Goal: Task Accomplishment & Management: Manage account settings

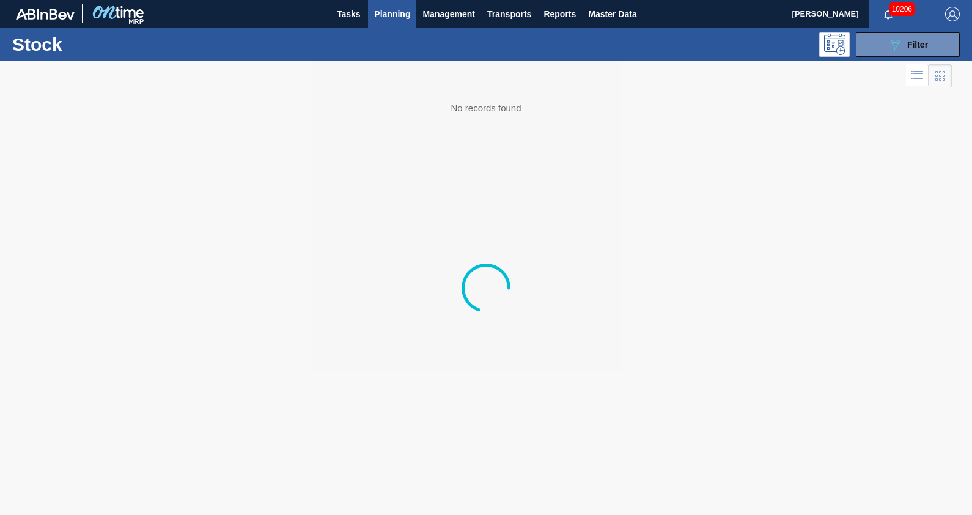
click at [391, 17] on span "Planning" at bounding box center [392, 14] width 36 height 15
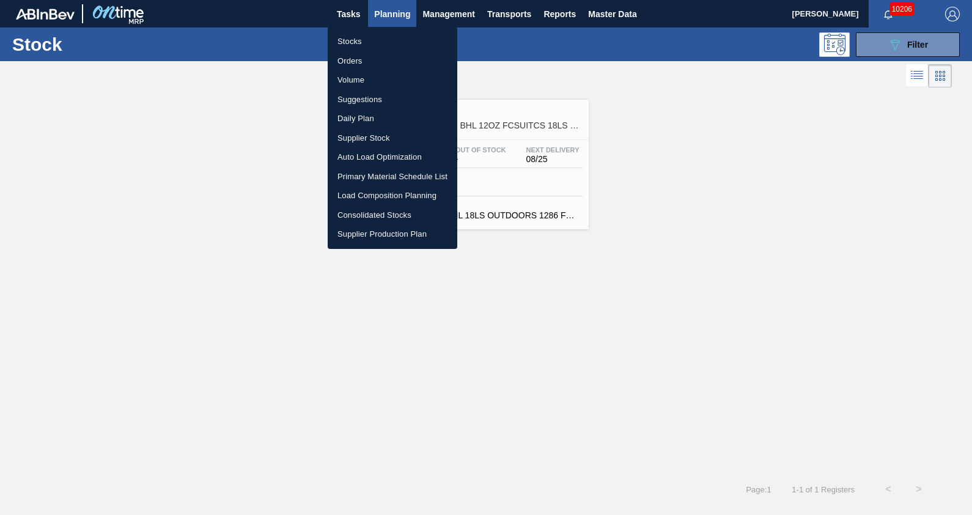
click at [909, 49] on div at bounding box center [486, 257] width 972 height 515
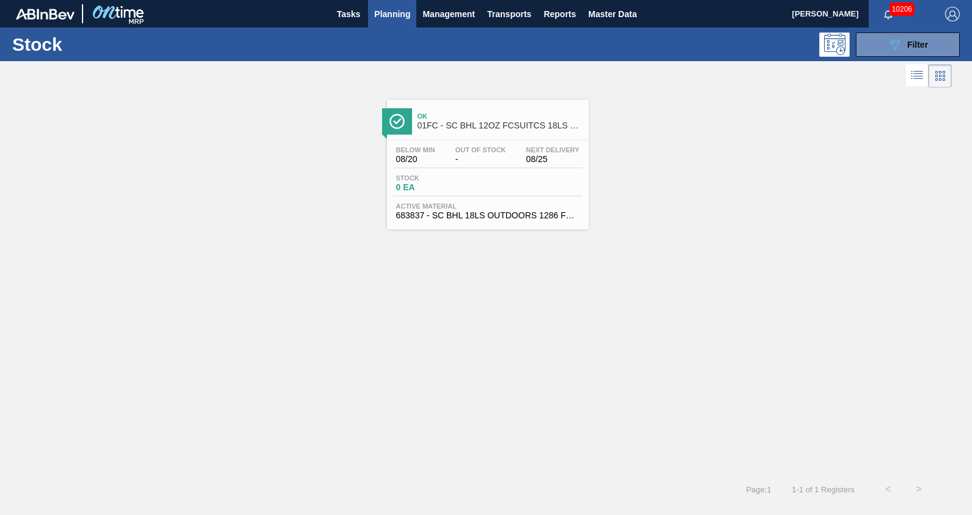
click at [909, 49] on span "Filter" at bounding box center [918, 45] width 21 height 10
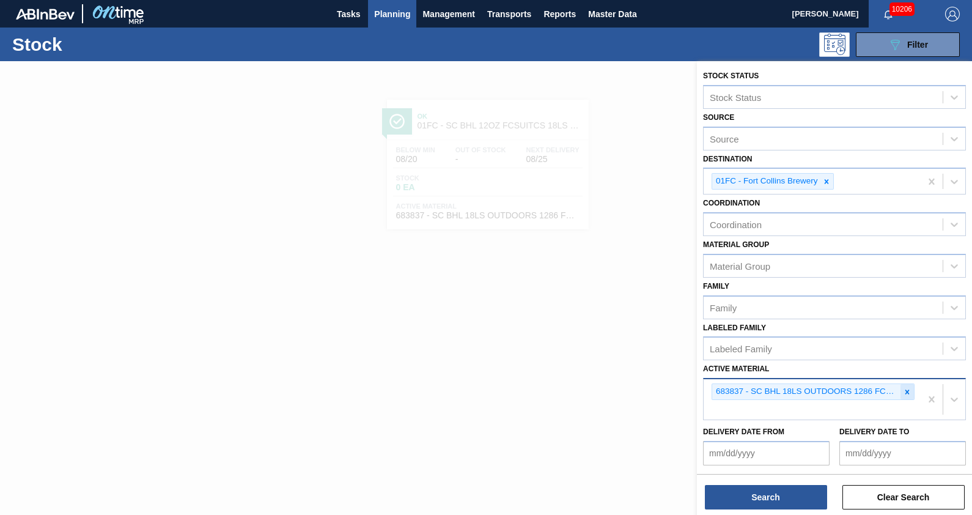
click at [907, 384] on div at bounding box center [907, 391] width 13 height 15
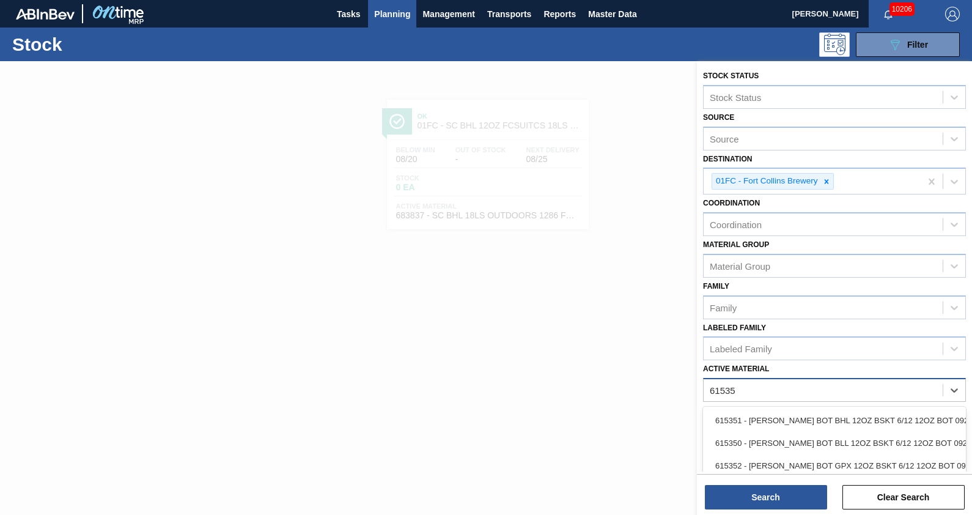
type Material "615358"
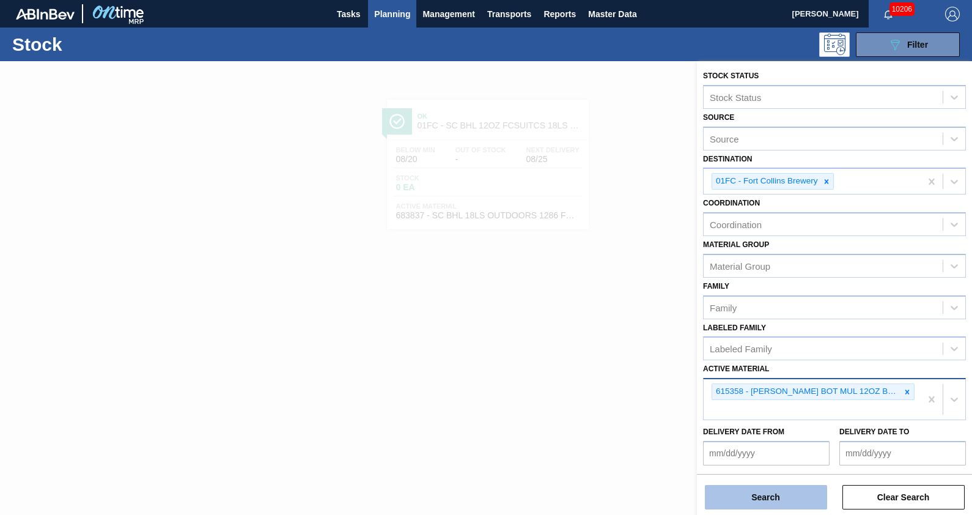
click at [810, 498] on button "Search" at bounding box center [766, 497] width 122 height 24
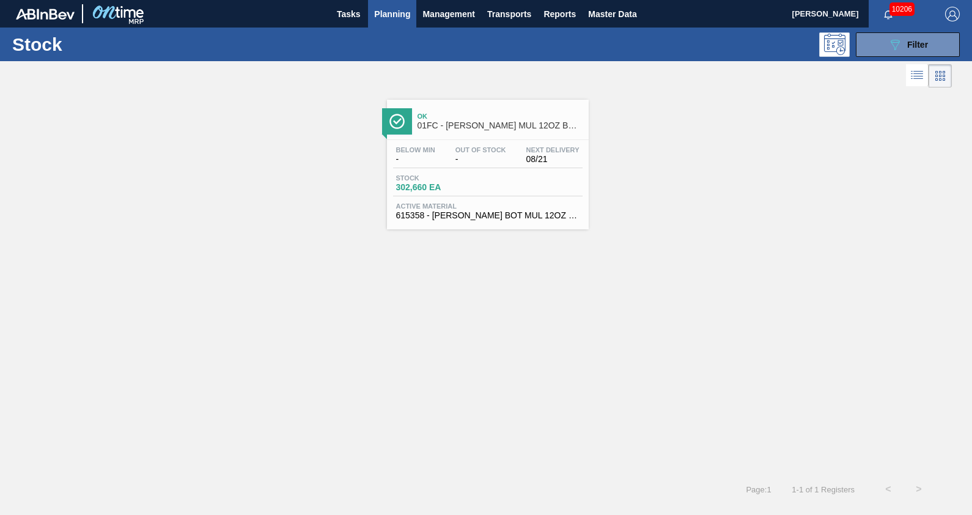
click at [460, 122] on span "01FC - [PERSON_NAME] MUL 12OZ BOT WRAP BSKT 6/12 BOT PK" at bounding box center [500, 125] width 165 height 9
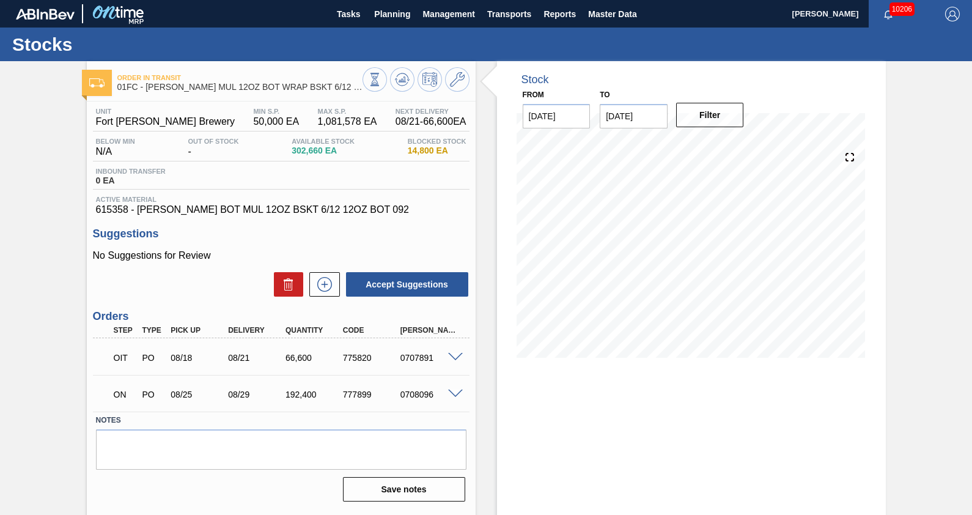
click at [479, 235] on div "Stock From [DATE] to [DATE] Filter" at bounding box center [681, 293] width 410 height 465
click at [655, 120] on input "[DATE]" at bounding box center [634, 116] width 68 height 24
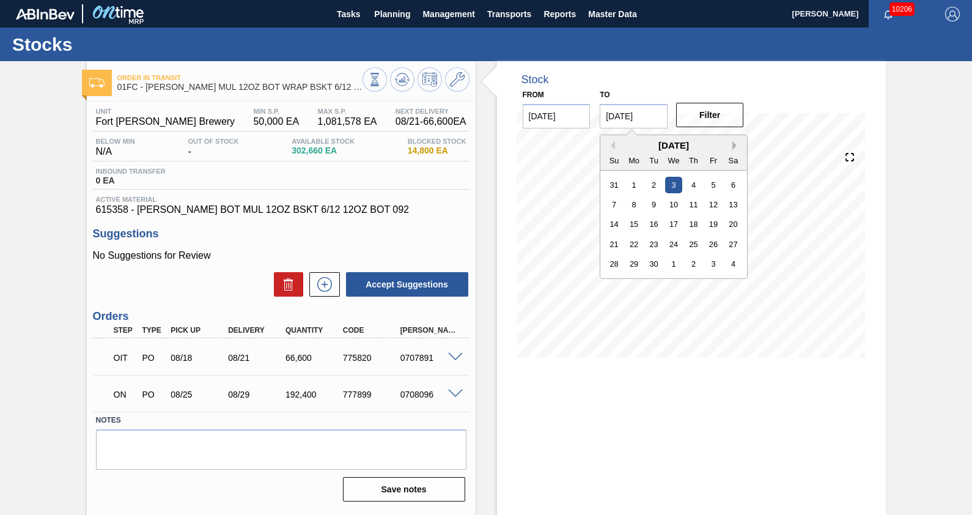
click at [733, 143] on button "Next Month" at bounding box center [737, 145] width 9 height 9
click at [676, 262] on div "31" at bounding box center [674, 264] width 17 height 17
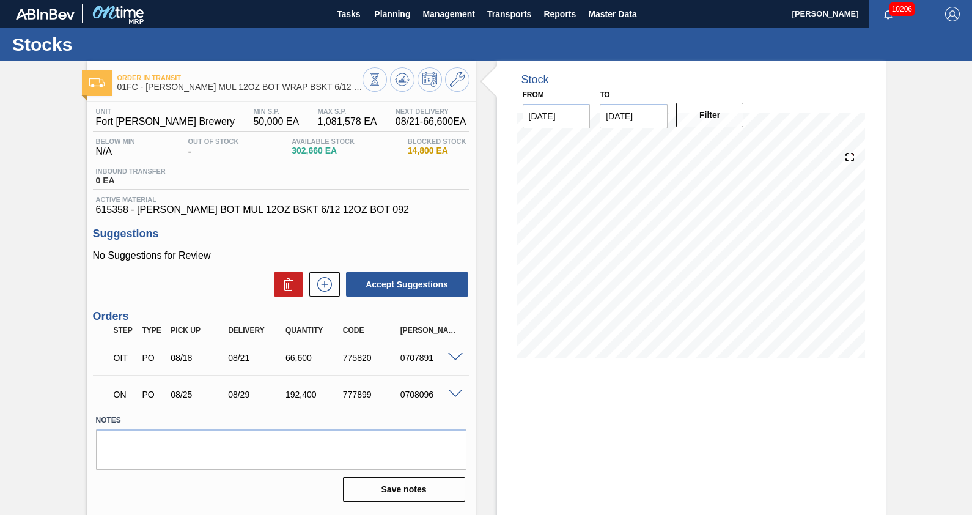
type input "[DATE]"
click at [703, 124] on button "Filter" at bounding box center [710, 115] width 68 height 24
click at [902, 220] on div "Order in transit 01FC - [PERSON_NAME] MUL 12OZ BOT WRAP BSKT 6/12 BOT PK Unit F…" at bounding box center [486, 293] width 972 height 465
click at [908, 287] on div "Order in transit 01FC - [PERSON_NAME] MUL 12OZ BOT WRAP BSKT 6/12 BOT PK Unit F…" at bounding box center [486, 293] width 972 height 465
click at [484, 242] on div "Stock From [DATE] to [DATE] Filter 08/20 Stock Projection 302,660 SAP Planning …" at bounding box center [681, 293] width 410 height 465
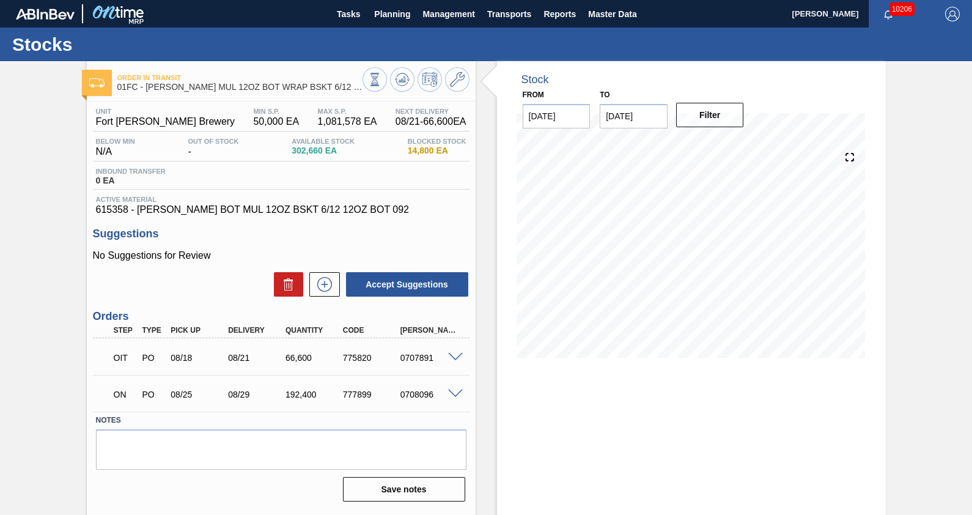
click at [890, 245] on div "Order in transit 01FC - [PERSON_NAME] MUL 12OZ BOT WRAP BSKT 6/12 BOT PK Unit F…" at bounding box center [486, 293] width 972 height 465
click at [463, 82] on icon at bounding box center [457, 79] width 15 height 15
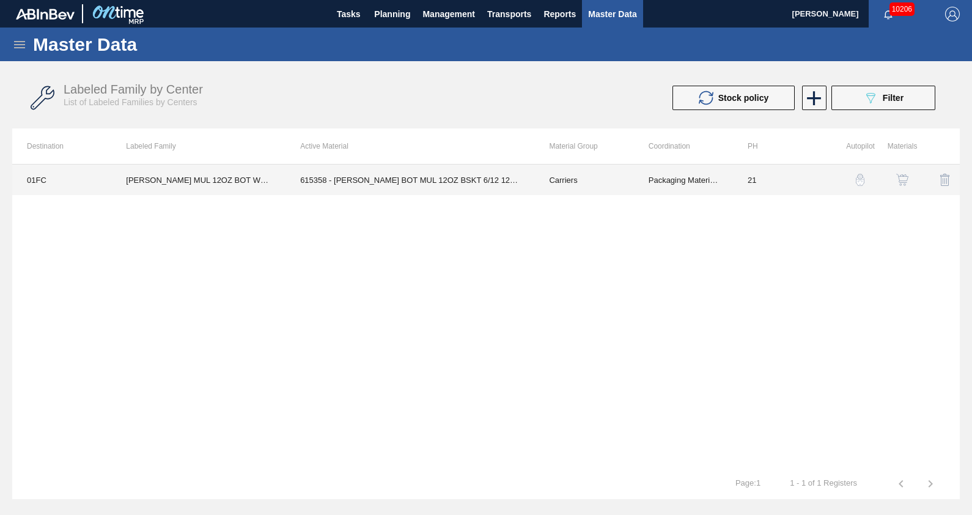
click at [782, 188] on td "21" at bounding box center [782, 180] width 99 height 31
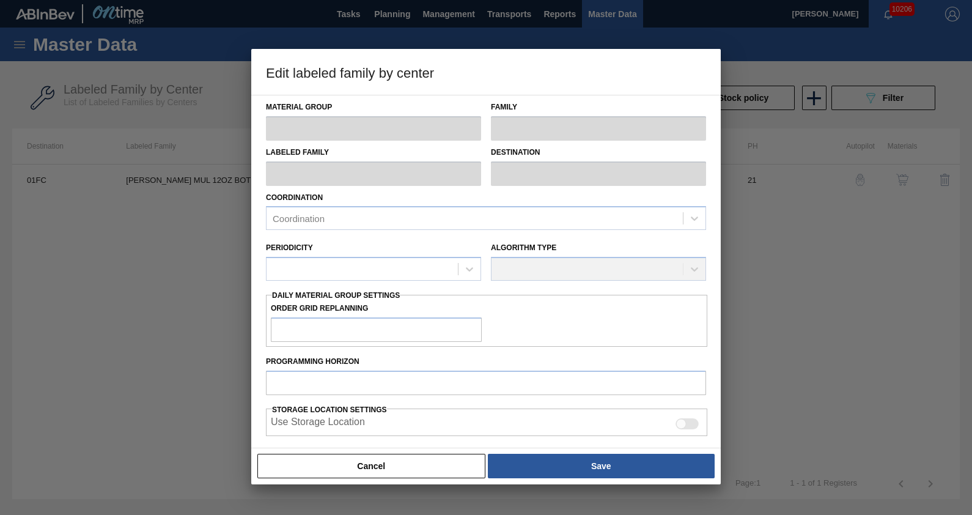
type input "Carriers"
type input "Bottle Carriers"
type input "[PERSON_NAME] MUL 12OZ BOT WRAP BSKT 6/12 BOT PK"
type input "01FC - Fort Collins Brewery"
type input "21"
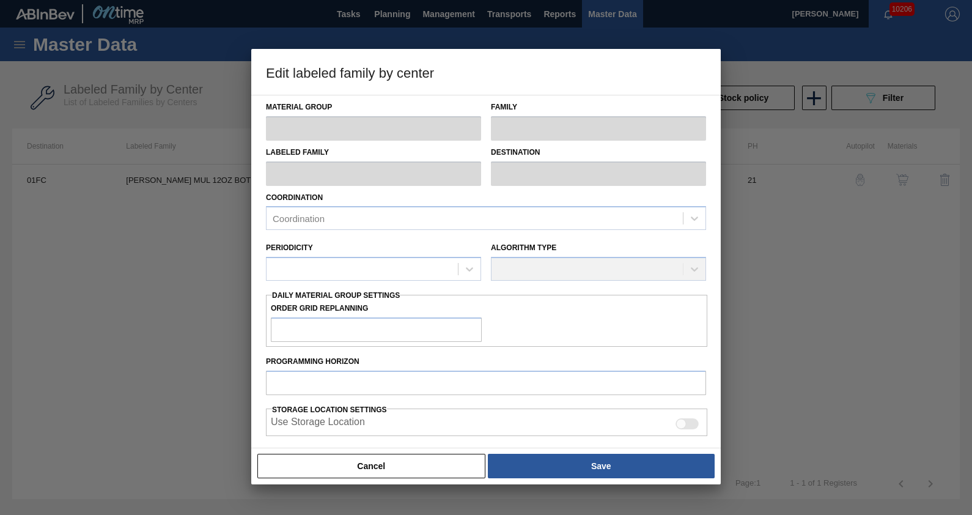
type input "50,000"
type input "1,081,578"
type input "10"
type input "151,095"
checkbox input "true"
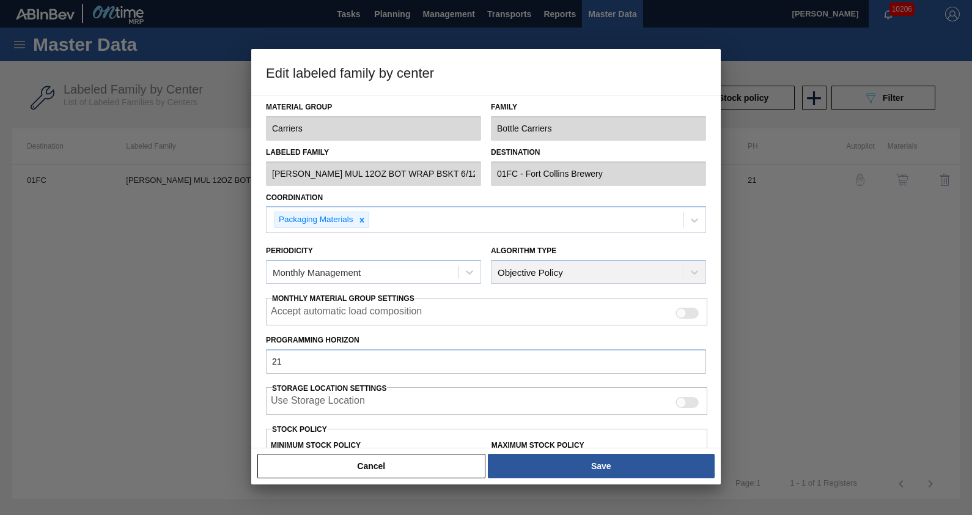
scroll to position [188, 0]
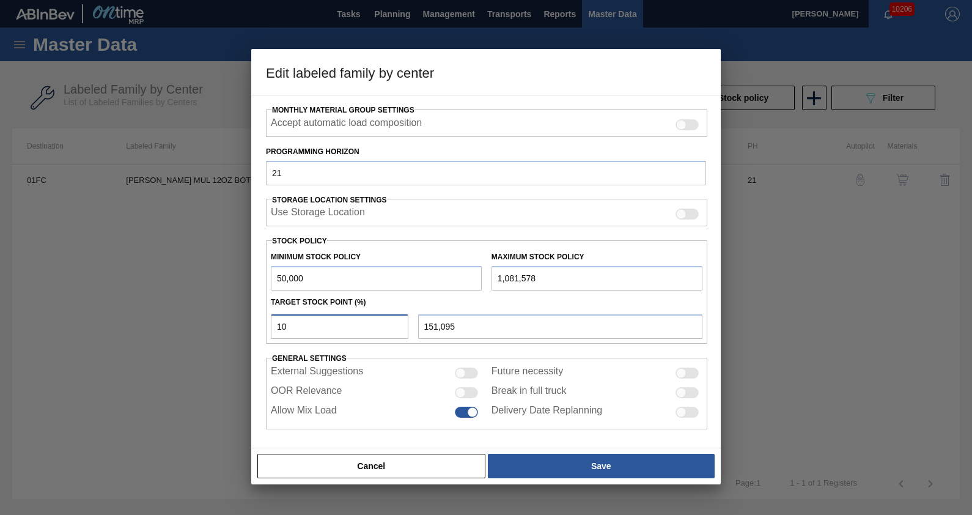
drag, startPoint x: 325, startPoint y: 322, endPoint x: 180, endPoint y: 327, distance: 145.0
click at [180, 327] on div "Edit labeled family by center Material Group Carriers Family Bottle Carriers La…" at bounding box center [486, 257] width 972 height 515
type input "5"
type input "101,579"
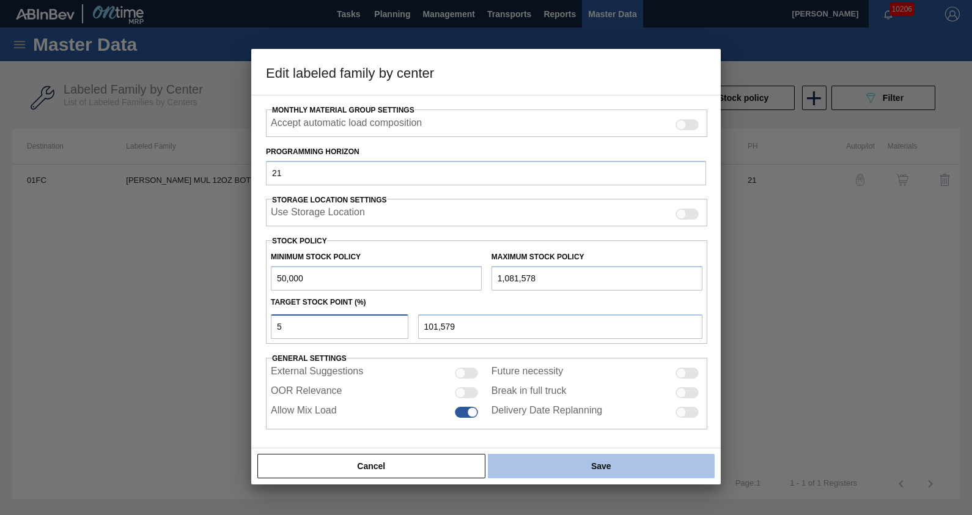
type input "5"
click at [576, 472] on button "Save" at bounding box center [601, 466] width 227 height 24
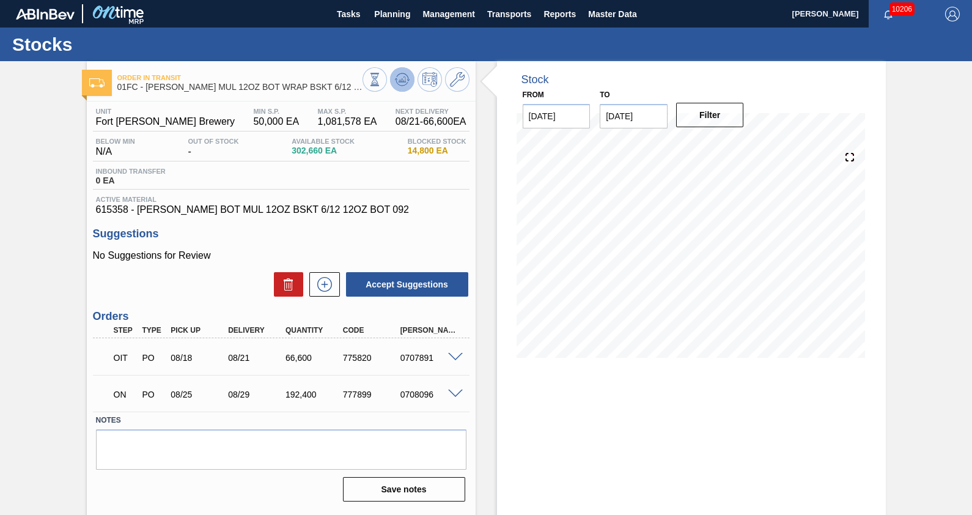
click at [382, 83] on icon at bounding box center [374, 79] width 13 height 13
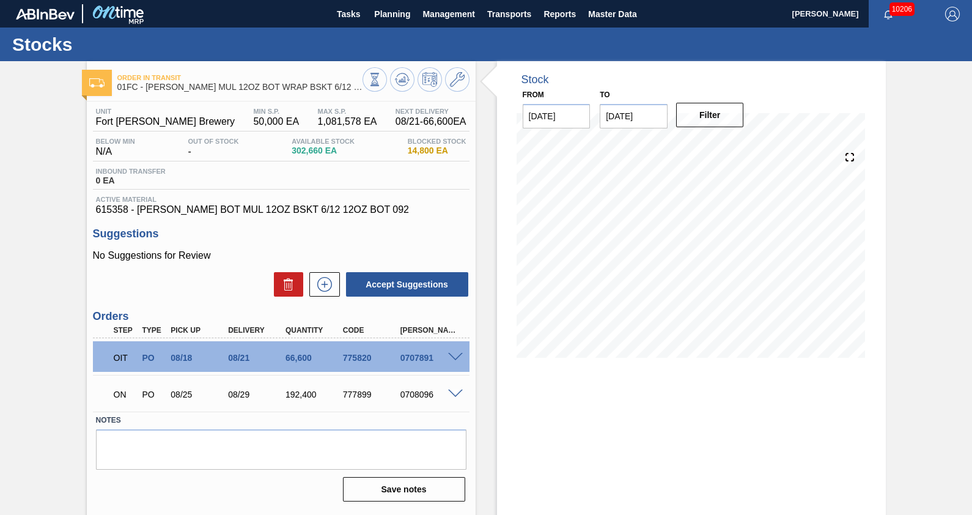
click at [909, 249] on div "Order in transit 01FC - [PERSON_NAME] MUL 12OZ BOT WRAP BSKT 6/12 BOT PK Unit F…" at bounding box center [486, 293] width 972 height 465
click at [899, 272] on div "Order in transit 01FC - [PERSON_NAME] MUL 12OZ BOT WRAP BSKT 6/12 BOT PK Unit F…" at bounding box center [486, 293] width 972 height 465
click at [483, 208] on div "Stock From [DATE] to [DATE] Filter 08/21 Stock Projection 369,260 SAP Planning …" at bounding box center [681, 293] width 410 height 465
click at [399, 18] on span "Planning" at bounding box center [392, 14] width 36 height 15
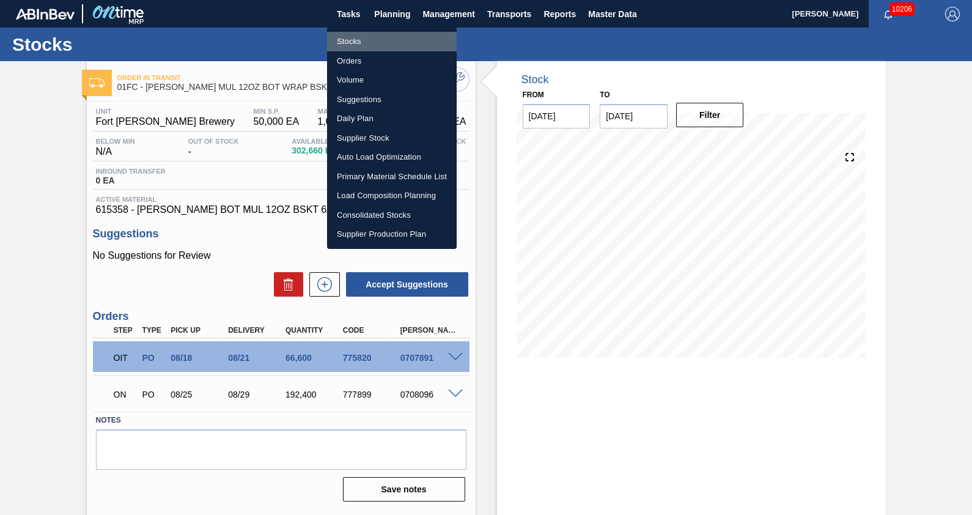
click at [377, 42] on li "Stocks" at bounding box center [392, 42] width 130 height 20
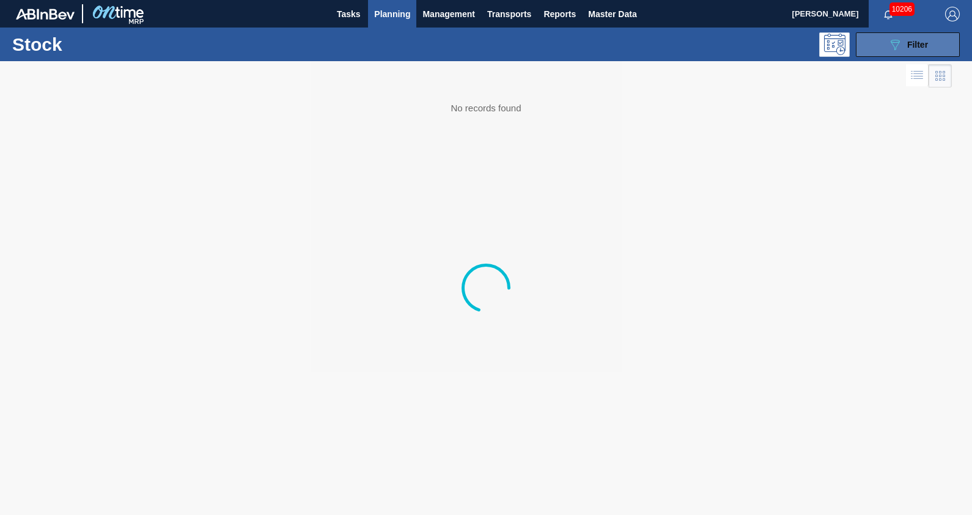
click at [910, 54] on button "089F7B8B-B2A5-4AFE-B5C0-19BA573D28AC Filter" at bounding box center [908, 44] width 104 height 24
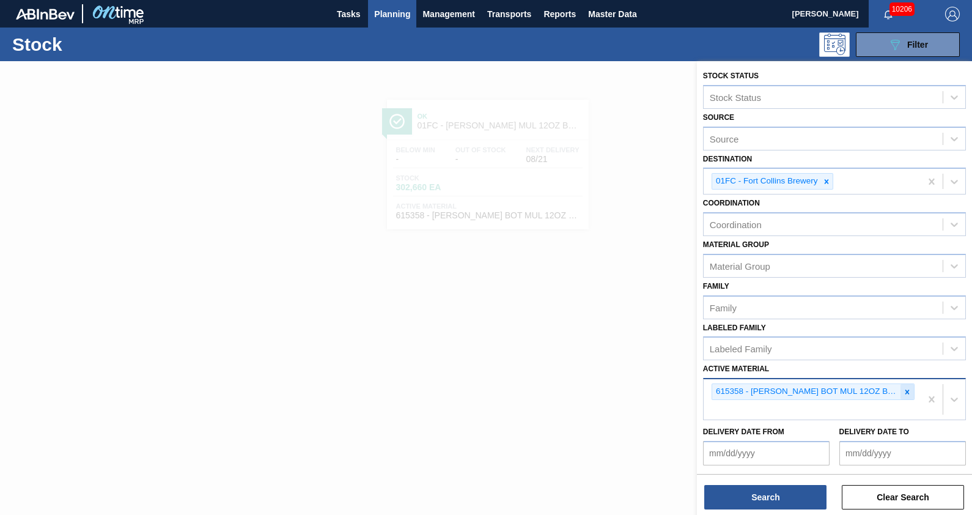
click at [906, 390] on icon at bounding box center [908, 392] width 4 height 4
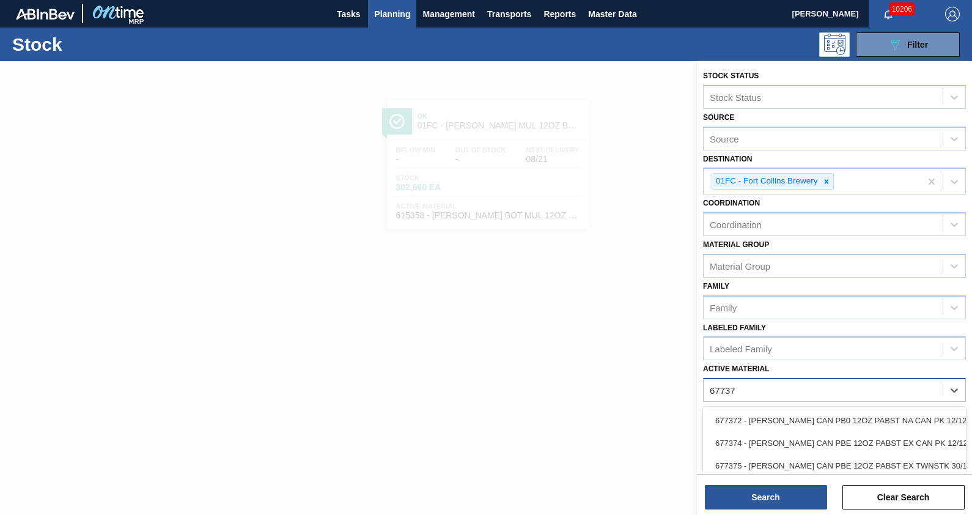
type Material "677375"
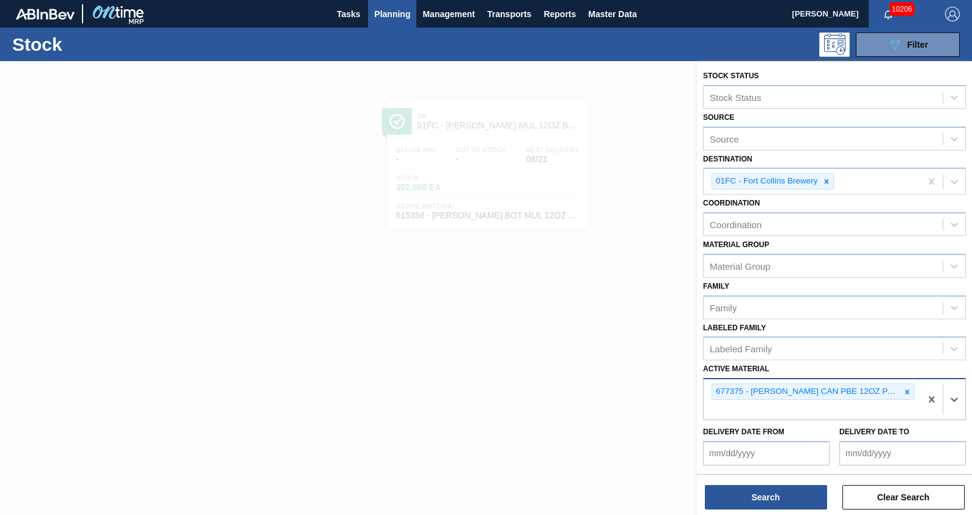
click at [825, 427] on div "Delivery Date from" at bounding box center [766, 444] width 127 height 42
click at [806, 497] on button "Search" at bounding box center [766, 497] width 122 height 24
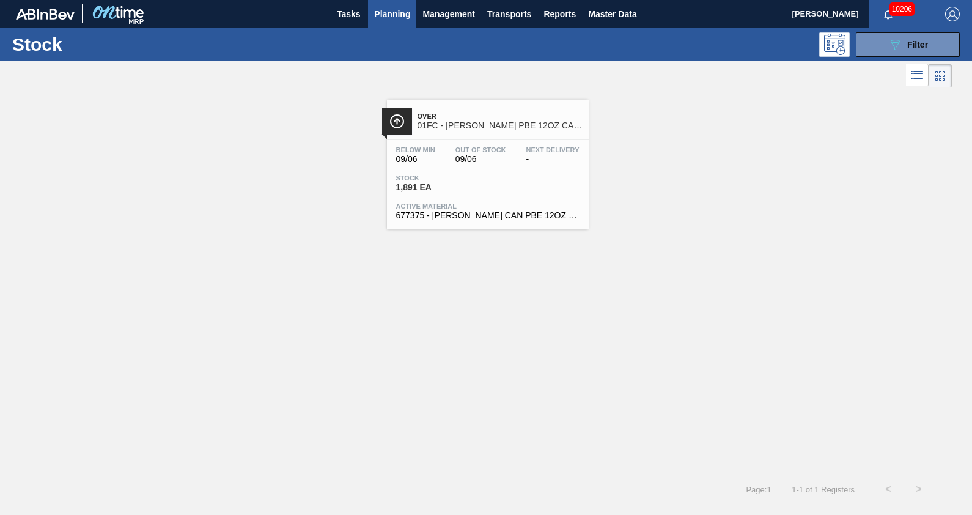
click at [457, 118] on span "Over" at bounding box center [500, 116] width 165 height 7
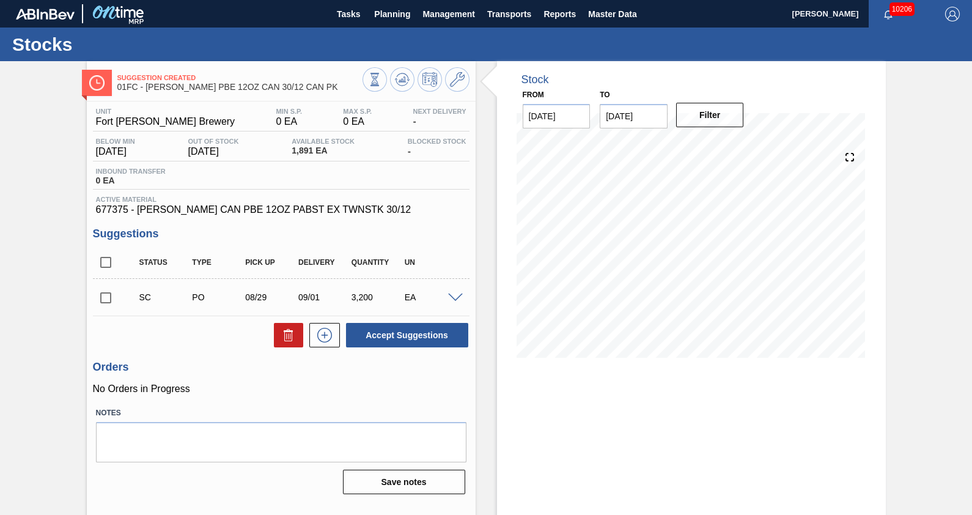
click at [486, 113] on div "Stock From [DATE] to [DATE] Filter" at bounding box center [681, 293] width 410 height 465
click at [489, 138] on div "Stock From [DATE] to [DATE] Filter" at bounding box center [681, 293] width 410 height 465
click at [898, 263] on div "Suggestion Created 01FC - [PERSON_NAME] PBE 12OZ CAN 30/12 CAN PK Unit Fort [PE…" at bounding box center [486, 293] width 972 height 465
click at [481, 171] on div "Stock From [DATE] to [DATE] Filter 08/20 Stock Projection 1,891 SAP Planning 0 …" at bounding box center [681, 293] width 410 height 465
click at [892, 226] on div "Suggestion Created 01FC - [PERSON_NAME] PBE 12OZ CAN 30/12 CAN PK Unit Fort [PE…" at bounding box center [486, 293] width 972 height 465
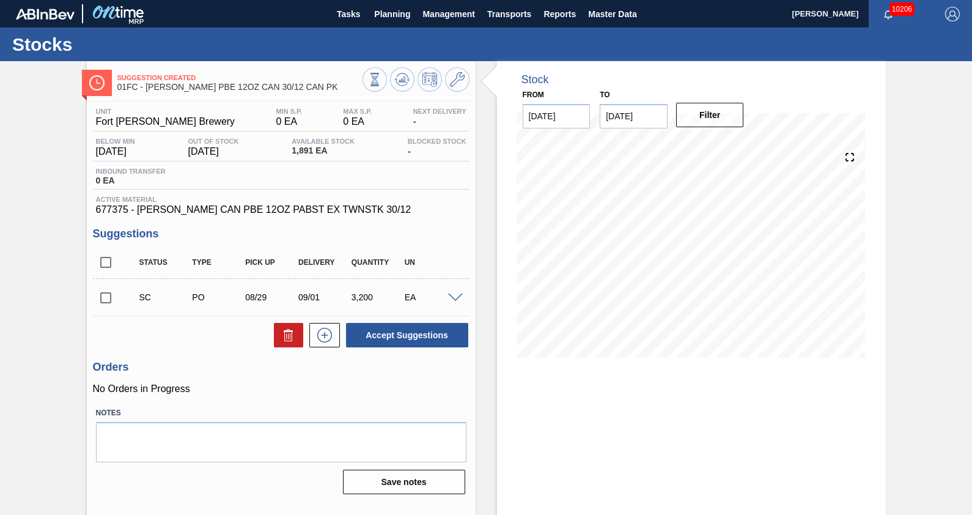
click at [480, 275] on div "Stock From [DATE] to [DATE] Filter 09/09 Stock Projection 1,634 SAP Planning 0 …" at bounding box center [681, 293] width 410 height 465
click at [404, 77] on icon at bounding box center [404, 79] width 1 height 5
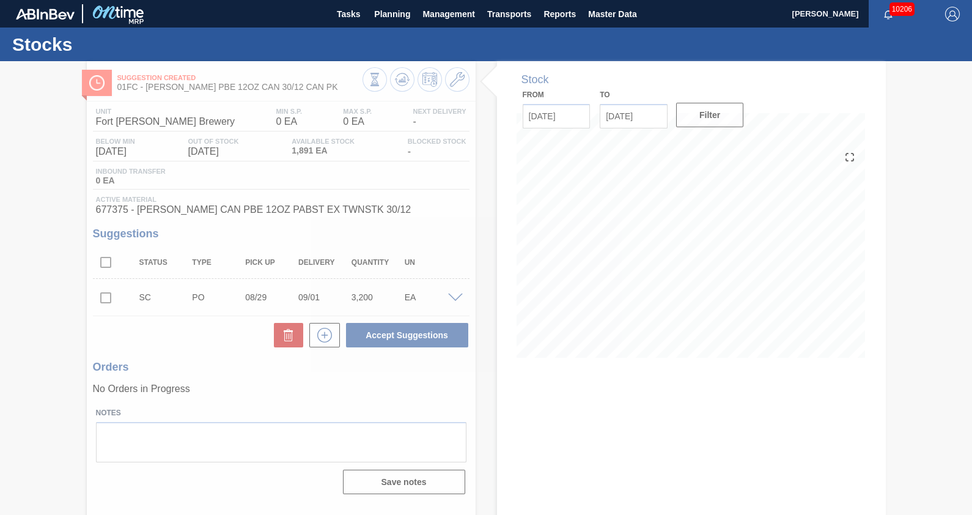
click at [939, 251] on div at bounding box center [486, 288] width 972 height 454
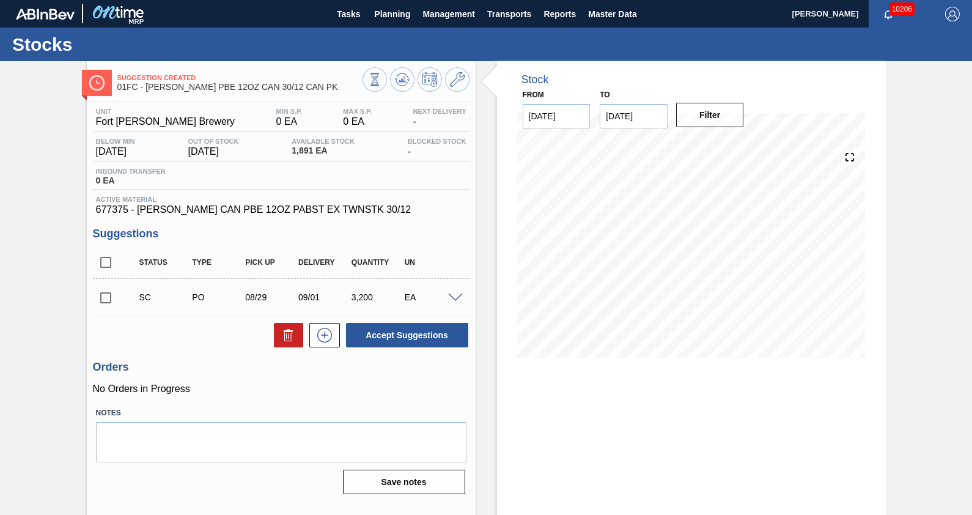
click at [481, 267] on div "Stock From [DATE] to [DATE] Filter 08/20 Stock Projection 1,891 SAP Planning 0 …" at bounding box center [681, 293] width 410 height 465
click at [104, 300] on input "checkbox" at bounding box center [106, 298] width 26 height 26
click at [487, 257] on div "Stock From [DATE] to [DATE] Filter 08/22 Stock Projection 1,891 SAP Planning 0 …" at bounding box center [681, 293] width 410 height 465
click at [0, 0] on html "Tasks Planning Management Transports Reports Master Data [PERSON_NAME] 10206 Ma…" at bounding box center [486, 0] width 972 height 0
click at [52, 309] on div "Suggestion Created 01FC - [PERSON_NAME] PBE 12OZ CAN 30/12 CAN PK Unit Fort [PE…" at bounding box center [486, 293] width 972 height 465
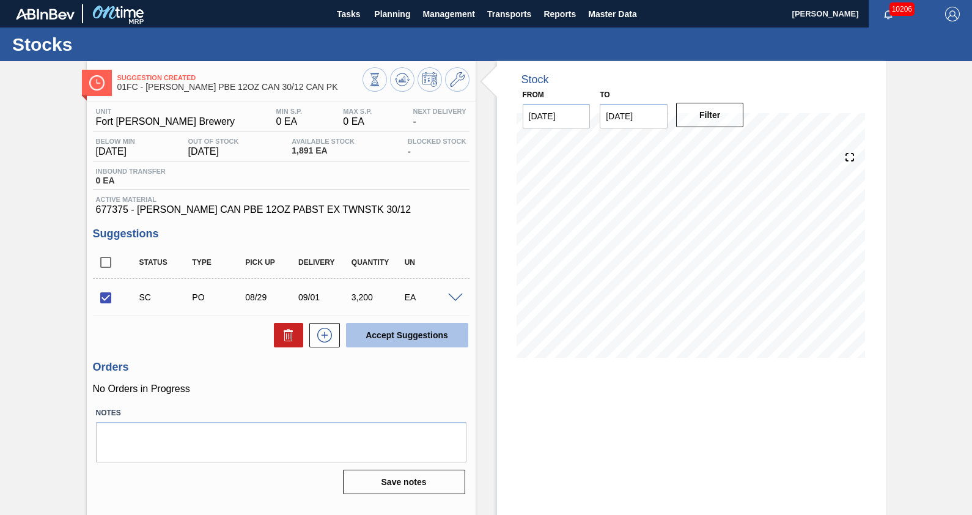
click at [447, 342] on button "Accept Suggestions" at bounding box center [407, 335] width 122 height 24
checkbox input "false"
click at [483, 286] on div "Stock From [DATE] to [DATE] Filter 08/22 Stock Projection 1,891 SAP Planning 0 …" at bounding box center [681, 293] width 410 height 465
click at [486, 226] on div "Stock From [DATE] to [DATE] Filter 08/20 Stock Projection 1,891 SAP Planning 0 …" at bounding box center [681, 293] width 410 height 465
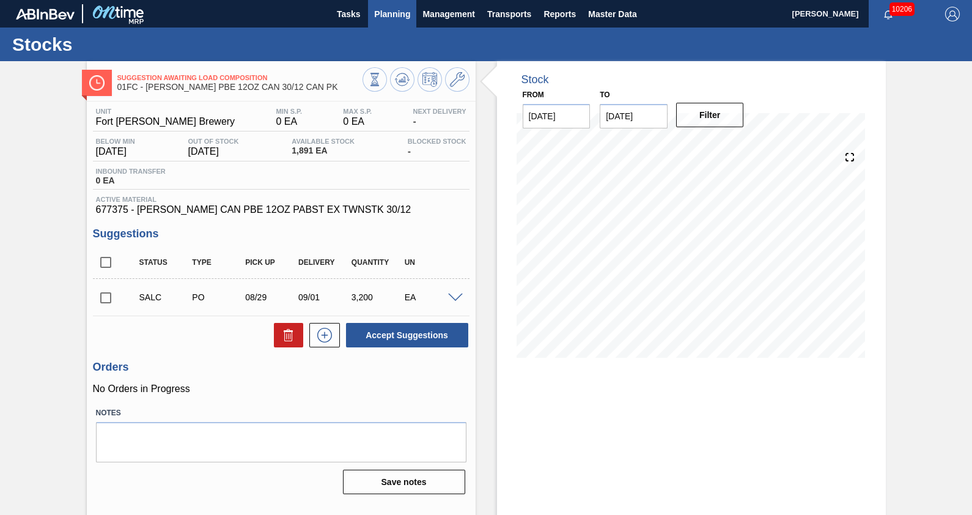
click at [383, 16] on span "Planning" at bounding box center [392, 14] width 36 height 15
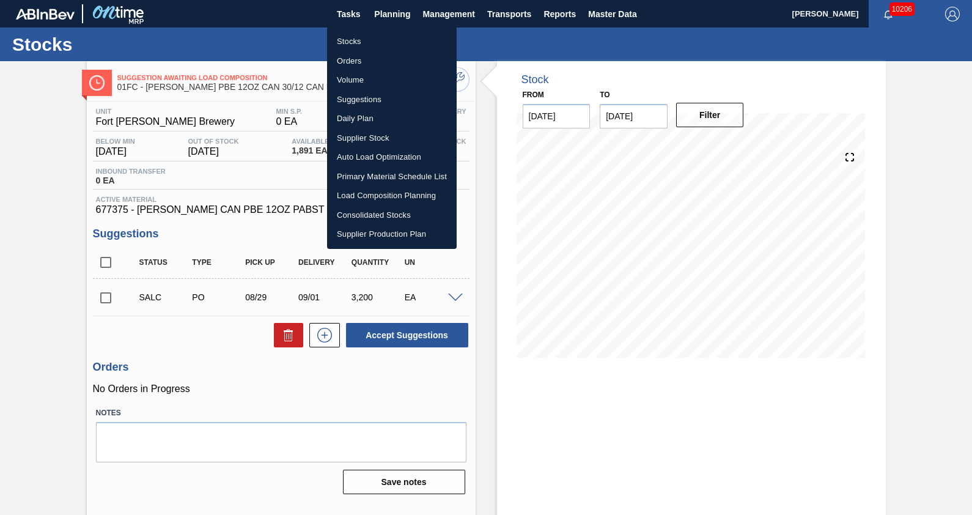
click at [383, 17] on div at bounding box center [486, 257] width 972 height 515
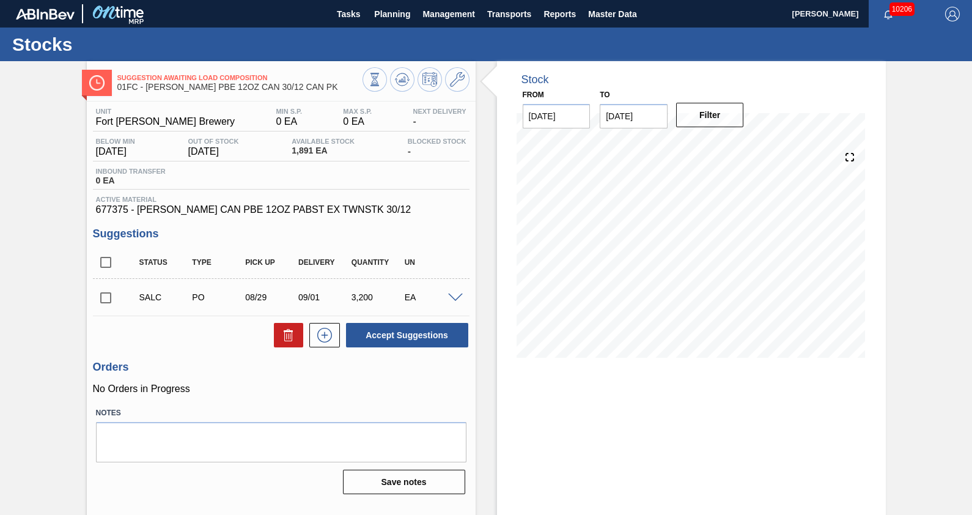
click at [449, 294] on div at bounding box center [457, 296] width 24 height 9
click at [451, 295] on span at bounding box center [455, 298] width 15 height 9
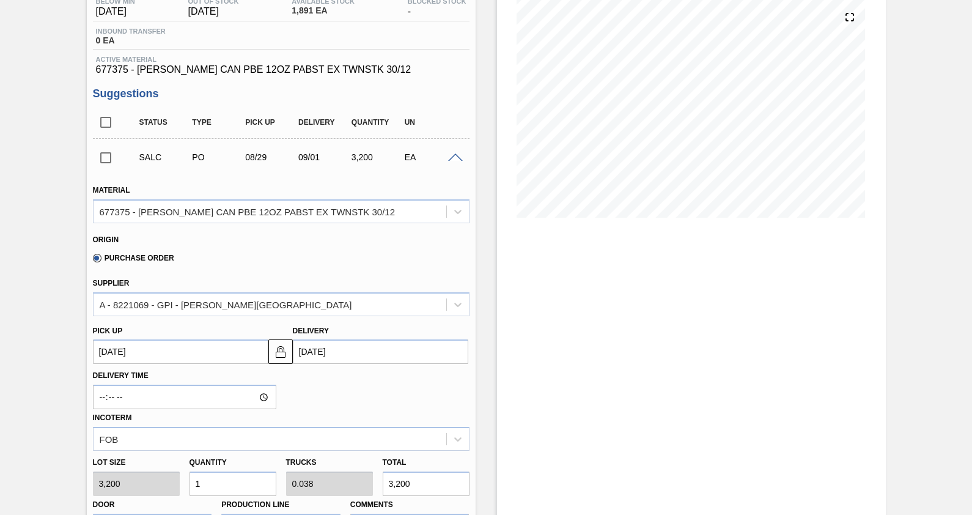
scroll to position [140, 0]
click at [455, 158] on span at bounding box center [455, 158] width 15 height 9
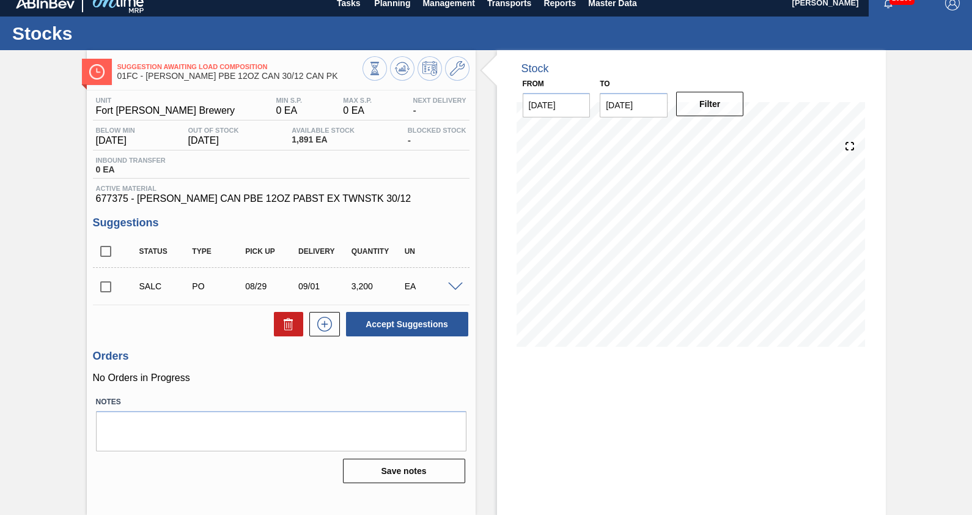
scroll to position [10, 0]
click at [484, 248] on div "Stock From [DATE] to [DATE] Filter 08/20 Stock Projection 1,891 SAP Planning 0 …" at bounding box center [681, 283] width 410 height 465
click at [911, 109] on div "Suggestion Awaiting Load Composition 01FC - [PERSON_NAME] PBE 12OZ CAN 30/12 CA…" at bounding box center [486, 283] width 972 height 465
click at [480, 103] on div "Stock From [DATE] to [DATE] Filter 08/20 Stock Projection 1,891 SAP Planning 0 …" at bounding box center [681, 283] width 410 height 465
click at [61, 102] on div "Suggestion Awaiting Load Composition 01FC - [PERSON_NAME] PBE 12OZ CAN 30/12 CA…" at bounding box center [486, 283] width 972 height 465
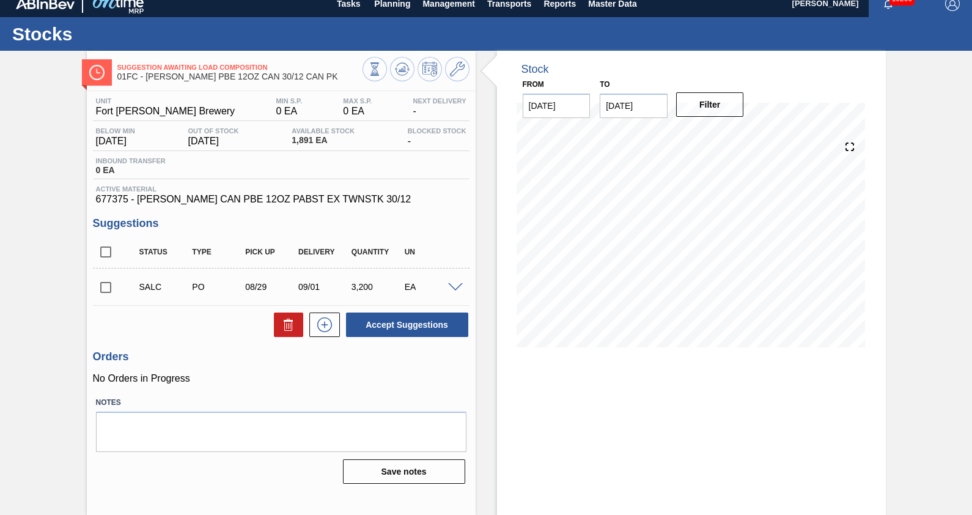
scroll to position [0, 0]
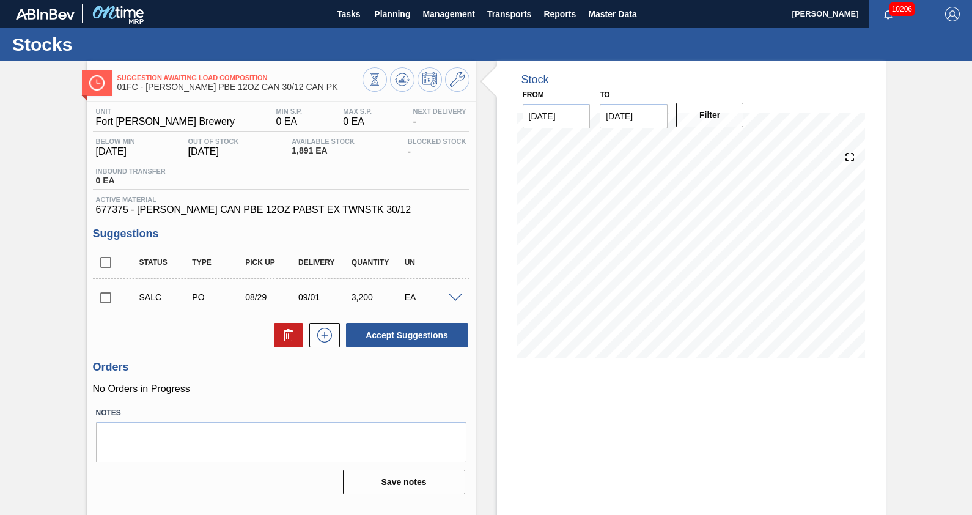
click at [481, 294] on div "Stock From [DATE] to [DATE] Filter 08/27 Stock Projection 1,891 SAP Planning 0 …" at bounding box center [681, 293] width 410 height 465
click at [398, 10] on span "Planning" at bounding box center [392, 14] width 36 height 15
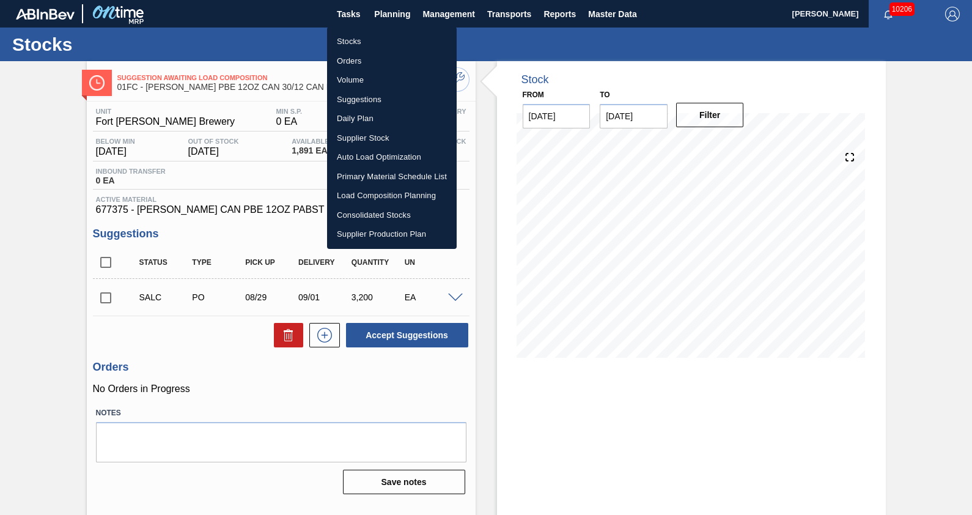
click at [369, 40] on li "Stocks" at bounding box center [392, 42] width 130 height 20
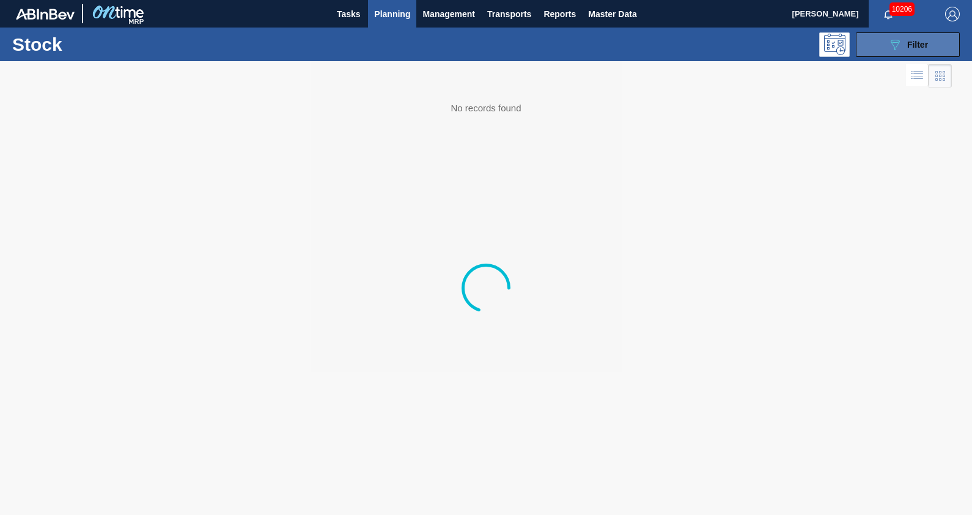
click at [923, 49] on div "089F7B8B-B2A5-4AFE-B5C0-19BA573D28AC Filter" at bounding box center [908, 44] width 40 height 15
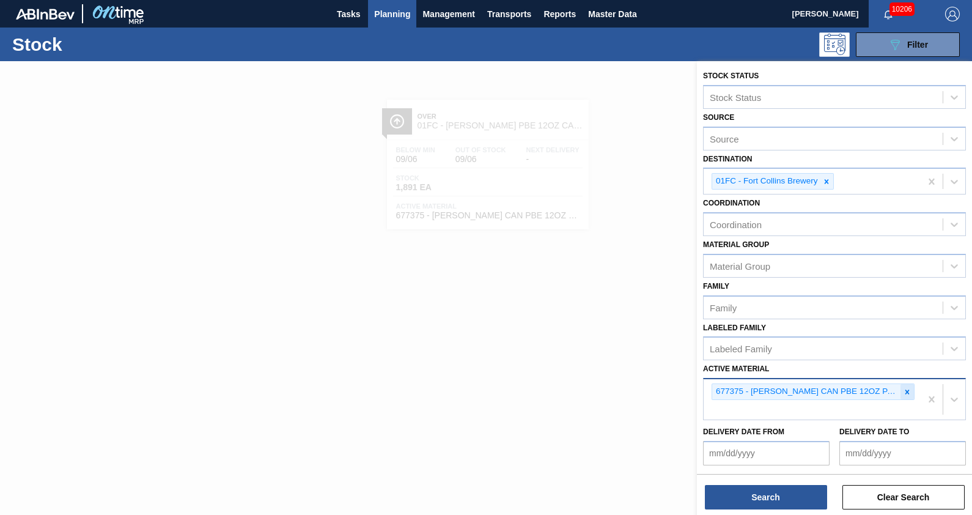
click at [911, 385] on div at bounding box center [907, 391] width 13 height 15
type Material "677434"
click at [911, 385] on div at bounding box center [907, 391] width 13 height 15
click at [795, 492] on button "Search" at bounding box center [766, 497] width 122 height 24
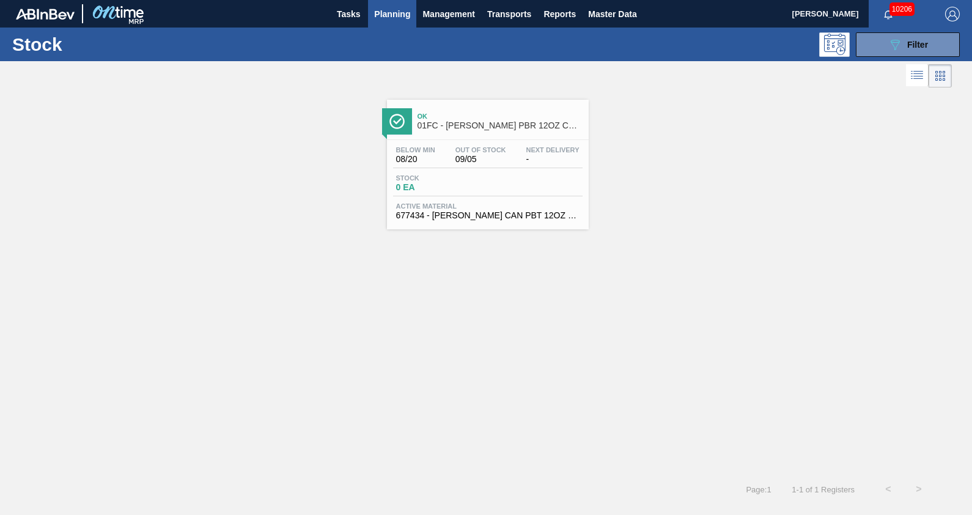
click at [479, 122] on span "01FC - [PERSON_NAME] PBR 12OZ CAN 12/12 CAN PK GODZILLA PROMO" at bounding box center [500, 125] width 165 height 9
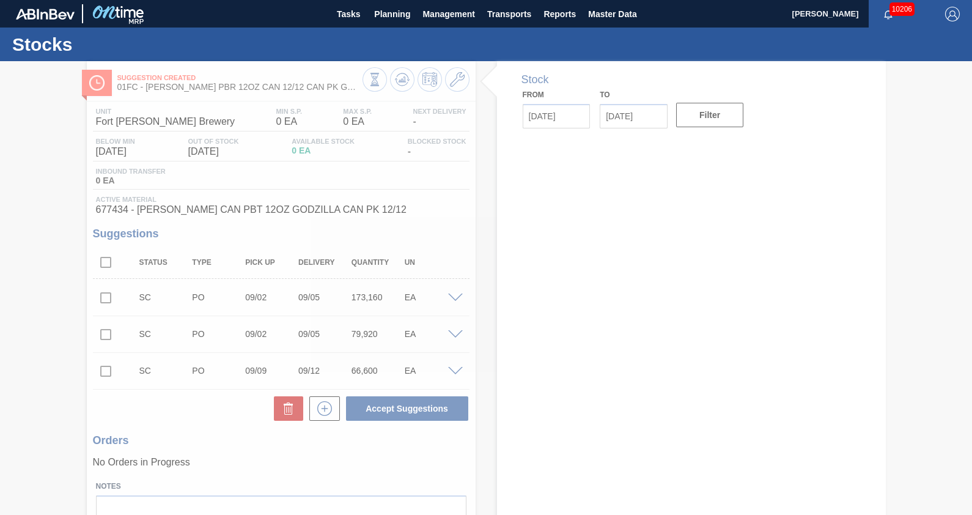
type input "[DATE]"
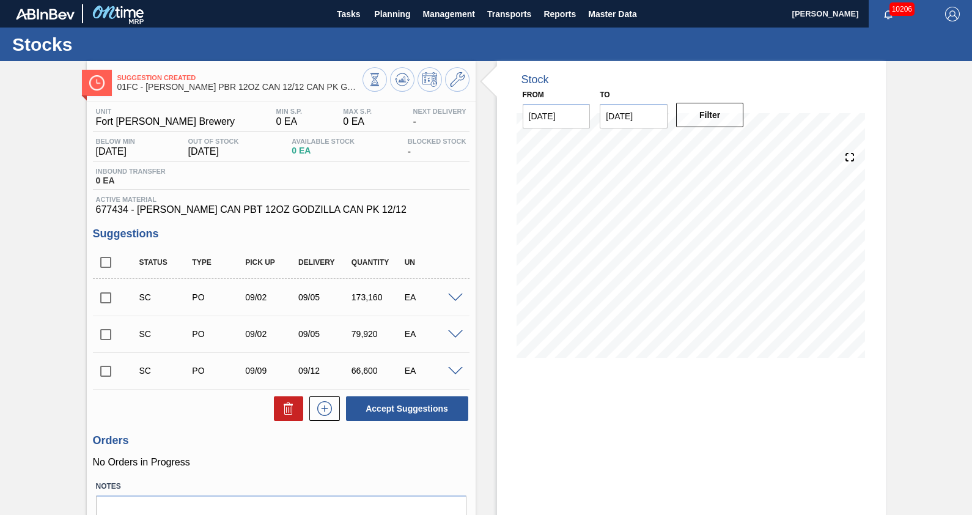
click at [481, 175] on div "Stock From [DATE] to [DATE] Filter 08/21 Stock Projection 0 SAP Planning 0 Targ…" at bounding box center [681, 319] width 410 height 517
click at [483, 175] on div "Stock From [DATE] to [DATE] Filter 08/21 Stock Projection 0 SAP Planning 0 Targ…" at bounding box center [681, 319] width 410 height 517
click at [924, 245] on div "Suggestion Created 01FC - [PERSON_NAME] PBR 12OZ CAN 12/12 CAN PK GODZILLA PROM…" at bounding box center [486, 319] width 972 height 517
click at [459, 84] on icon at bounding box center [457, 79] width 15 height 15
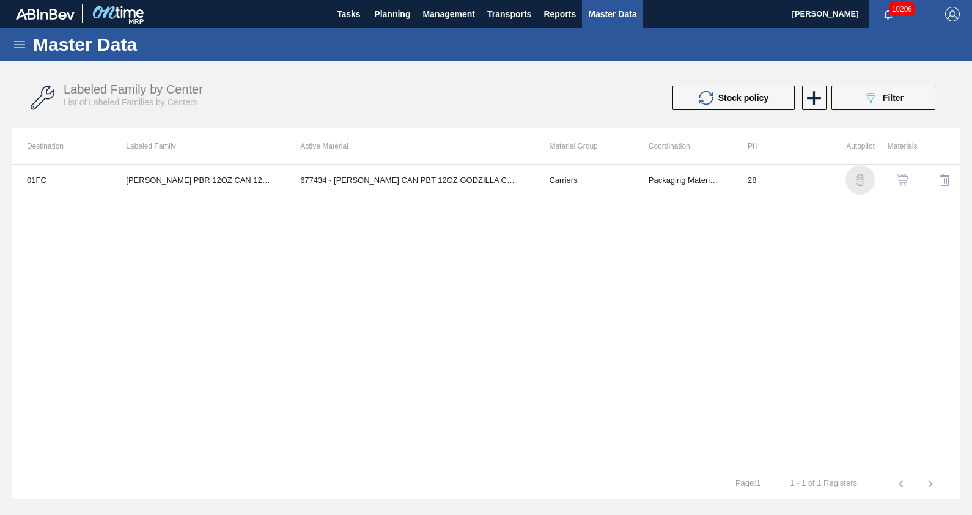
click at [861, 177] on img "button" at bounding box center [860, 180] width 12 height 12
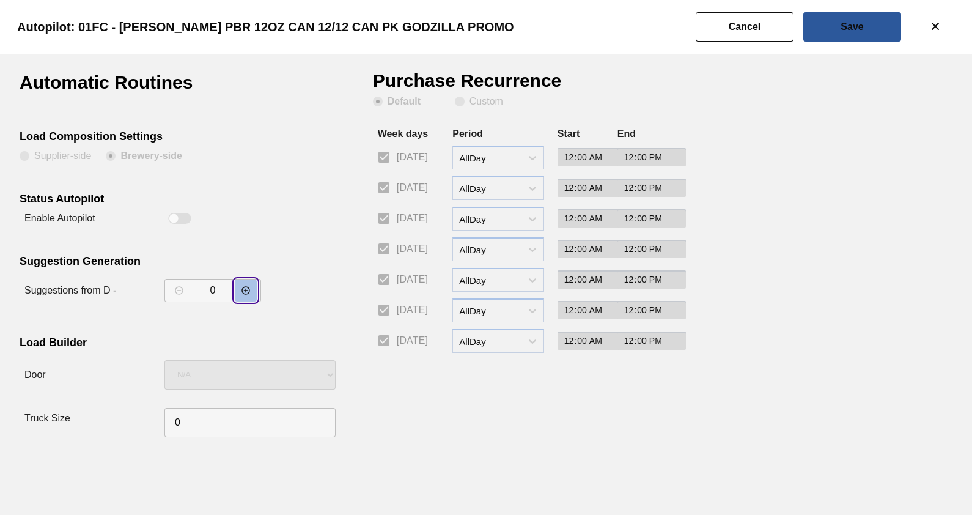
click at [246, 298] on button "decrementar valor" at bounding box center [246, 290] width 22 height 22
type input "3"
click at [859, 32] on button "Save" at bounding box center [853, 26] width 98 height 29
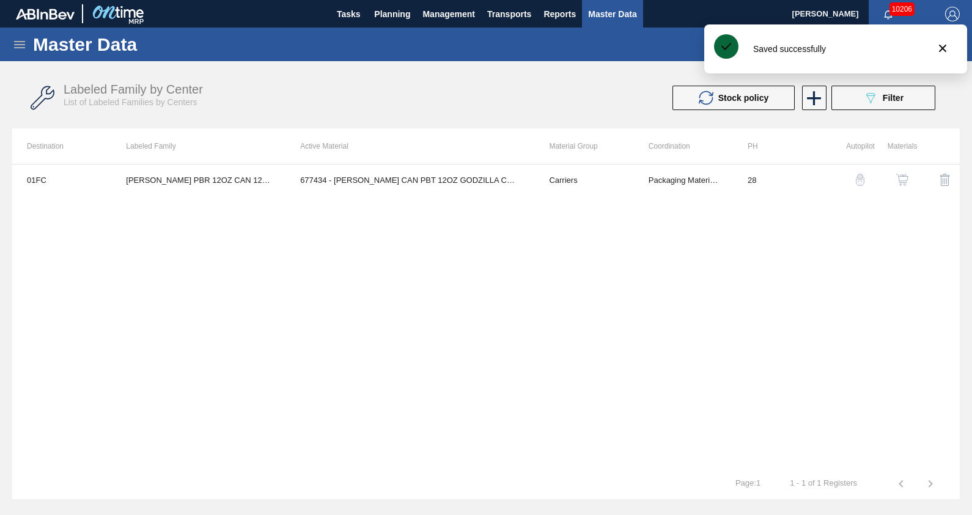
click at [604, 300] on div "01FC [PERSON_NAME] PBR 12OZ CAN 12/12 CAN PK GODZILLA PROMO 677434 - [PERSON_NA…" at bounding box center [486, 316] width 948 height 305
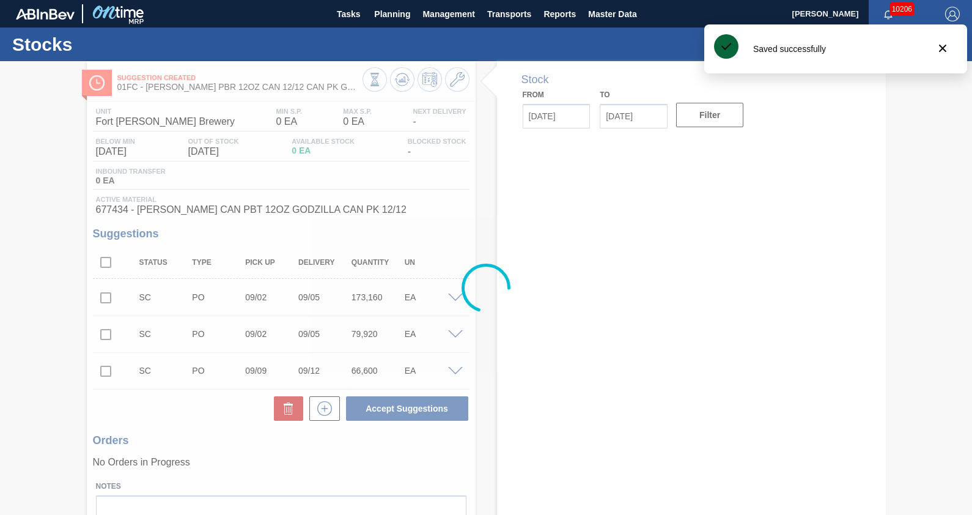
type input "[DATE]"
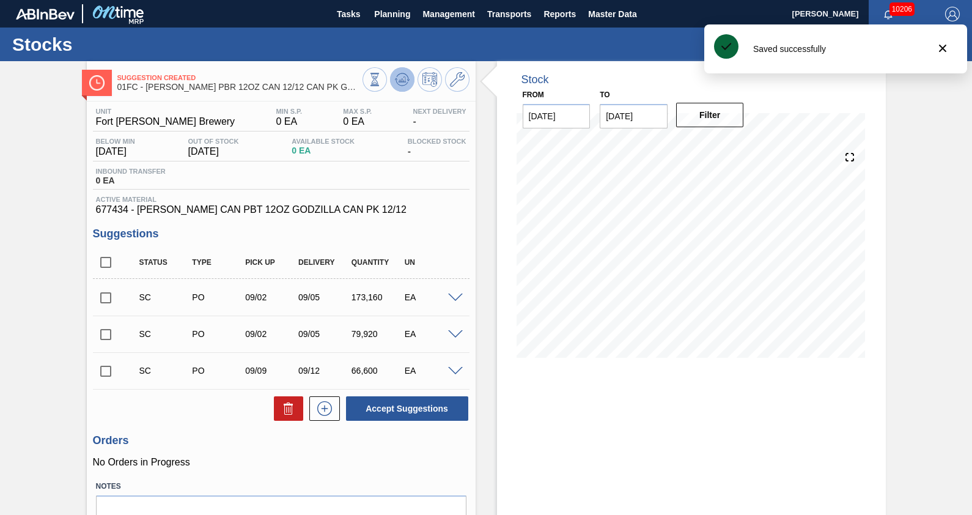
click at [404, 82] on icon at bounding box center [402, 79] width 8 height 6
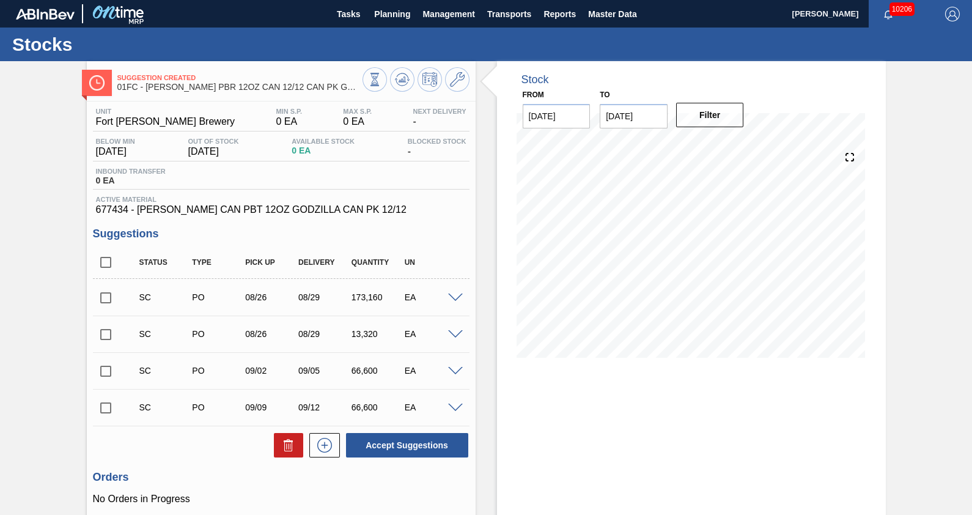
click at [918, 259] on div "Suggestion Created 01FC - [PERSON_NAME] PBR 12OZ CAN 12/12 CAN PK GODZILLA PROM…" at bounding box center [486, 337] width 972 height 553
click at [912, 333] on div "Suggestion Created 01FC - [PERSON_NAME] PBR 12OZ CAN 12/12 CAN PK GODZILLA PROM…" at bounding box center [486, 337] width 972 height 553
click at [909, 316] on div "Suggestion Created 01FC - [PERSON_NAME] PBR 12OZ CAN 12/12 CAN PK GODZILLA PROM…" at bounding box center [486, 337] width 972 height 553
click at [484, 221] on div "Stock From [DATE] to [DATE] Filter 08/26 Stock Projection 0 SAP Planning 0 Targ…" at bounding box center [681, 337] width 410 height 553
click at [489, 281] on div "Stock From [DATE] to [DATE] Filter 08/26 Stock Projection 0 SAP Planning 0 Targ…" at bounding box center [681, 337] width 410 height 553
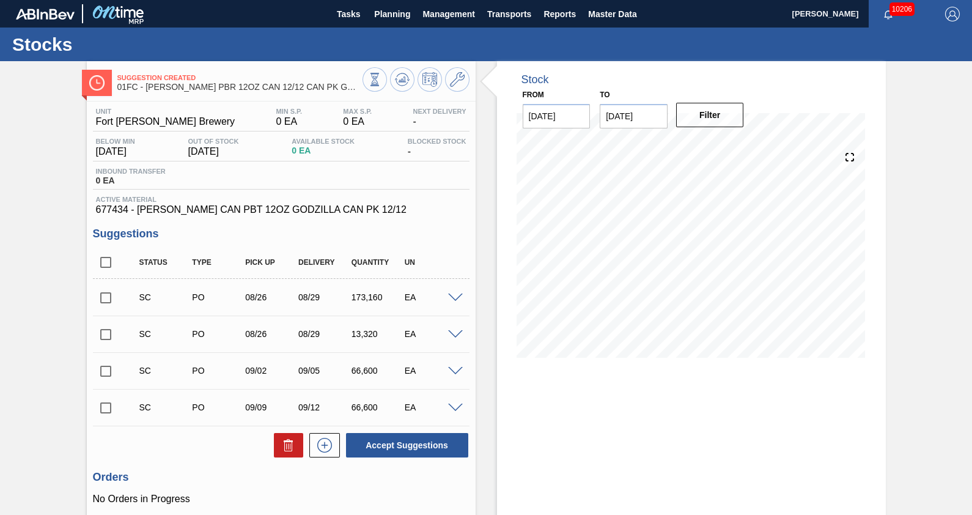
click at [490, 298] on div "Stock From [DATE] to [DATE] Filter 08/26 Stock Projection 0 SAP Planning 0 Targ…" at bounding box center [681, 337] width 410 height 553
click at [486, 283] on div "Stock From [DATE] to [DATE] Filter 08/26 Stock Projection 0 SAP Planning 0 Targ…" at bounding box center [681, 337] width 410 height 553
click at [497, 66] on span at bounding box center [504, 82] width 15 height 42
click at [486, 275] on div "Stock From [DATE] to [DATE] Filter 08/26 Stock Projection 0 SAP Planning 0 Targ…" at bounding box center [681, 337] width 410 height 553
click at [483, 231] on div "Stock From [DATE] to [DATE] Filter 08/20 Stock Projection 0 SAP Planning 0 Targ…" at bounding box center [681, 337] width 410 height 553
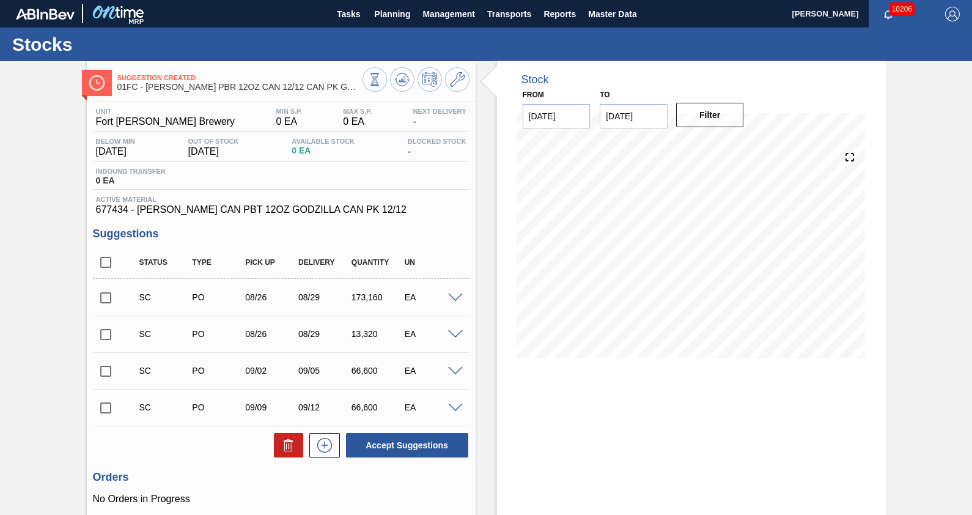
click at [486, 226] on div "Stock From [DATE] to [DATE] Filter 08/20 Stock Projection 0 SAP Planning 0 Targ…" at bounding box center [681, 337] width 410 height 553
click at [487, 291] on div "Stock From [DATE] to [DATE] Filter 09/04 Stock Projection 186,480 SAP Planning …" at bounding box center [681, 337] width 410 height 553
click at [451, 299] on span at bounding box center [455, 298] width 15 height 9
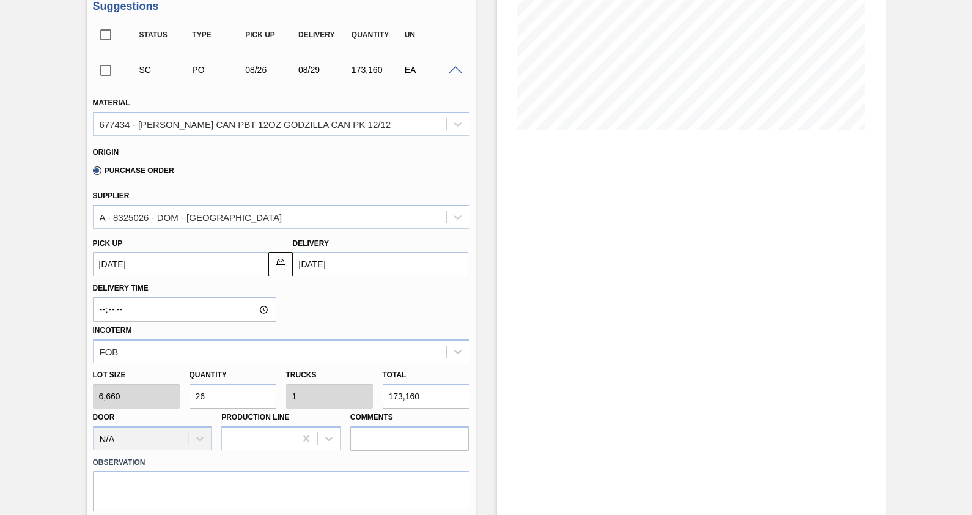
scroll to position [226, 0]
click at [456, 74] on span at bounding box center [455, 71] width 15 height 9
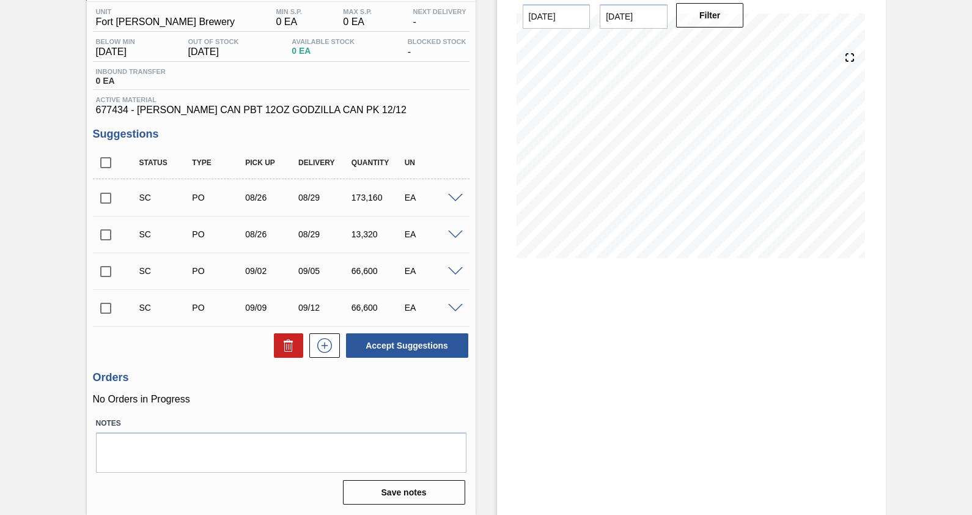
scroll to position [101, 0]
click at [104, 198] on input "checkbox" at bounding box center [106, 198] width 26 height 26
checkbox input "true"
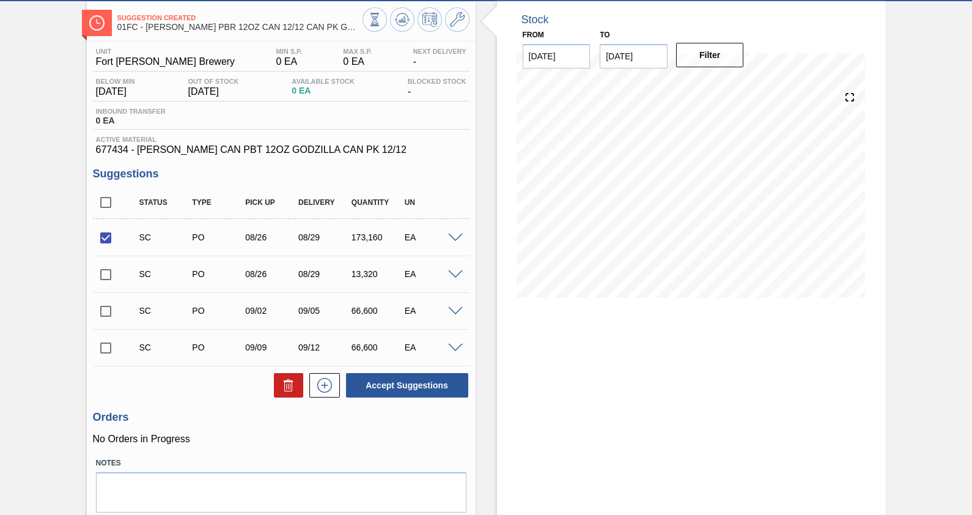
scroll to position [58, 0]
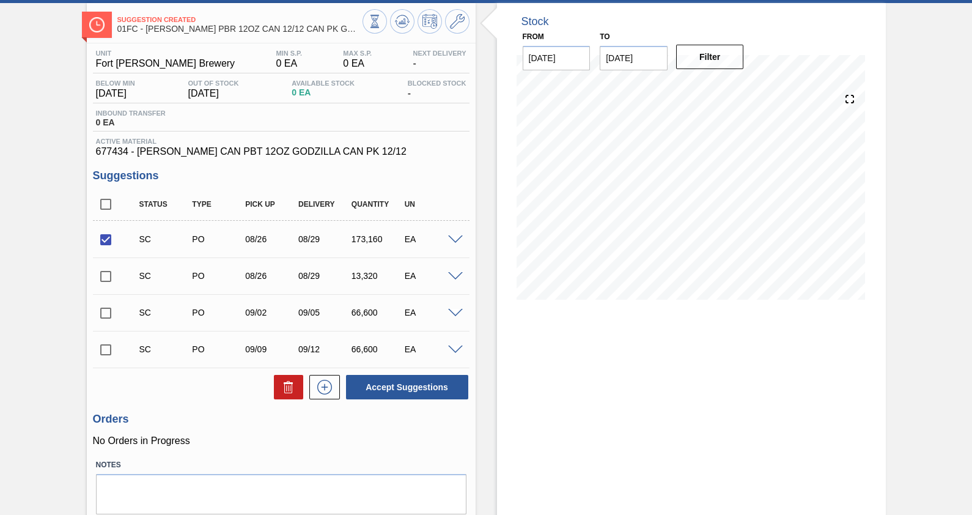
click at [918, 278] on div "Suggestion Created 01FC - [PERSON_NAME] PBR 12OZ CAN 12/12 CAN PK GODZILLA PROM…" at bounding box center [486, 279] width 972 height 553
click at [653, 423] on div "Stock From [DATE] to [DATE] Filter 09/11 Stock Projection 814 SAP Planning 0 Ta…" at bounding box center [691, 279] width 389 height 553
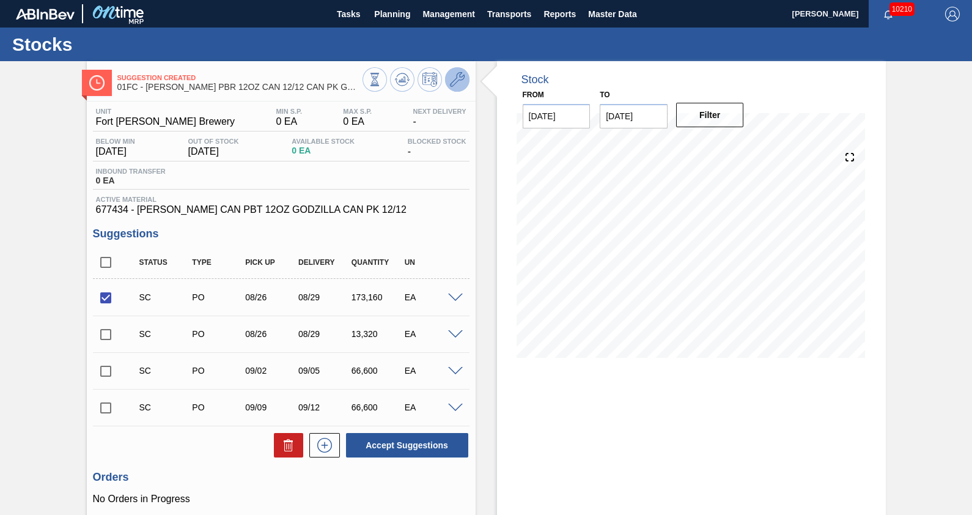
click at [460, 79] on icon at bounding box center [457, 79] width 15 height 15
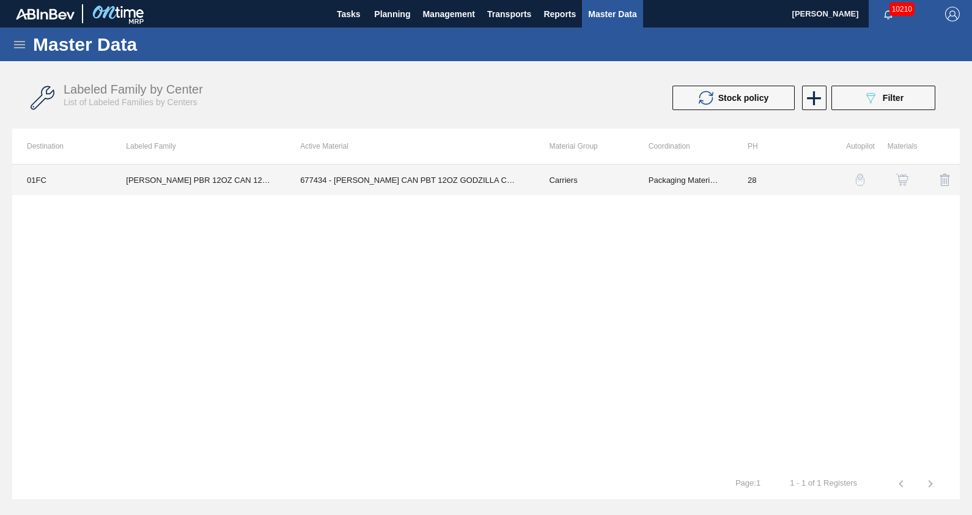
click at [753, 185] on td "28" at bounding box center [782, 180] width 99 height 31
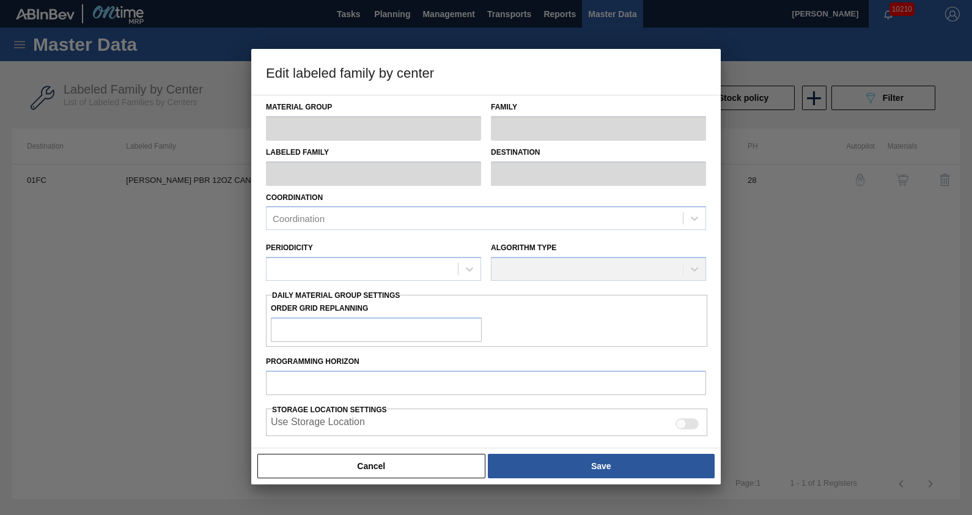
type input "Carriers"
type input "Can Carriers"
type input "[PERSON_NAME] PBR 12OZ CAN 12/12 CAN PK GODZILLA PROMO"
type input "01FC - Fort Collins Brewery"
type input "28"
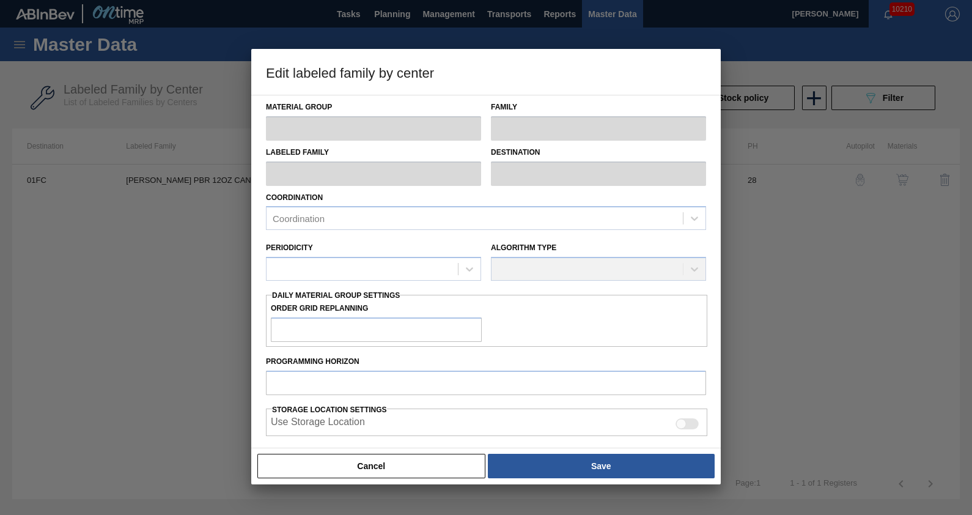
type input "0"
type input "100"
type input "0"
checkbox input "true"
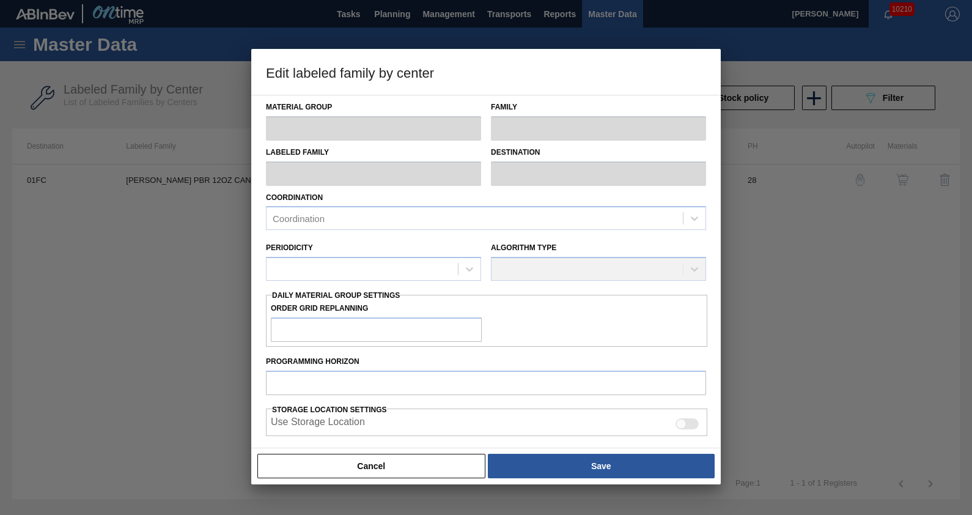
checkbox input "true"
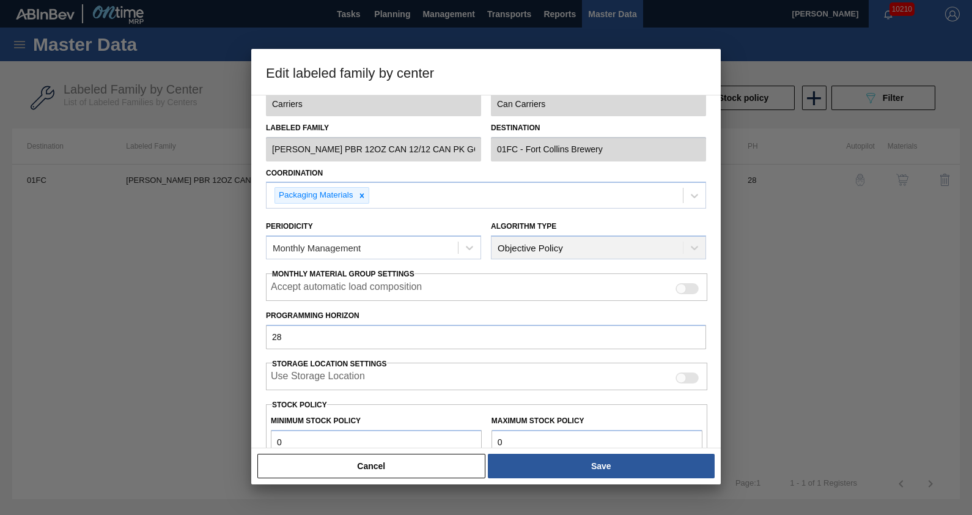
scroll to position [25, 0]
click at [486, 246] on div "Algorithm Type Objective Policy" at bounding box center [598, 238] width 225 height 54
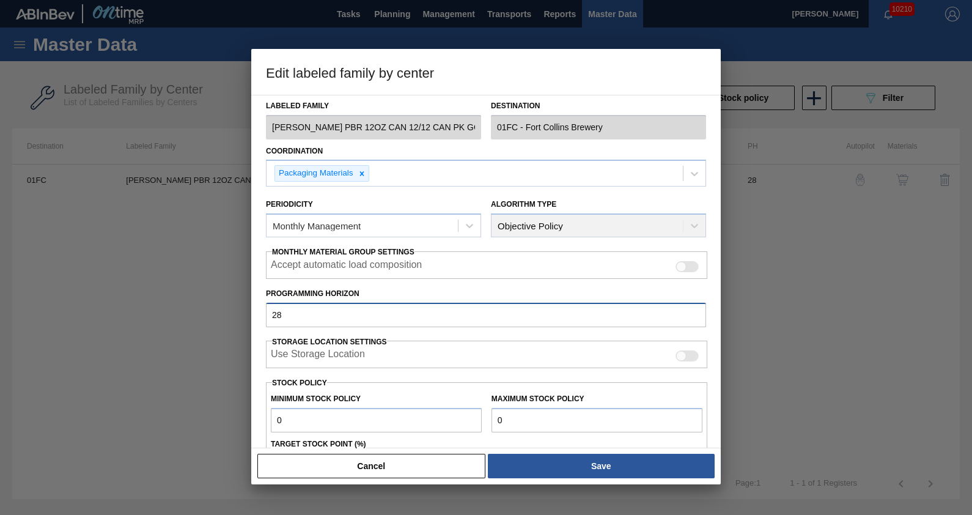
click at [424, 318] on input "28" at bounding box center [486, 315] width 440 height 24
type input "21"
click at [498, 290] on label "Programming Horizon" at bounding box center [486, 294] width 440 height 18
click at [498, 303] on input "21" at bounding box center [486, 315] width 440 height 24
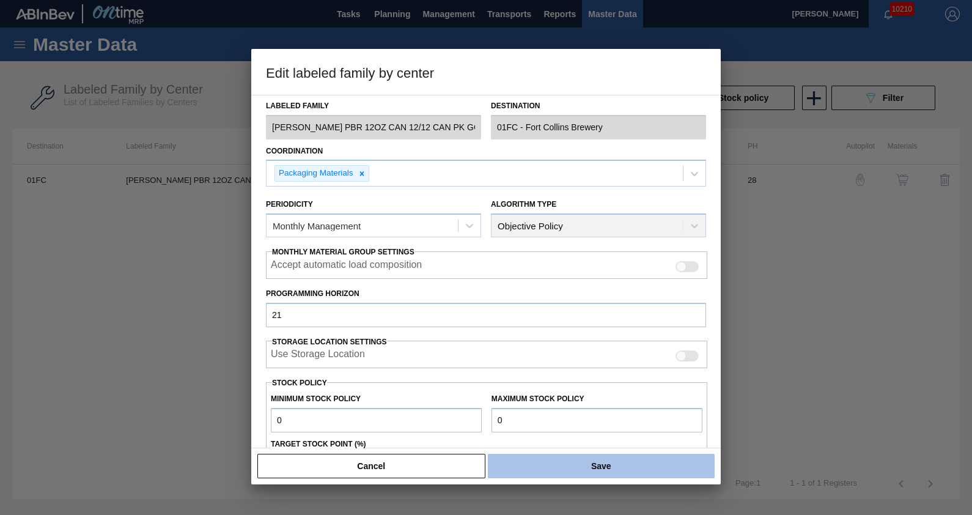
click at [507, 470] on button "Save" at bounding box center [601, 466] width 227 height 24
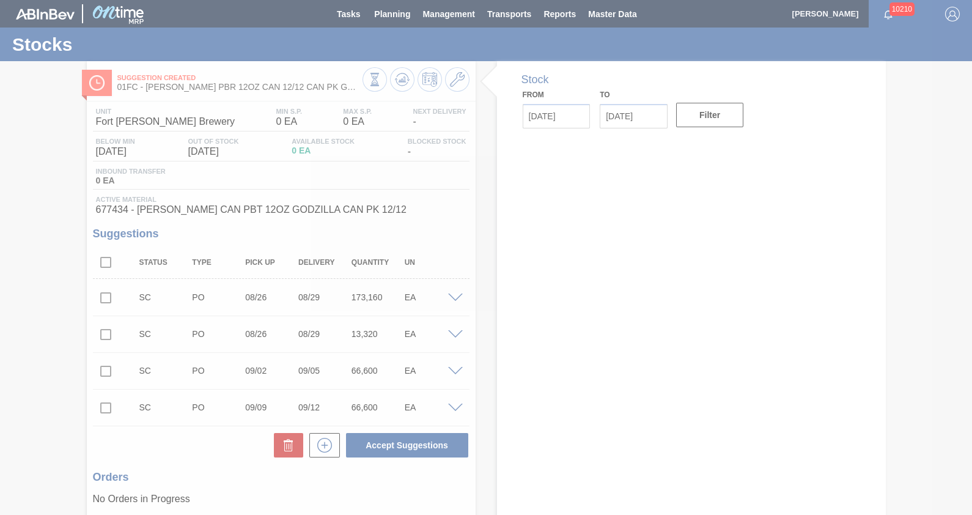
click at [486, 141] on div at bounding box center [486, 257] width 972 height 515
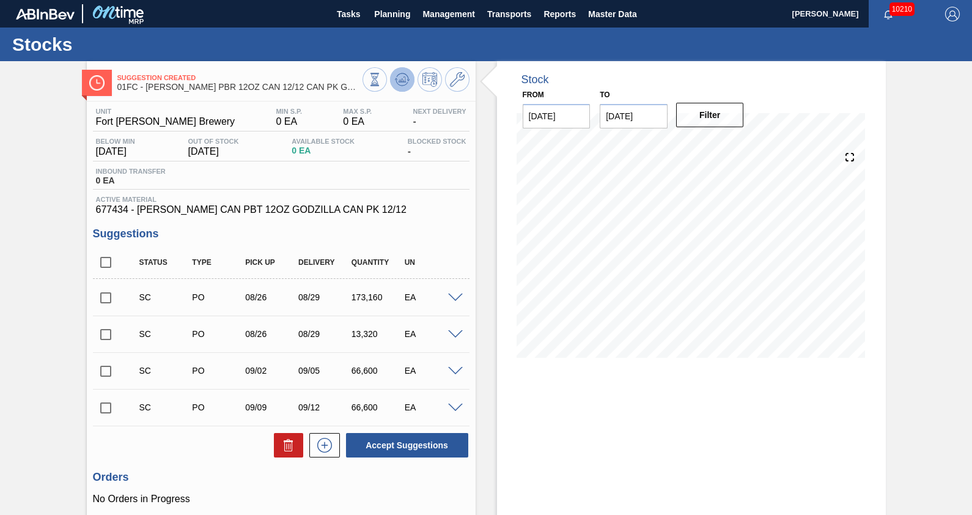
click at [382, 79] on icon at bounding box center [374, 79] width 13 height 13
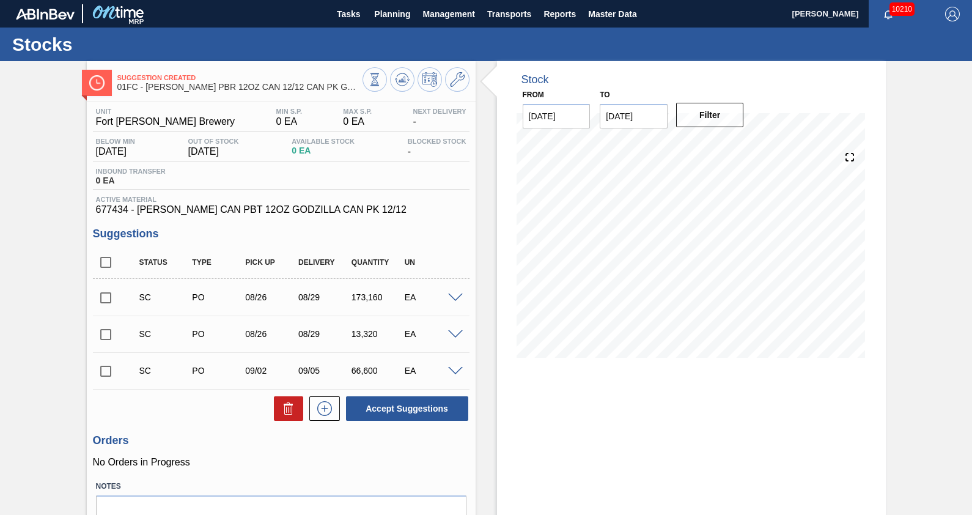
click at [646, 425] on div "Stock From [DATE] to [DATE] Filter 09/08 Stock Projection 814 SAP Planning 66,1…" at bounding box center [691, 319] width 389 height 517
click at [892, 254] on div "Suggestion Created 01FC - [PERSON_NAME] PBR 12OZ CAN 12/12 CAN PK GODZILLA PROM…" at bounding box center [486, 319] width 972 height 517
click at [479, 303] on div "Stock From [DATE] to [DATE] Filter 08/22 Stock Projection 0 SAP Planning 0 Targ…" at bounding box center [681, 319] width 410 height 517
click at [102, 306] on input "checkbox" at bounding box center [106, 298] width 26 height 26
click at [440, 415] on button "Accept Suggestions" at bounding box center [407, 408] width 122 height 24
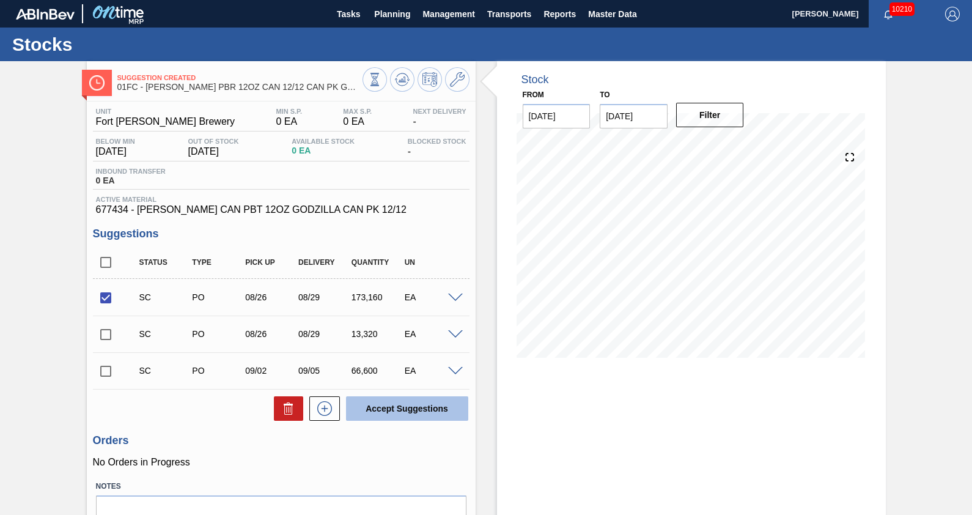
checkbox input "false"
click at [483, 334] on div "Stock From [DATE] to [DATE] Filter 08/22 Stock Projection 0 SAP Planning 0 Targ…" at bounding box center [681, 319] width 410 height 517
click at [483, 339] on div "Stock From [DATE] to [DATE] Filter 08/22 Stock Projection 0 SAP Planning 0 Targ…" at bounding box center [681, 319] width 410 height 517
click at [457, 335] on span at bounding box center [455, 334] width 15 height 9
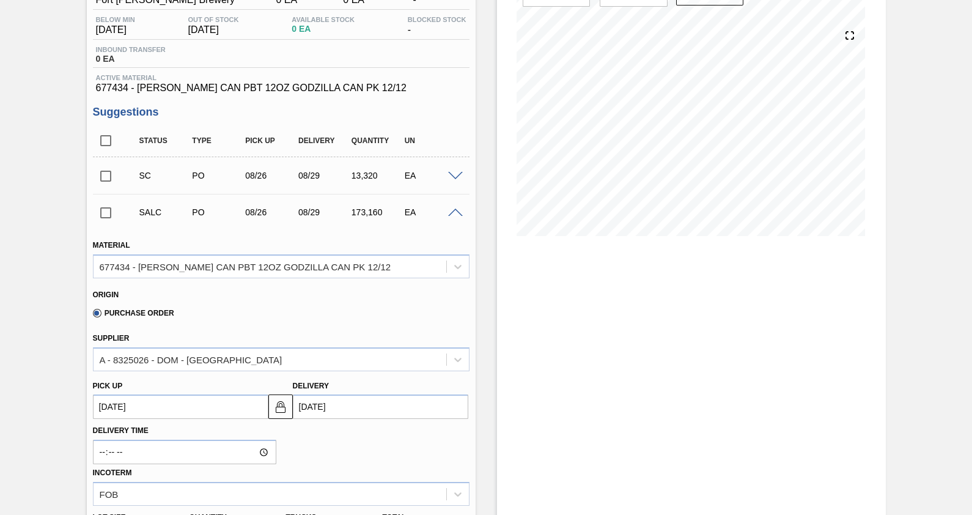
scroll to position [120, 0]
click at [461, 214] on span at bounding box center [455, 214] width 15 height 9
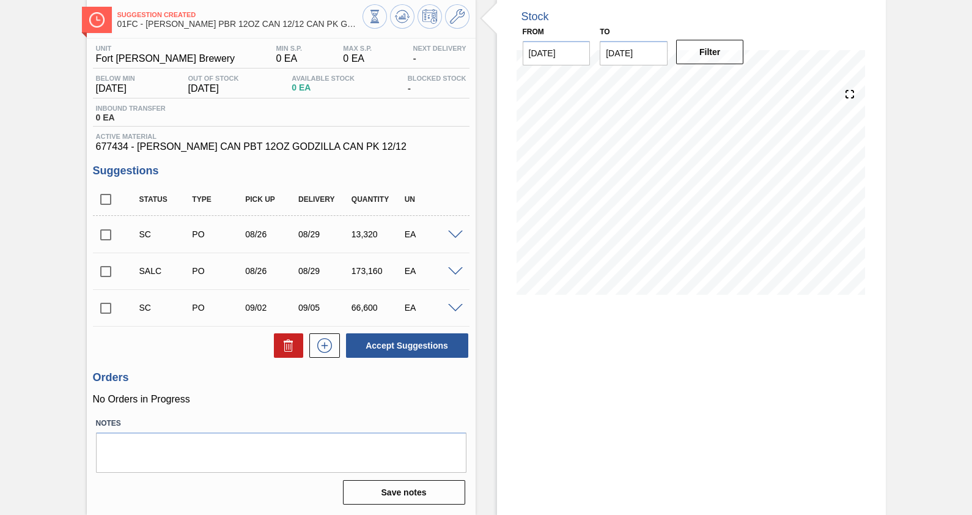
click at [456, 273] on span at bounding box center [455, 271] width 15 height 9
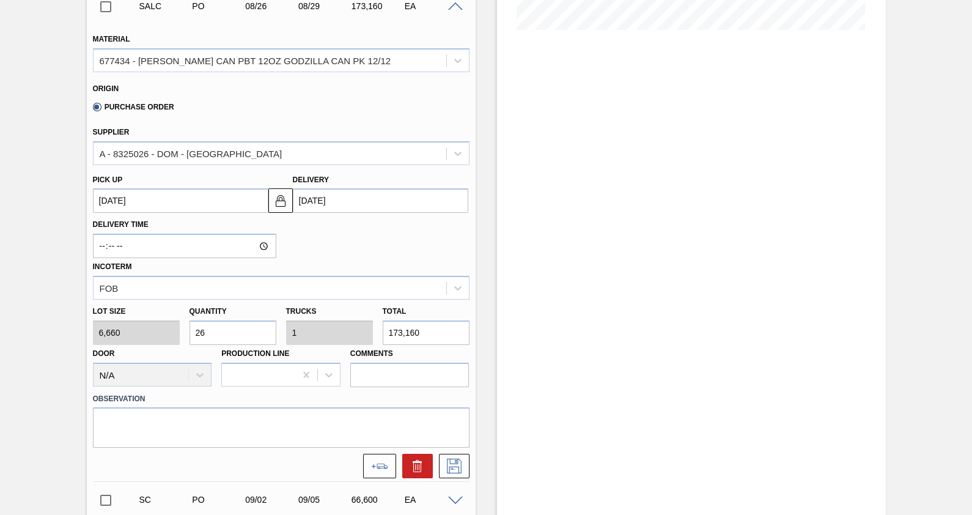
scroll to position [331, 0]
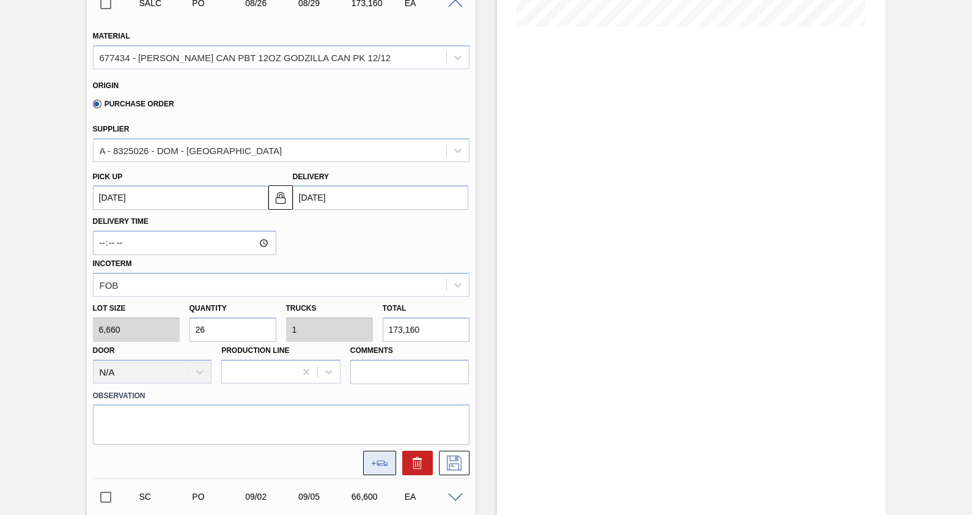
click at [379, 462] on icon at bounding box center [379, 464] width 17 height 6
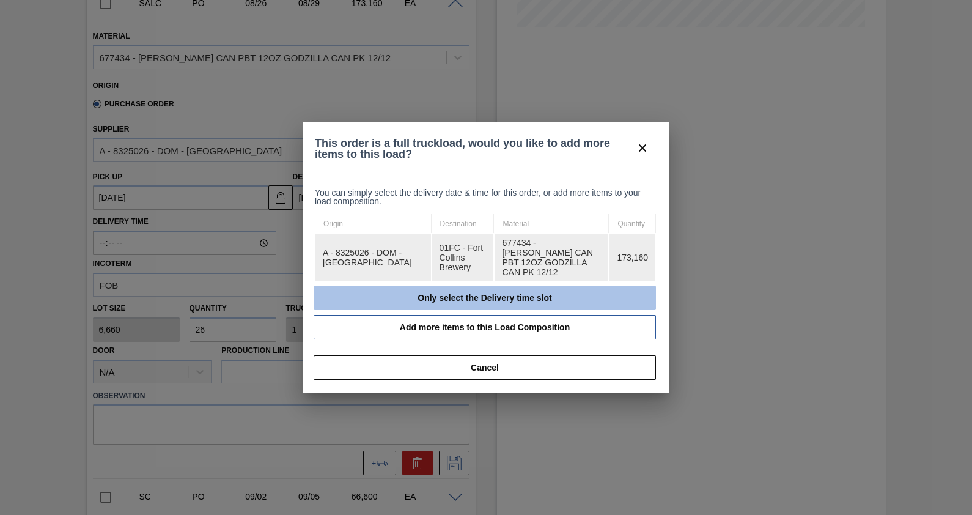
click at [588, 296] on button "Only select the Delivery time slot" at bounding box center [485, 298] width 342 height 24
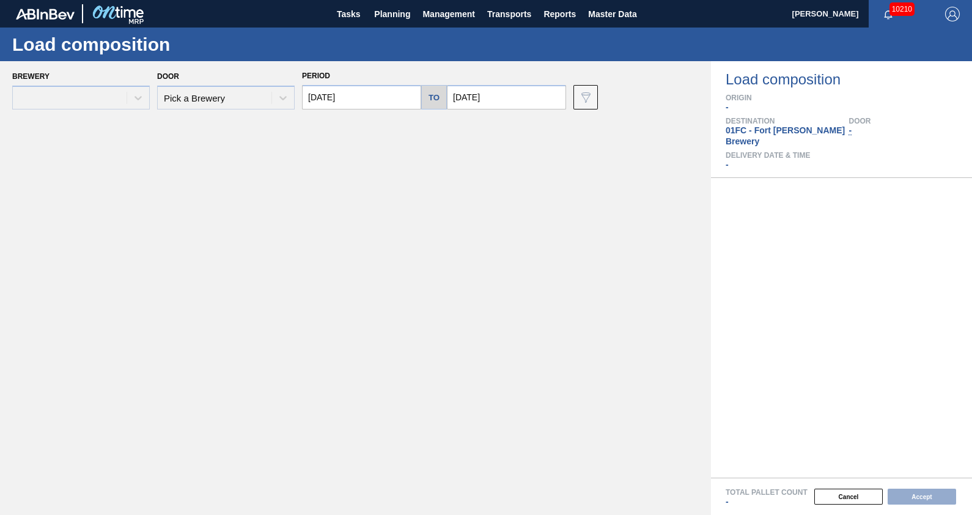
type input "[DATE]"
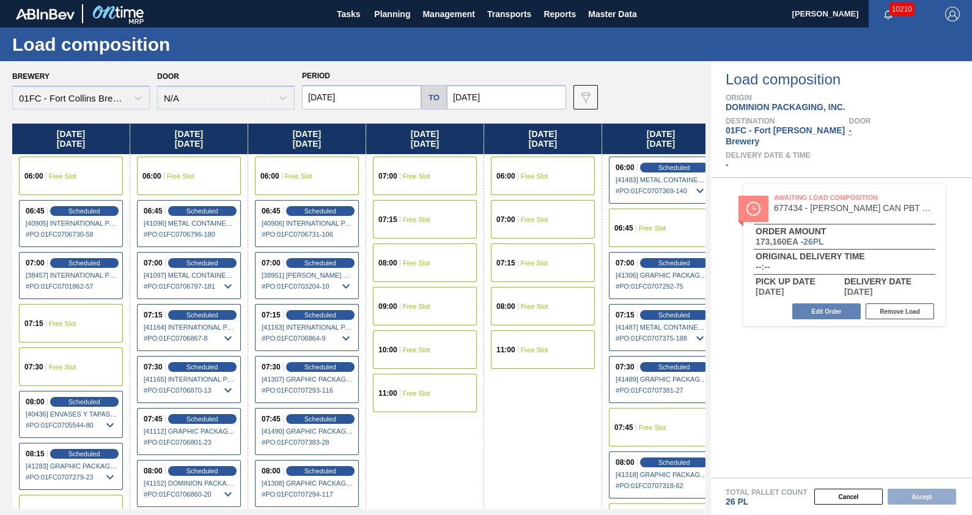
click at [522, 104] on input "[DATE]" at bounding box center [506, 97] width 119 height 24
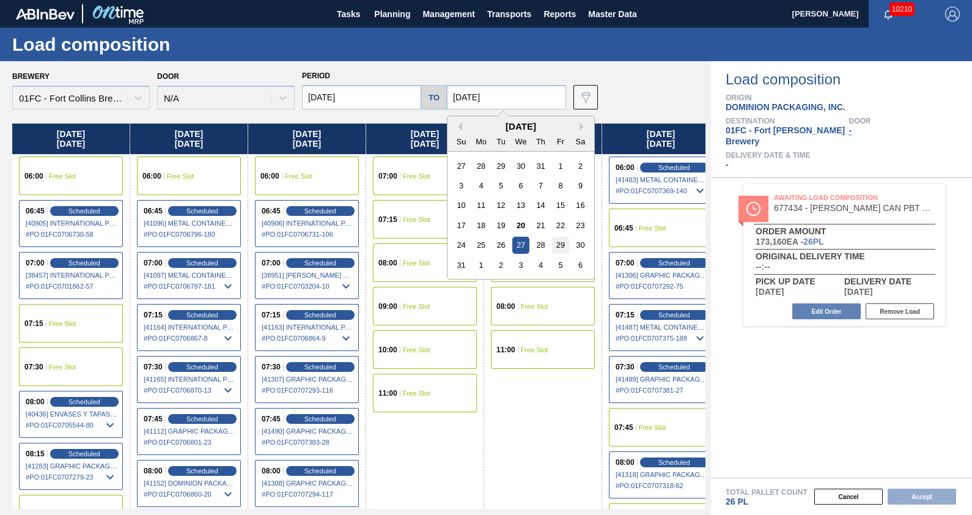
click at [563, 242] on div "29" at bounding box center [560, 245] width 17 height 17
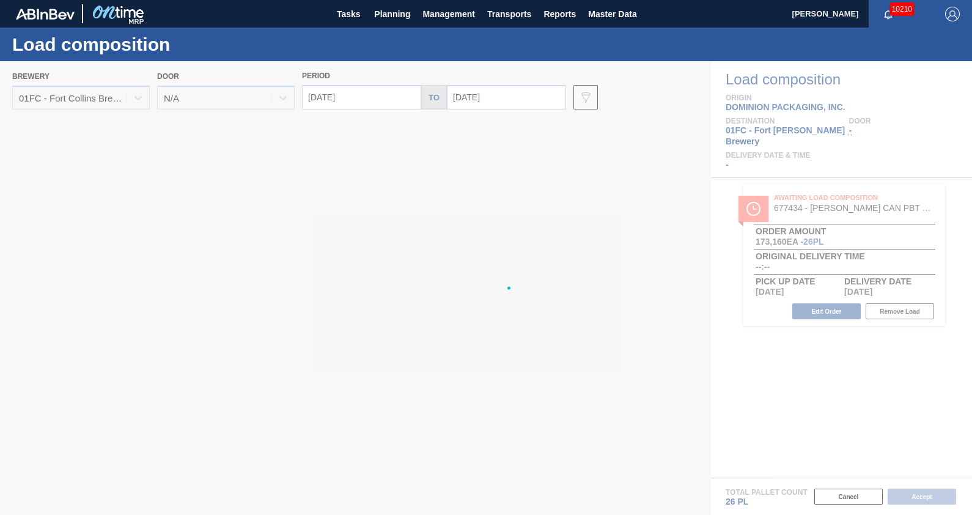
type input "[DATE]"
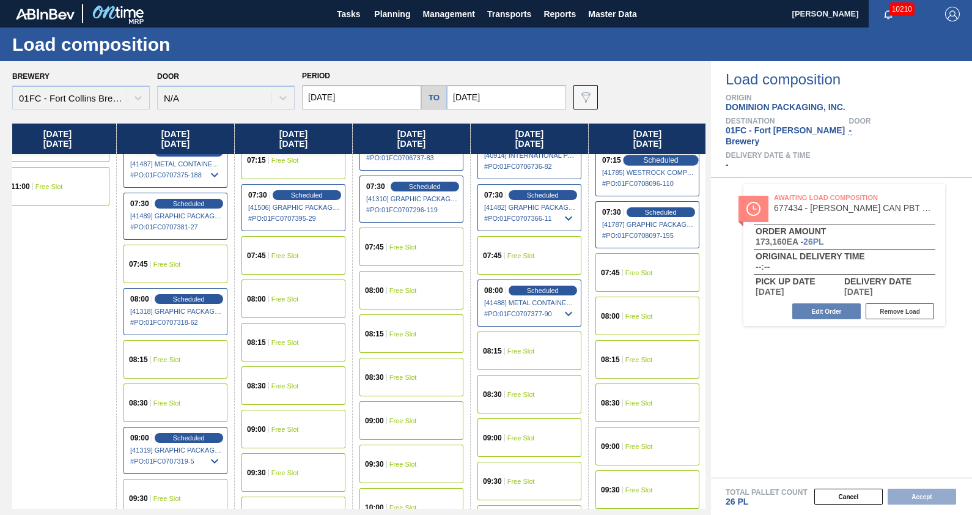
scroll to position [166, 486]
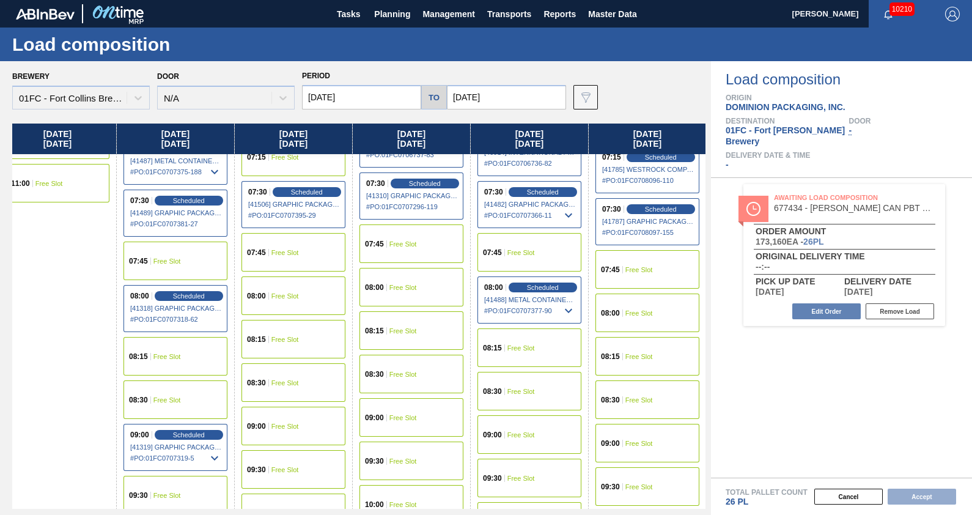
click at [655, 305] on div "08:00 Free Slot" at bounding box center [648, 313] width 104 height 39
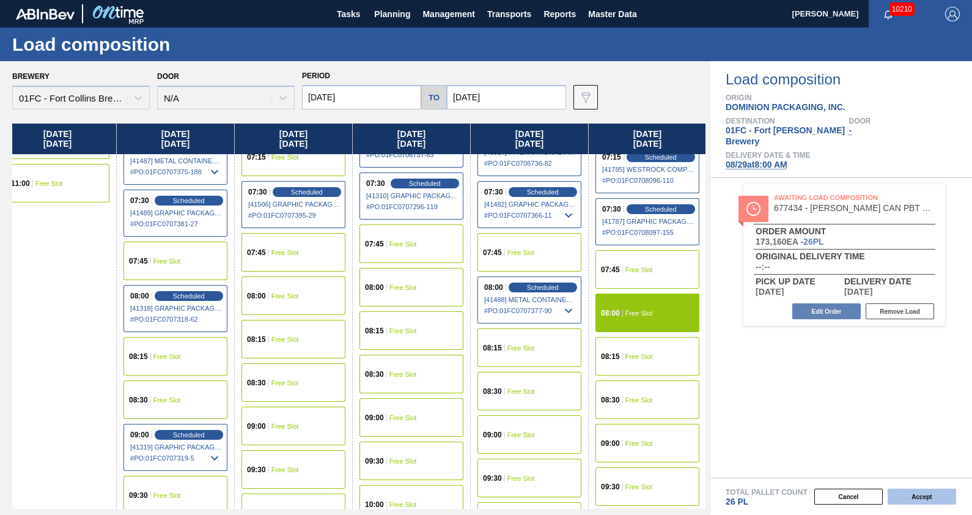
click at [927, 492] on button "Accept" at bounding box center [922, 497] width 68 height 16
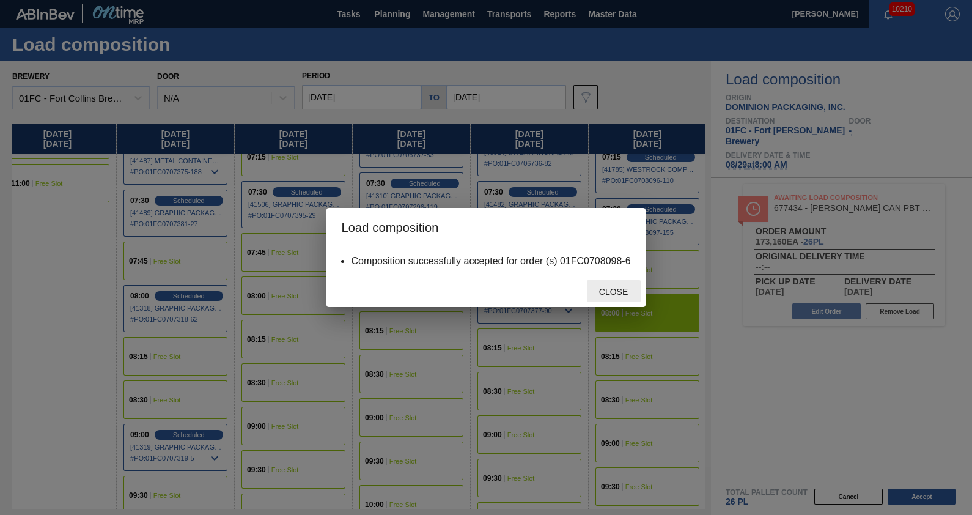
click at [606, 287] on span "Close" at bounding box center [614, 292] width 48 height 10
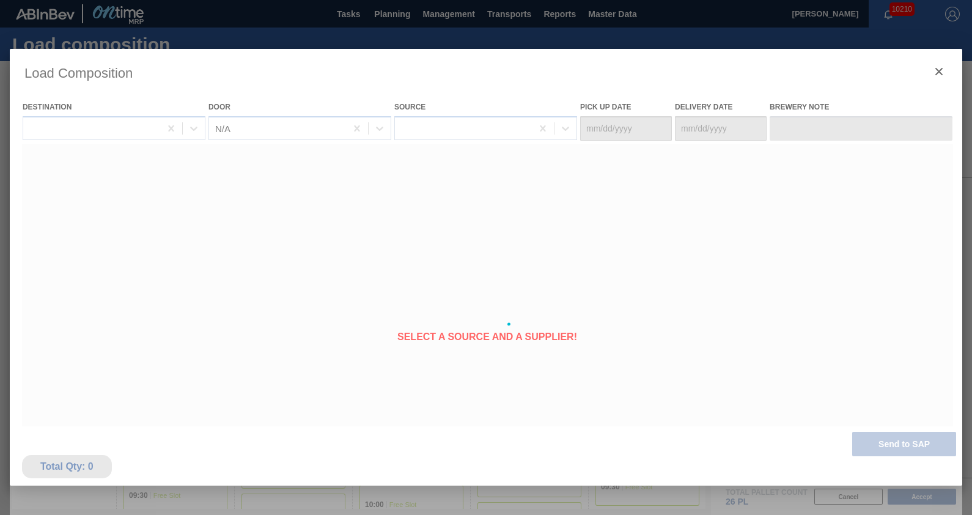
type Date "[DATE]"
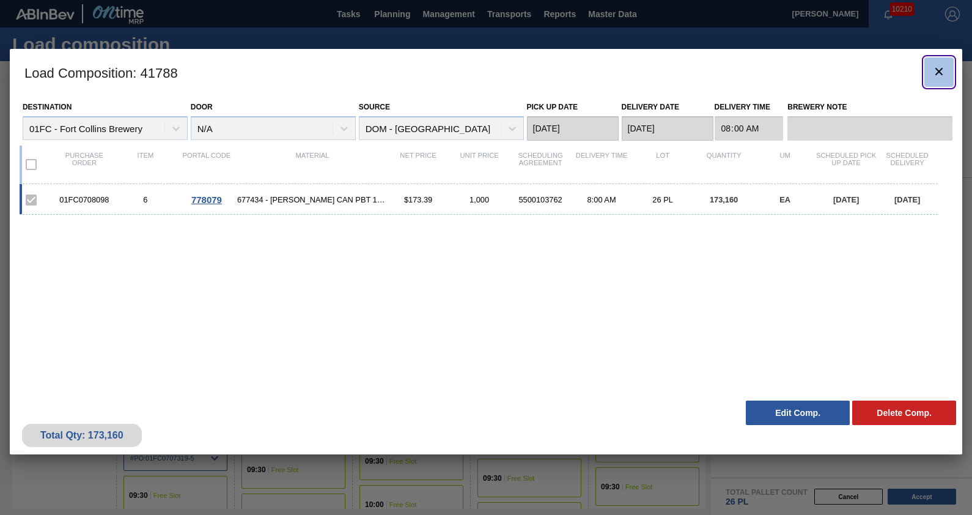
click at [940, 72] on icon "botão de ícone" at bounding box center [939, 71] width 7 height 7
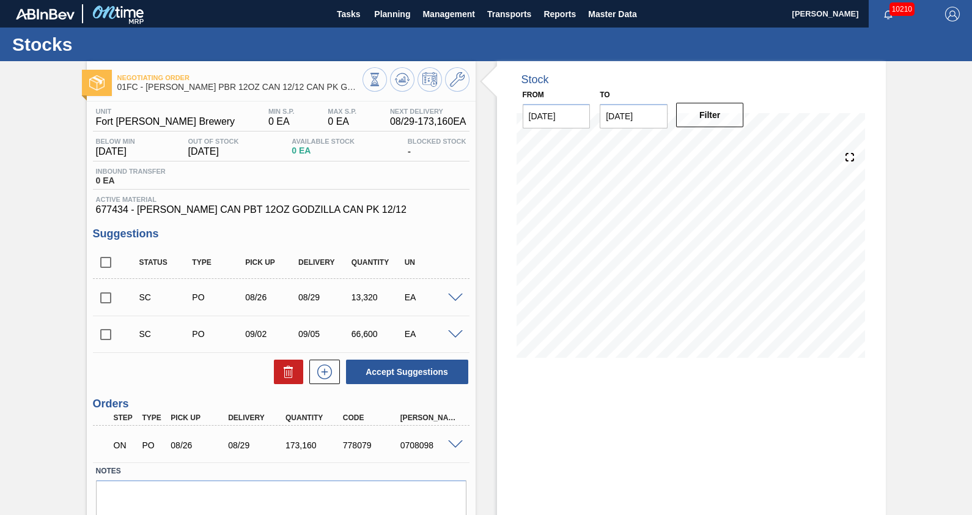
click at [485, 141] on div "Stock From [DATE] to [DATE] Filter" at bounding box center [681, 312] width 410 height 502
click at [382, 78] on icon at bounding box center [374, 79] width 13 height 13
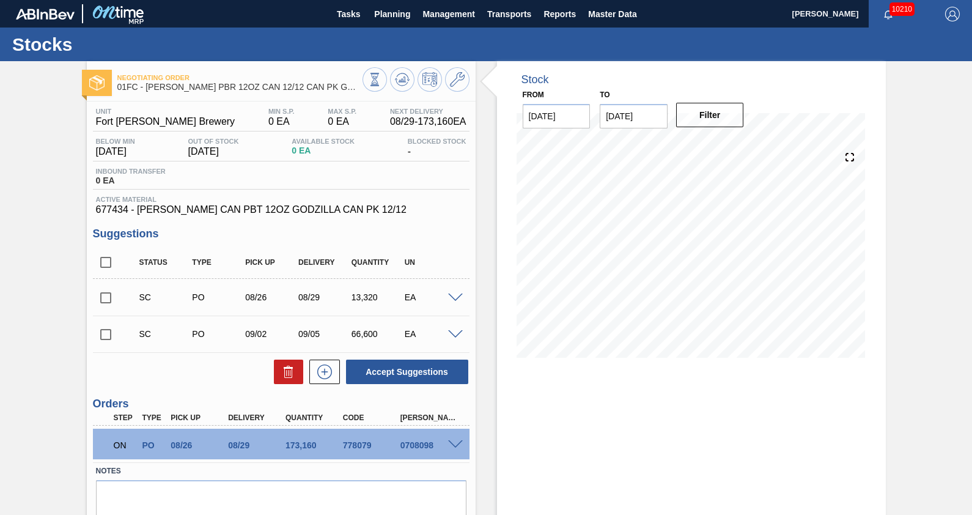
click at [487, 271] on div "Stock From [DATE] to [DATE] Filter 08/20 Stock Projection 0 SAP Planning 0 Targ…" at bounding box center [681, 312] width 410 height 502
click at [105, 300] on input "checkbox" at bounding box center [106, 298] width 26 height 26
click at [389, 373] on button "Accept Suggestions" at bounding box center [407, 372] width 122 height 24
checkbox input "false"
click at [489, 216] on div "Stock From [DATE] to [DATE] Filter 08/22 Stock Projection 0 SAP Planning 0 Targ…" at bounding box center [681, 312] width 410 height 502
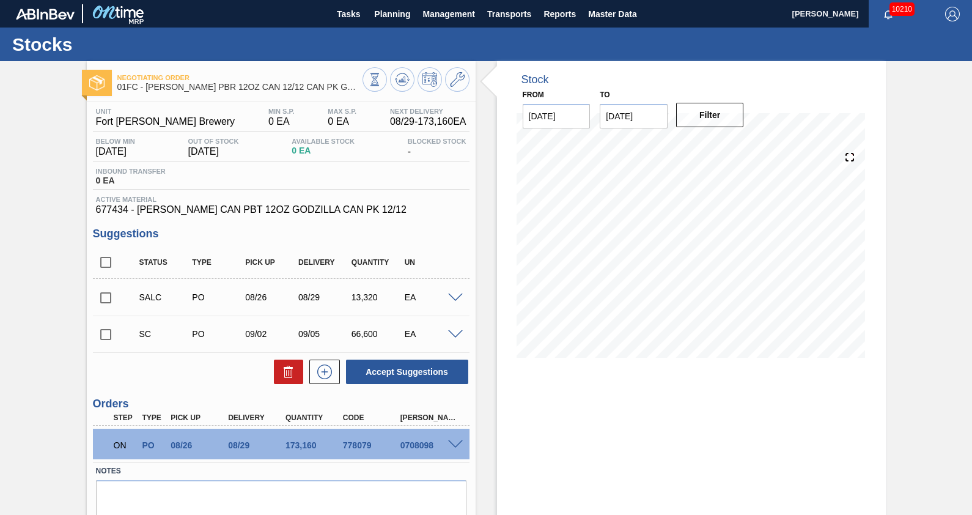
click at [917, 233] on div "Negotiating Order 01FC - [PERSON_NAME] PBR 12OZ CAN 12/12 CAN PK GODZILLA PROMO…" at bounding box center [486, 312] width 972 height 502
click at [896, 201] on div "Negotiating Order 01FC - [PERSON_NAME] PBR 12OZ CAN 12/12 CAN PK GODZILLA PROMO…" at bounding box center [486, 312] width 972 height 502
click at [486, 169] on div "Stock From [DATE] to [DATE] Filter 08/20 Stock Projection 0 SAP Planning 0 Targ…" at bounding box center [681, 312] width 410 height 502
click at [486, 148] on div "Stock From [DATE] to [DATE] Filter 08/20 Stock Projection 0 SAP Planning 0 Targ…" at bounding box center [681, 312] width 410 height 502
click at [48, 220] on div "Negotiating Order 01FC - [PERSON_NAME] PBR 12OZ CAN 12/12 CAN PK GODZILLA PROMO…" at bounding box center [486, 312] width 972 height 502
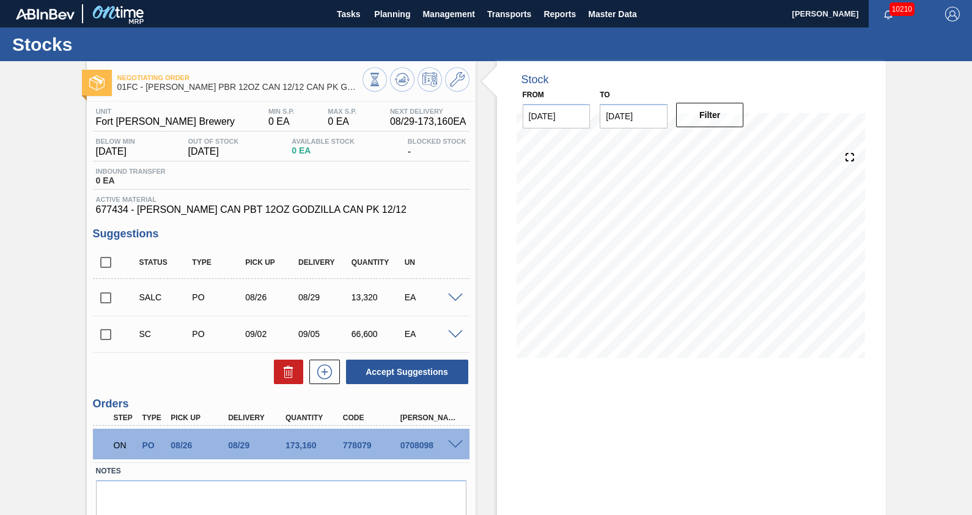
click at [47, 208] on div "Negotiating Order 01FC - [PERSON_NAME] PBR 12OZ CAN 12/12 CAN PK GODZILLA PROMO…" at bounding box center [486, 312] width 972 height 502
click at [486, 299] on div "Stock From [DATE] to [DATE] Filter 08/20 Stock Projection 0 SAP Planning 0 Targ…" at bounding box center [681, 312] width 410 height 502
click at [486, 300] on div "Stock From [DATE] to [DATE] Filter 08/20 Stock Projection 0 SAP Planning 0 Targ…" at bounding box center [681, 312] width 410 height 502
click at [485, 254] on div "Stock From [DATE] to [DATE] Filter 08/20 Stock Projection 0 SAP Planning 0 Targ…" at bounding box center [681, 312] width 410 height 502
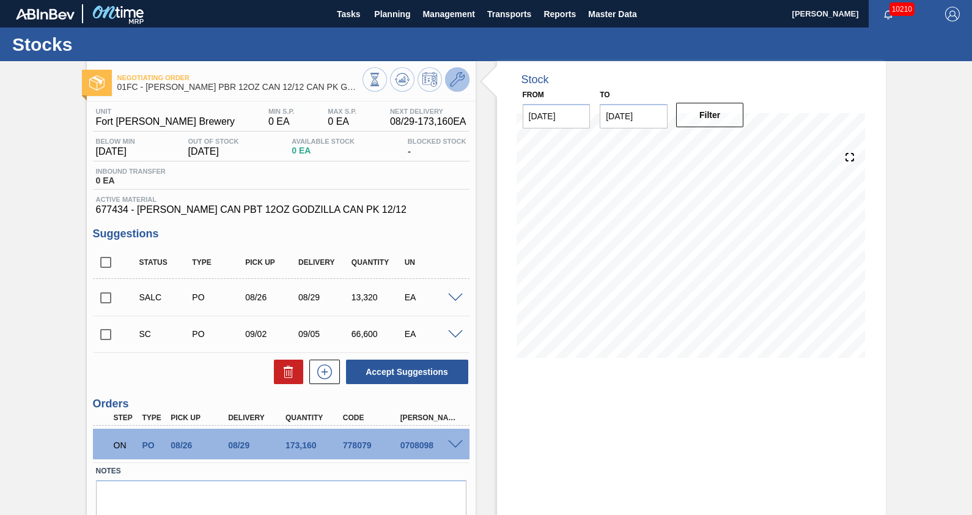
click at [459, 78] on icon at bounding box center [457, 79] width 15 height 15
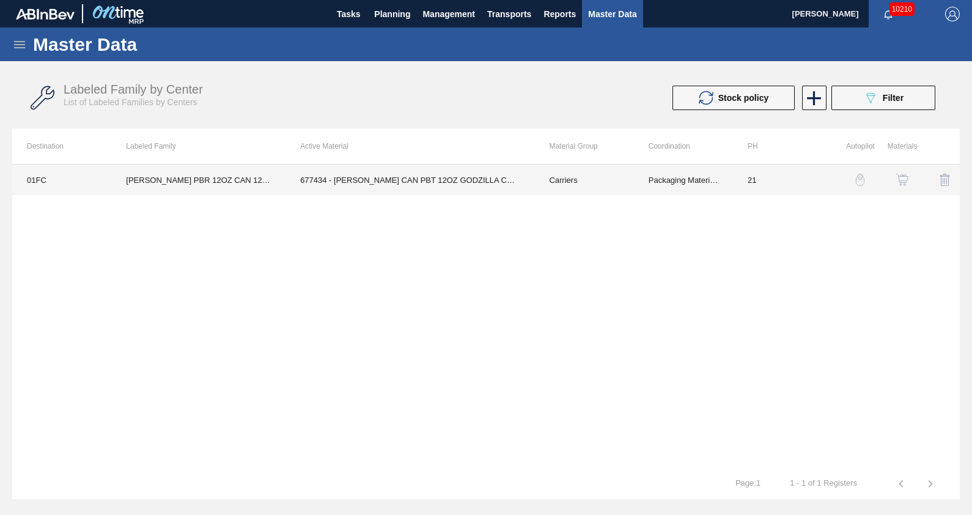
click at [486, 180] on td "677434 - [PERSON_NAME] CAN PBT 12OZ GODZILLA CAN PK 12/12" at bounding box center [410, 180] width 249 height 31
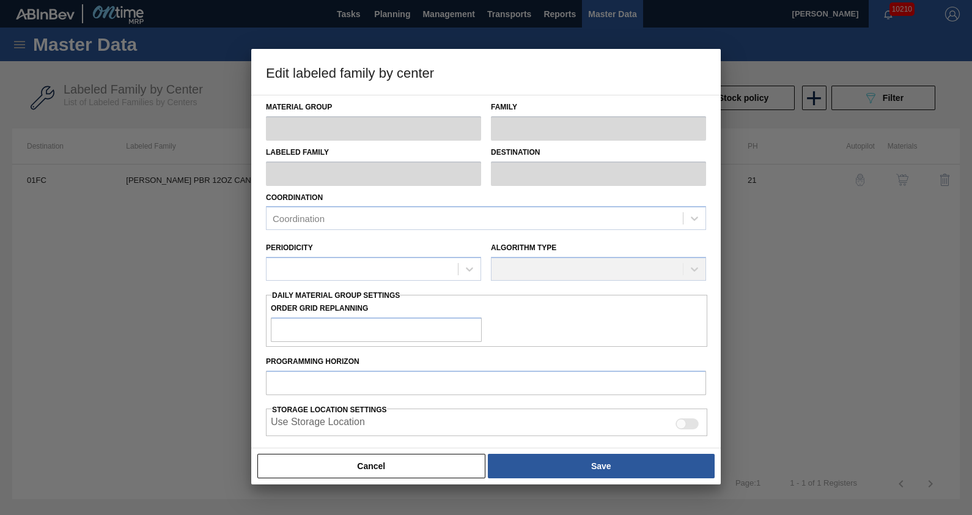
type input "Carriers"
type input "Can Carriers"
type input "[PERSON_NAME] PBR 12OZ CAN 12/12 CAN PK GODZILLA PROMO"
type input "01FC - Fort Collins Brewery"
type input "21"
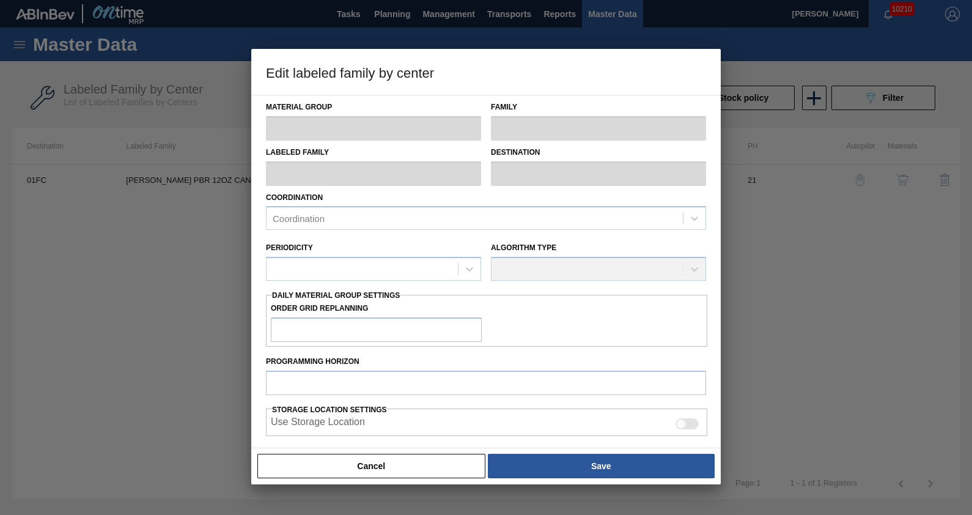
type input "0"
type input "100"
type input "0"
checkbox input "true"
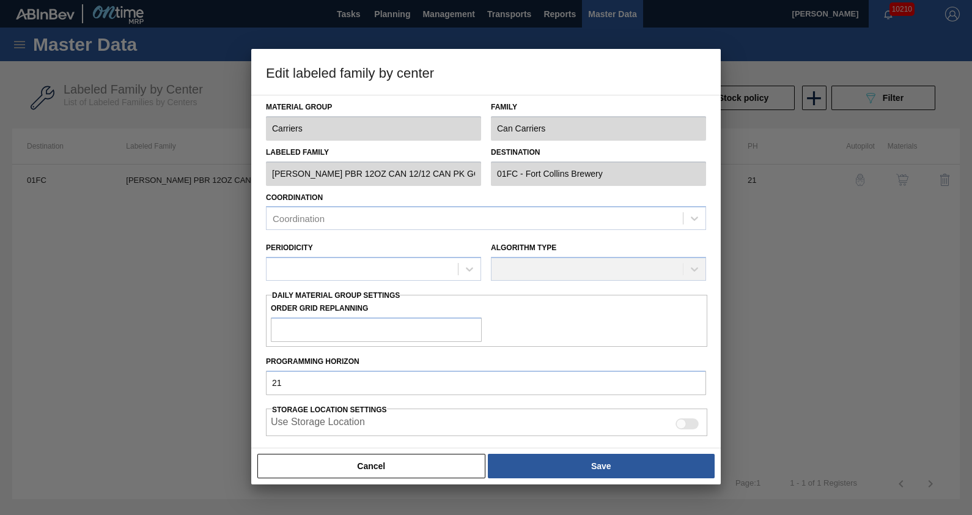
checkbox input "true"
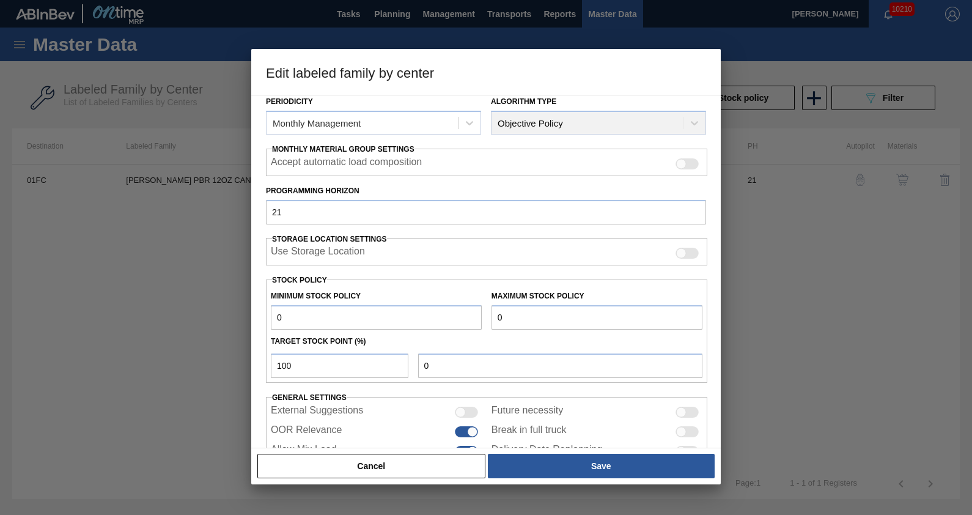
scroll to position [188, 0]
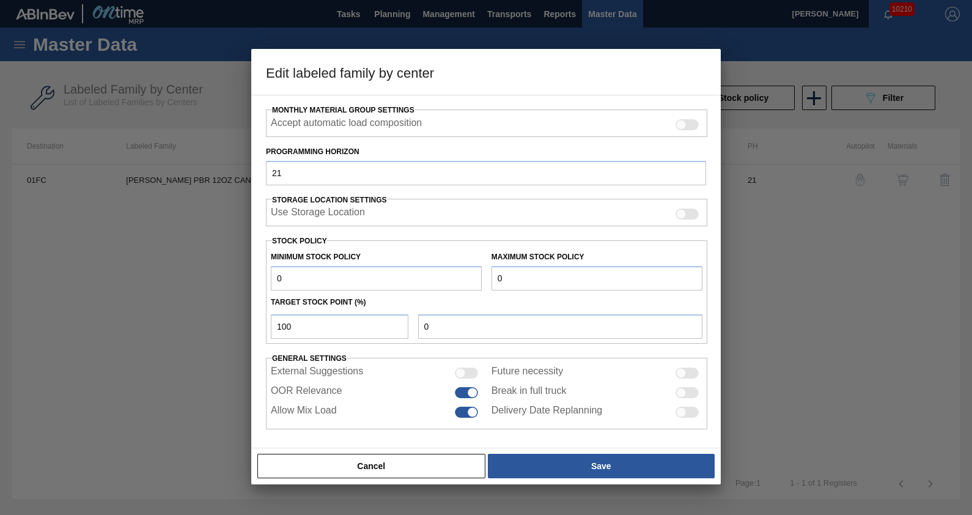
click at [431, 281] on input "0" at bounding box center [376, 278] width 211 height 24
click at [511, 279] on input "0" at bounding box center [597, 278] width 211 height 24
click at [471, 279] on input "0" at bounding box center [376, 278] width 211 height 24
click at [523, 276] on input "0" at bounding box center [597, 278] width 211 height 24
click at [492, 298] on div "Target Stock Point (%)" at bounding box center [487, 303] width 442 height 18
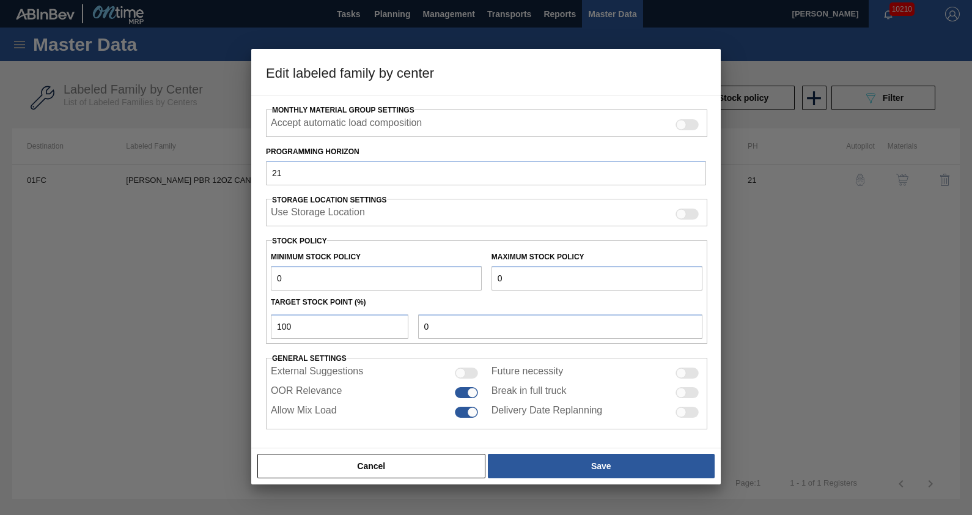
click at [489, 299] on div "Target Stock Point (%)" at bounding box center [487, 303] width 442 height 18
click at [487, 270] on div "Maximum Stock Policy 0" at bounding box center [597, 269] width 221 height 42
click at [487, 265] on div "Maximum Stock Policy 0" at bounding box center [597, 269] width 221 height 42
drag, startPoint x: 311, startPoint y: 322, endPoint x: 230, endPoint y: 325, distance: 81.4
click at [230, 325] on div "Edit labeled family by center Material Group Carriers Family Can Carriers Label…" at bounding box center [486, 257] width 972 height 515
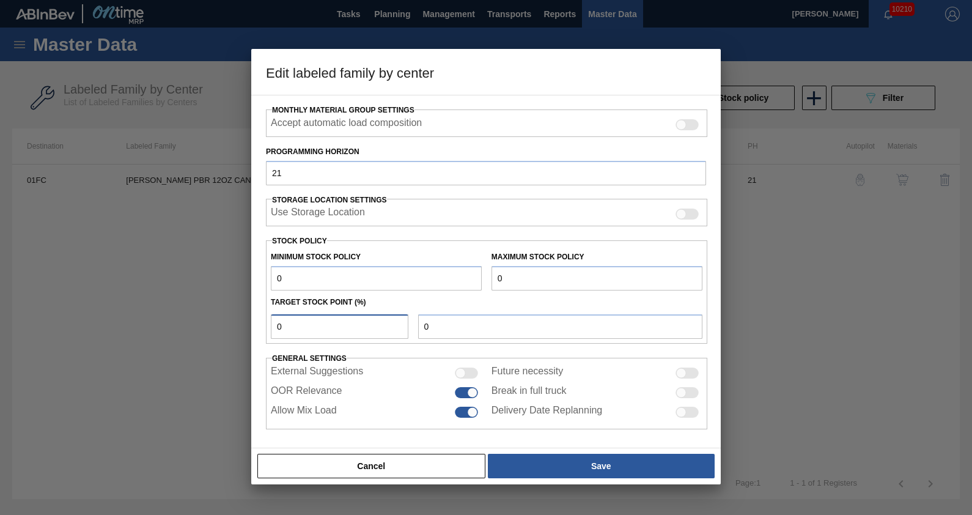
type input "0"
click at [416, 350] on div "Material Group Carriers Family Can Carriers Labeled Family [PERSON_NAME] PBR 12…" at bounding box center [486, 168] width 440 height 522
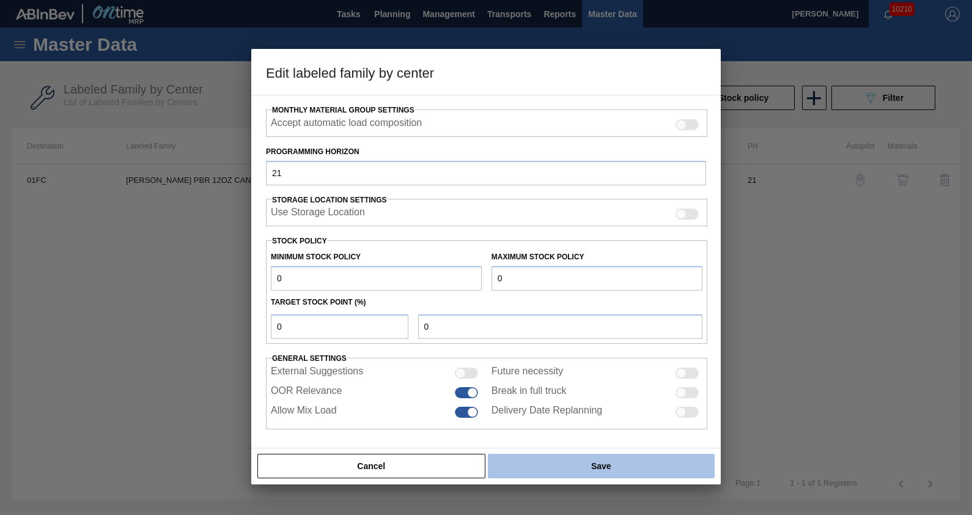
click at [541, 468] on button "Save" at bounding box center [601, 466] width 227 height 24
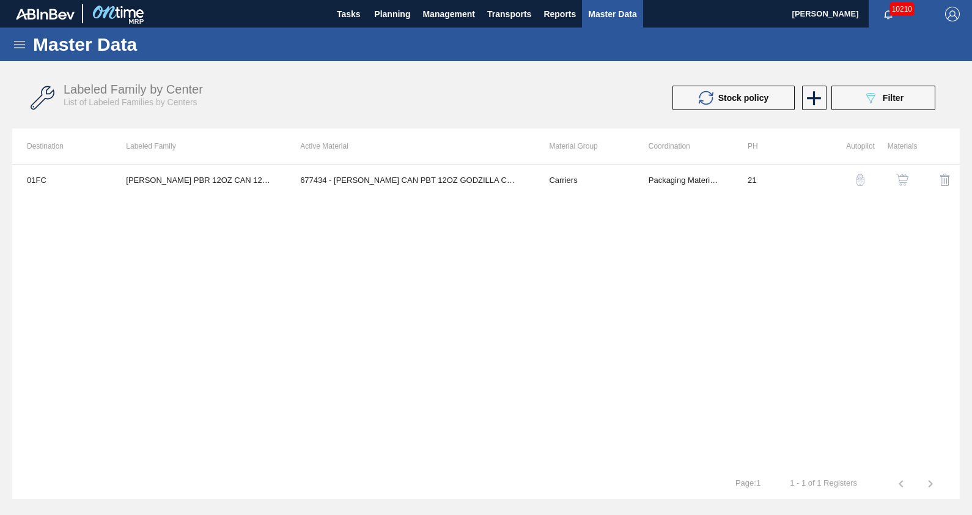
click at [862, 179] on img "button" at bounding box center [860, 180] width 12 height 12
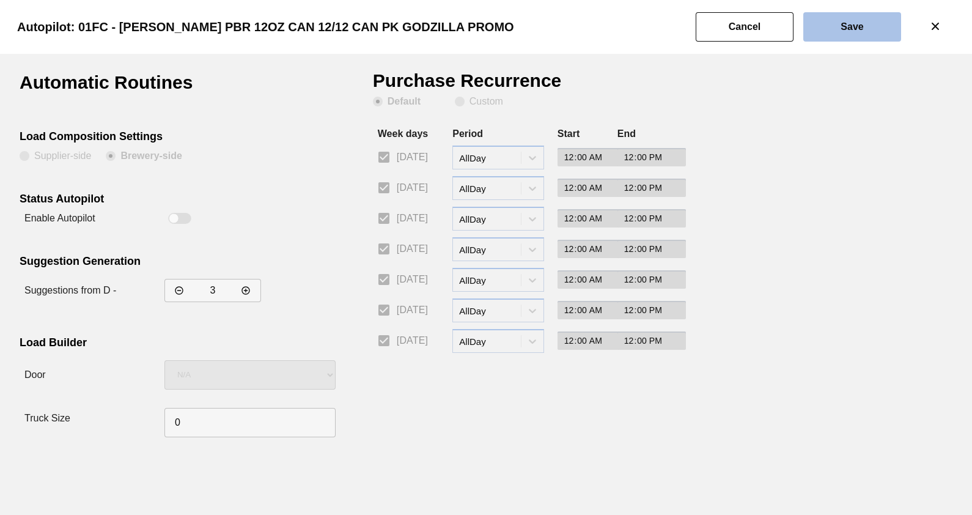
click at [826, 24] on button "Save" at bounding box center [853, 26] width 98 height 29
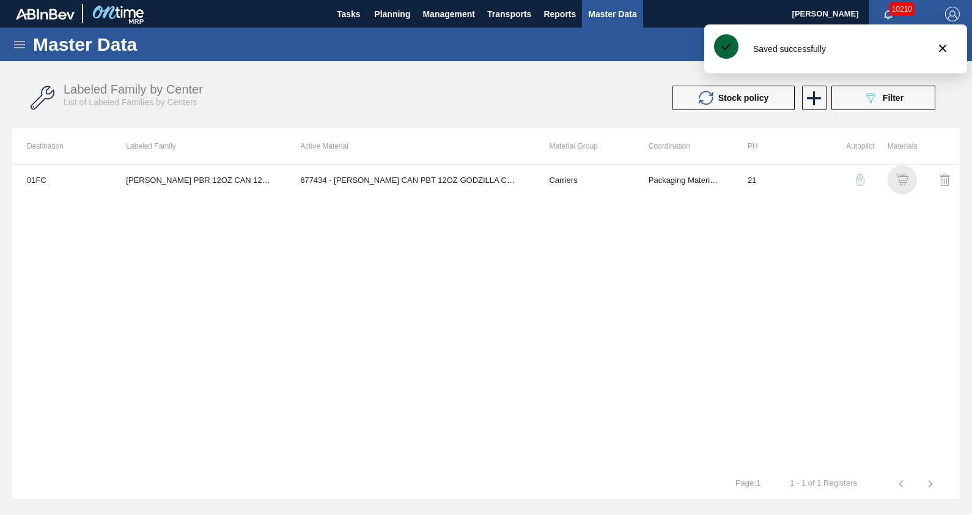
click at [904, 182] on img "button" at bounding box center [903, 180] width 12 height 12
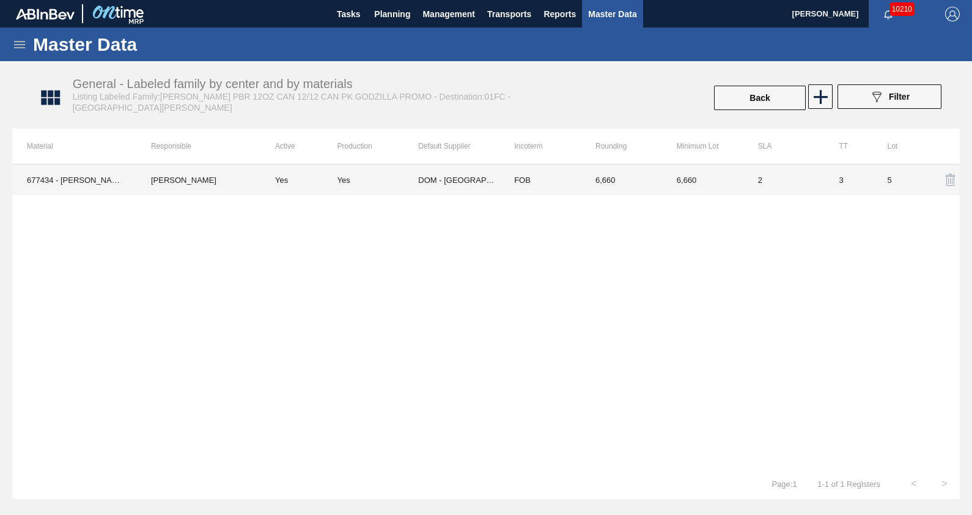
click at [352, 180] on div "Yes" at bounding box center [378, 180] width 81 height 9
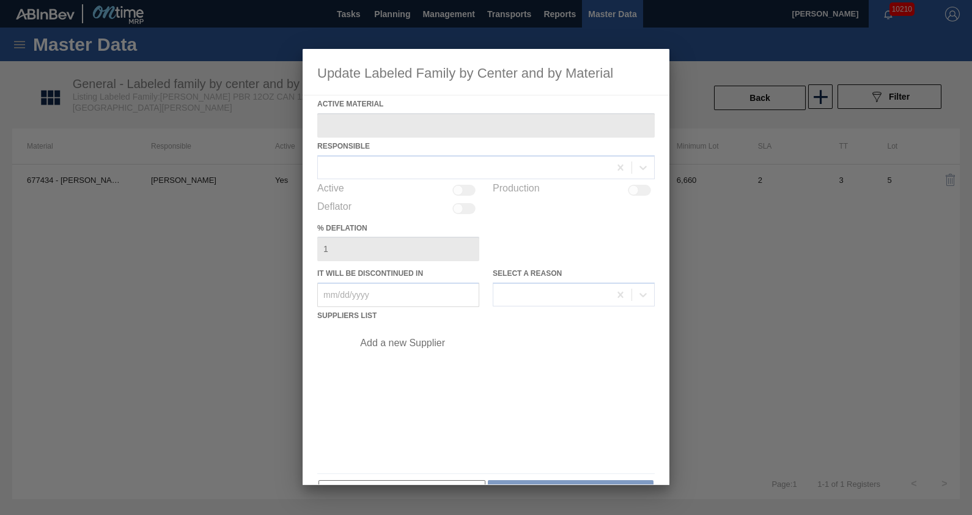
type Material "677434 - [PERSON_NAME] CAN PBT 12OZ GODZILLA CAN PK 12/12"
checkbox input "true"
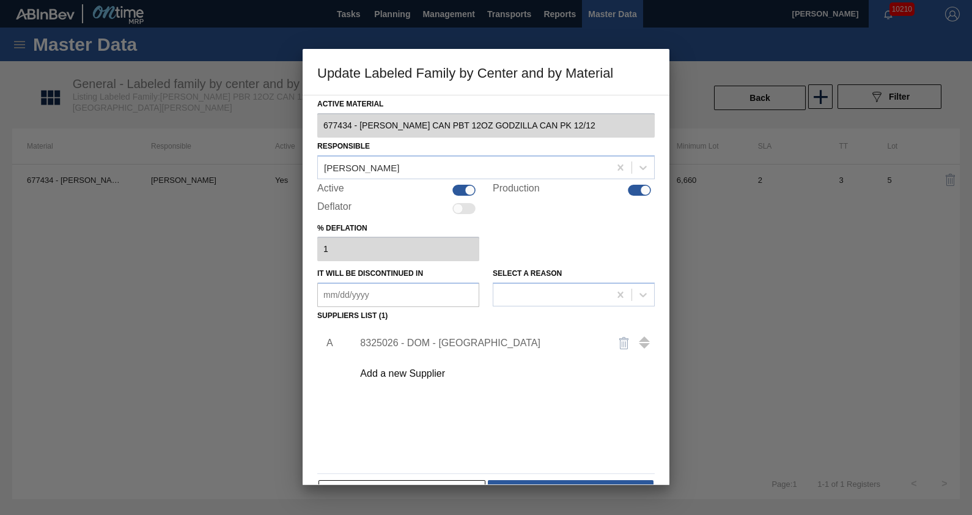
click at [459, 187] on div at bounding box center [464, 190] width 23 height 11
click at [459, 187] on div at bounding box center [458, 190] width 10 height 10
checkbox input "true"
click at [636, 194] on div at bounding box center [639, 190] width 23 height 11
checkbox input "false"
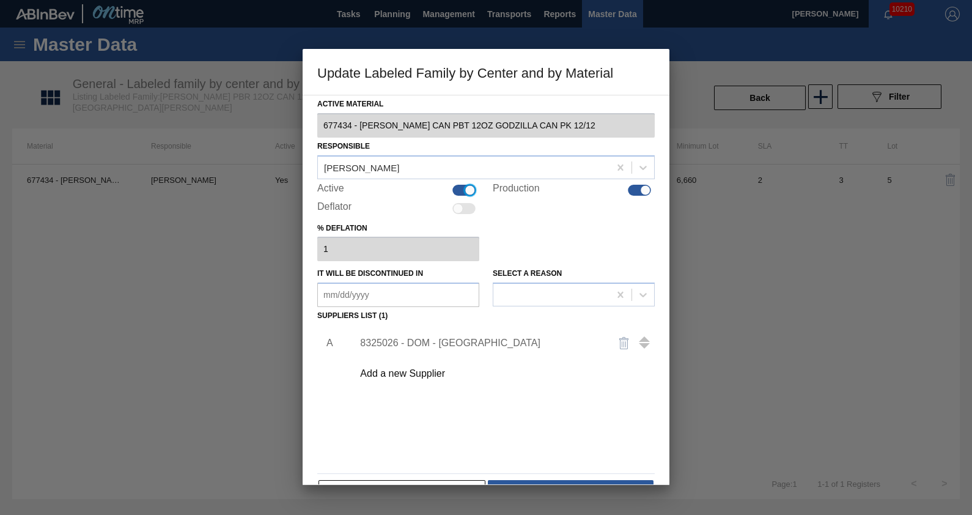
checkbox input "false"
click at [636, 191] on div at bounding box center [634, 190] width 10 height 10
checkbox input "true"
click at [467, 187] on div at bounding box center [464, 190] width 23 height 11
checkbox input "true"
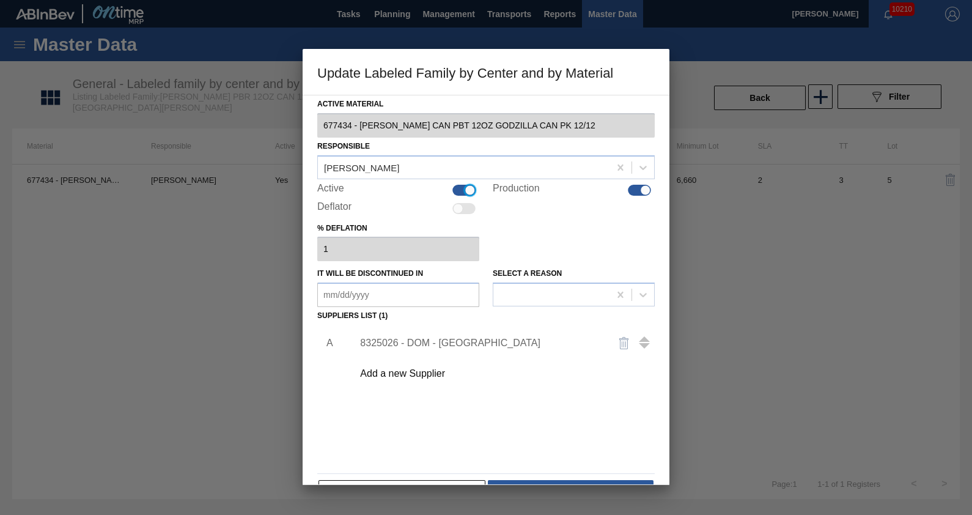
scroll to position [35, 0]
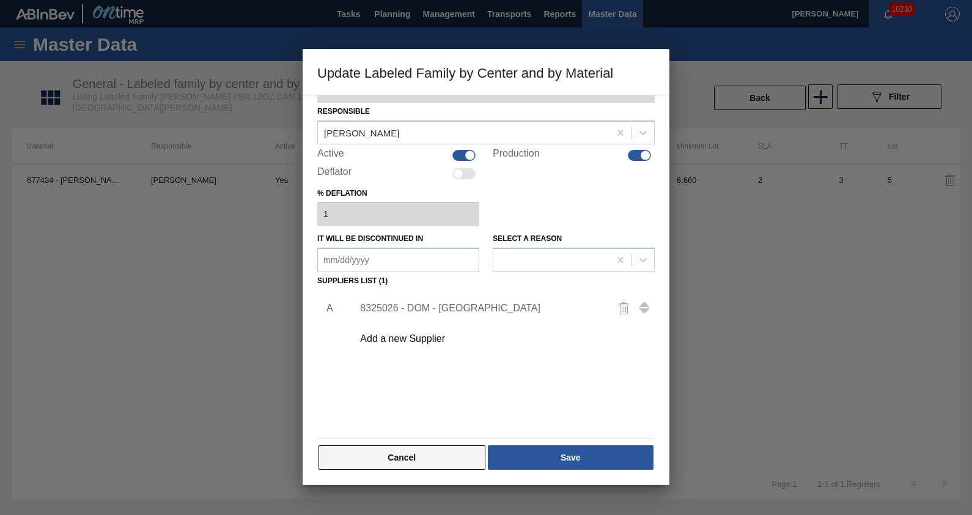
click at [471, 446] on button "Cancel" at bounding box center [402, 457] width 167 height 24
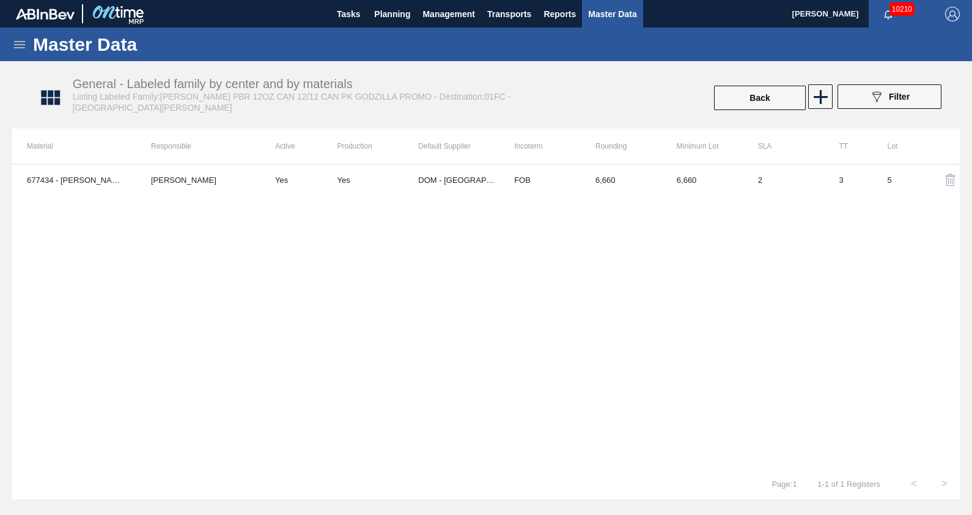
click at [685, 276] on div "677434 - [PERSON_NAME] CAN PBT 12OZ GODZILLA CAN PK 12/12 [PERSON_NAME] Yes Yes…" at bounding box center [486, 316] width 948 height 305
click at [389, 13] on span "Planning" at bounding box center [392, 14] width 36 height 15
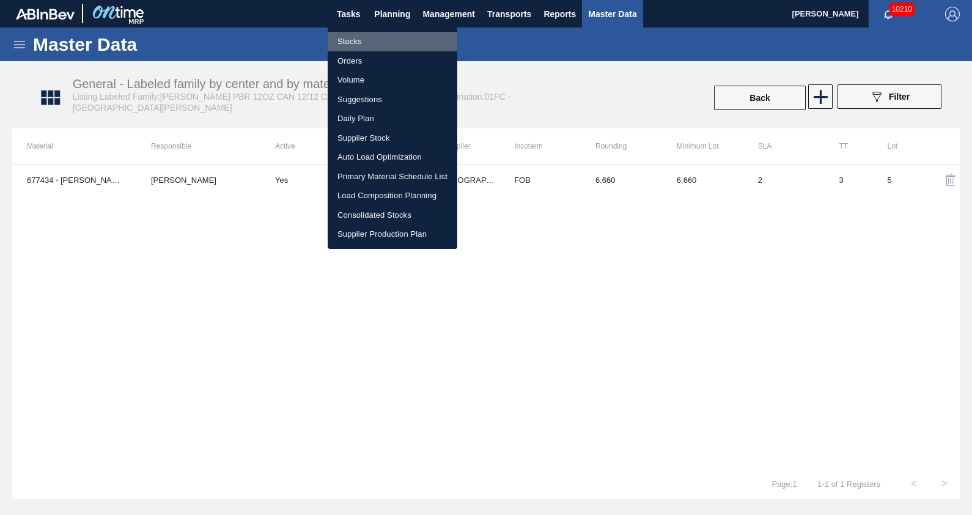
click at [376, 40] on li "Stocks" at bounding box center [393, 42] width 130 height 20
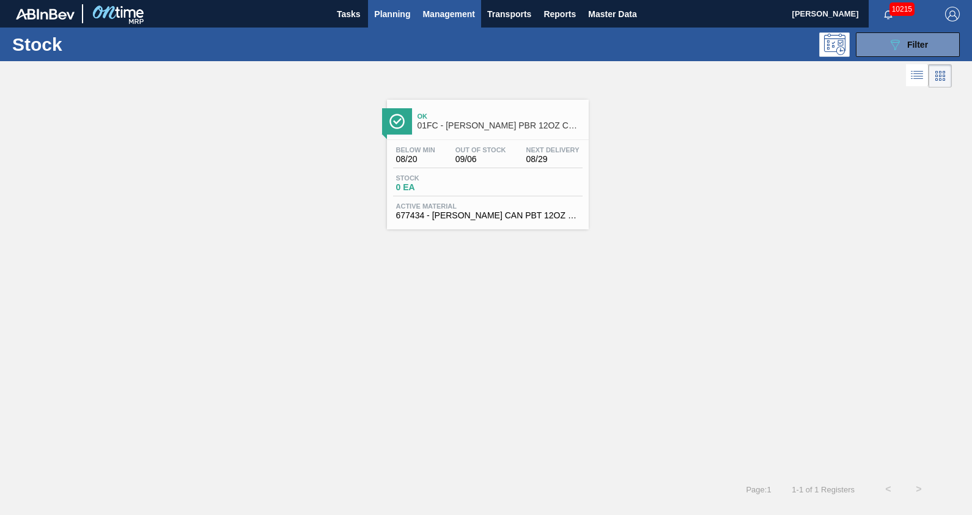
click at [460, 12] on span "Management" at bounding box center [449, 14] width 53 height 15
click at [407, 14] on div at bounding box center [486, 257] width 972 height 515
click at [391, 9] on span "Planning" at bounding box center [392, 14] width 36 height 15
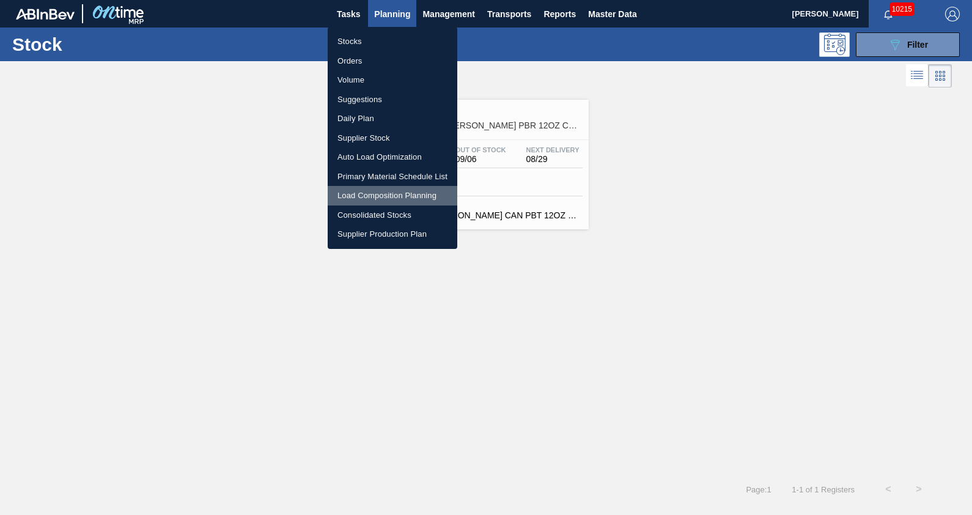
click at [372, 196] on li "Load Composition Planning" at bounding box center [393, 196] width 130 height 20
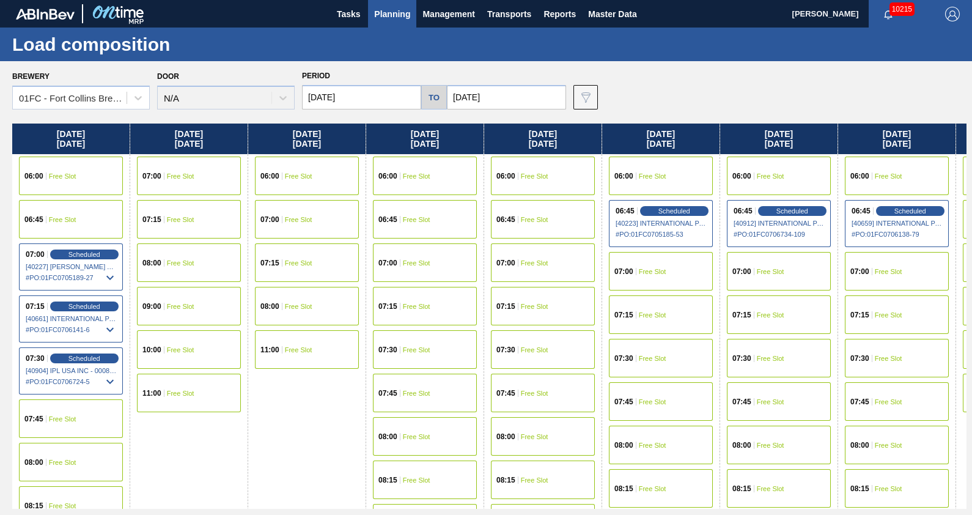
click at [389, 8] on span "Planning" at bounding box center [392, 14] width 36 height 15
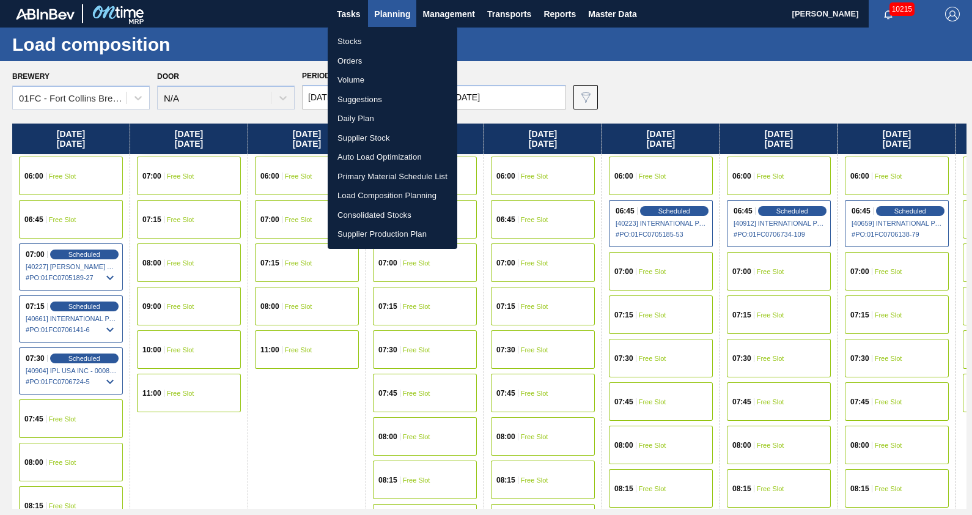
click at [652, 83] on div at bounding box center [486, 257] width 972 height 515
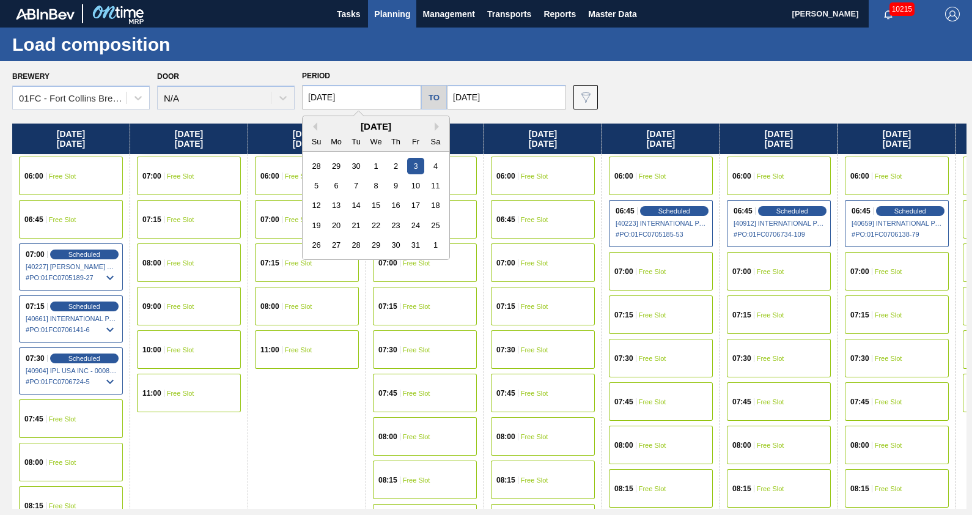
click at [372, 91] on input "[DATE]" at bounding box center [361, 97] width 119 height 24
click at [315, 125] on button "Previous Month" at bounding box center [313, 126] width 9 height 9
click at [339, 246] on div "25" at bounding box center [336, 245] width 17 height 17
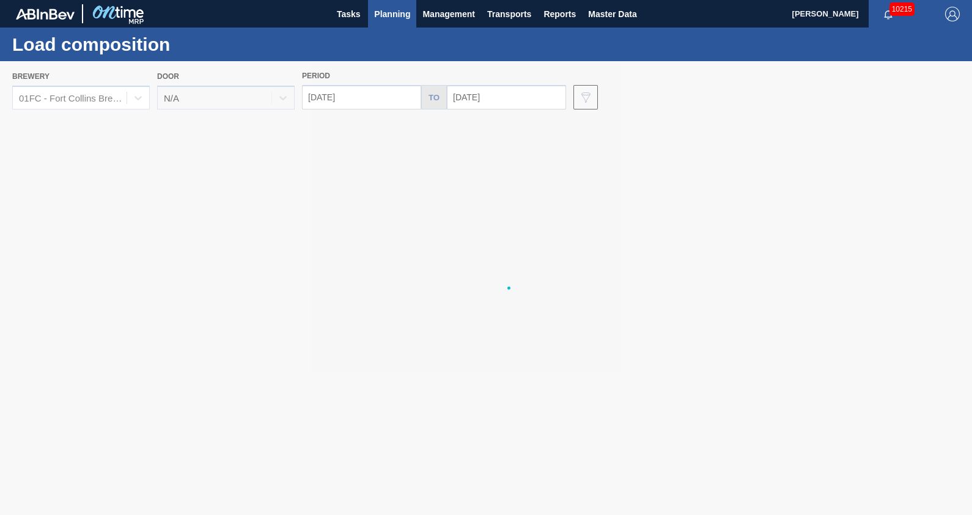
type input "[DATE]"
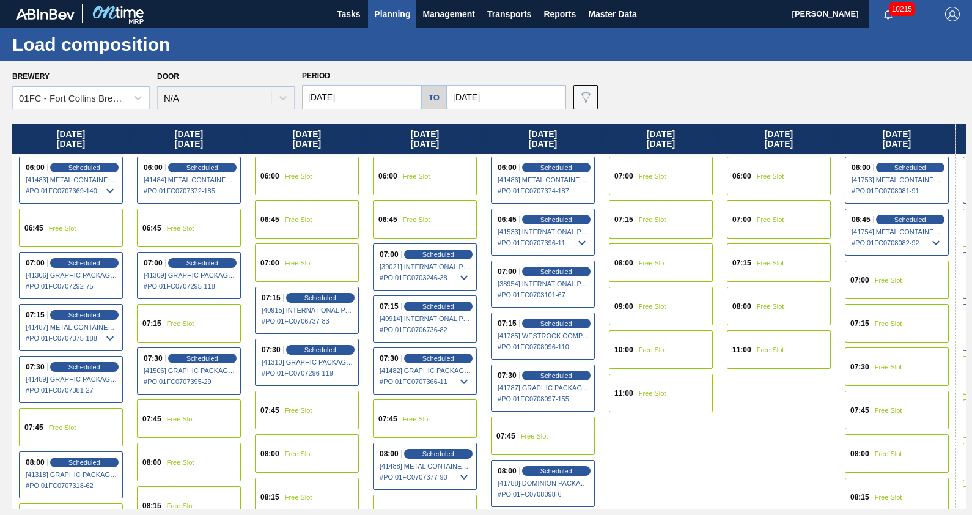
click at [365, 199] on div "06:45 Free Slot" at bounding box center [306, 219] width 117 height 43
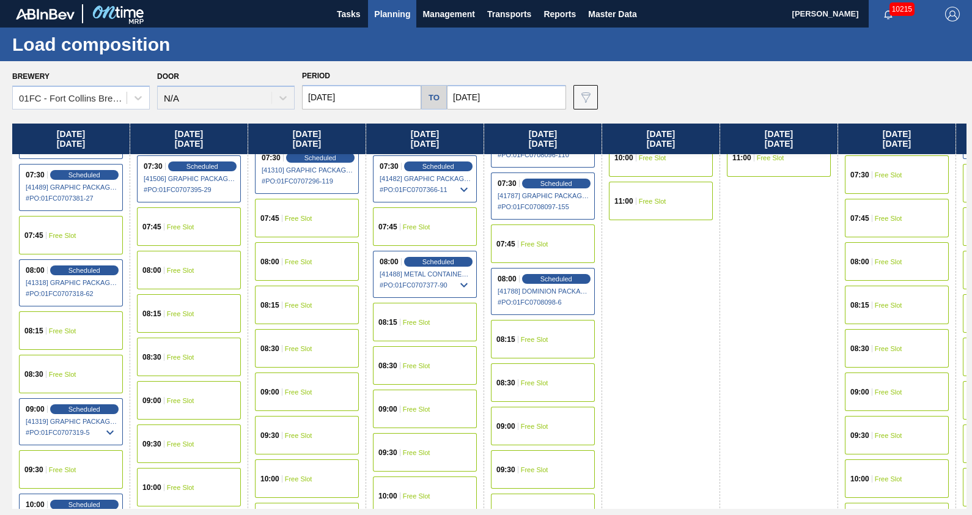
scroll to position [232, 0]
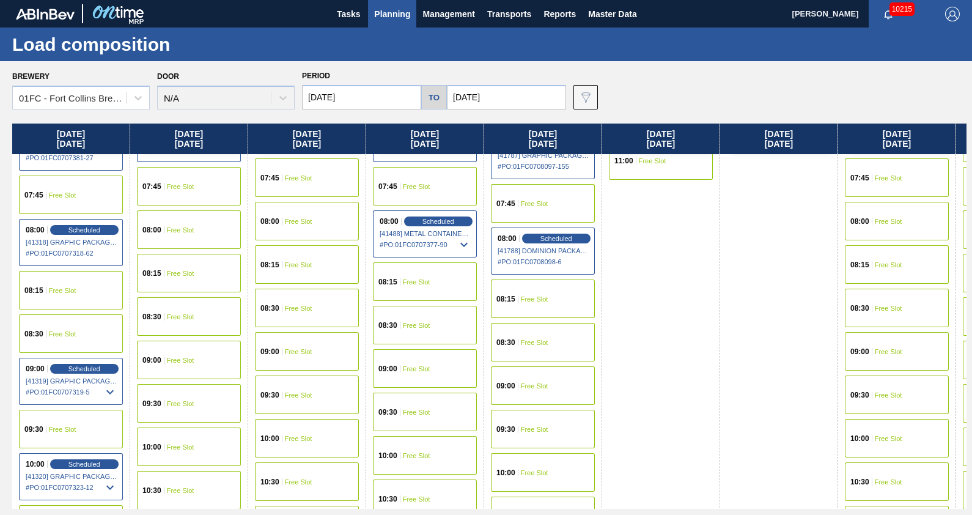
click at [556, 345] on div "08:30 Free Slot" at bounding box center [543, 342] width 104 height 39
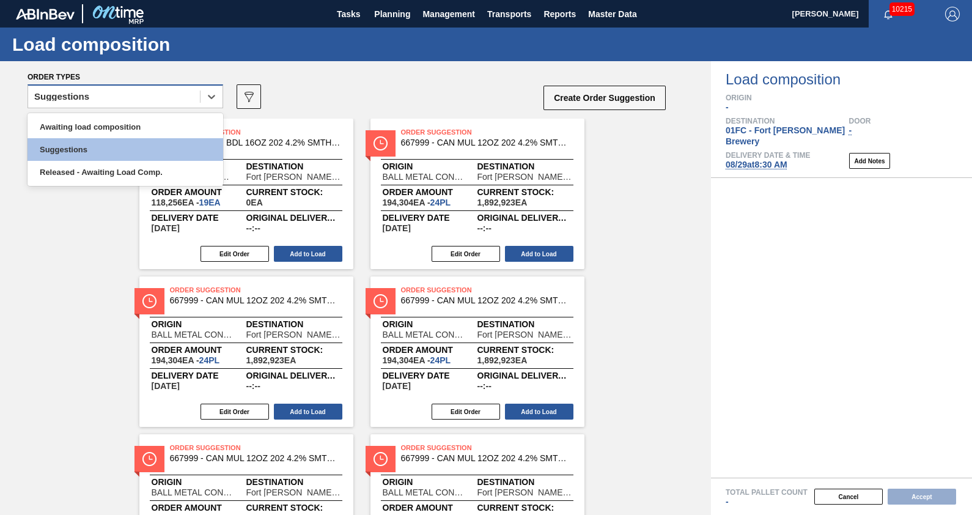
click at [199, 93] on div "Suggestions" at bounding box center [114, 97] width 172 height 18
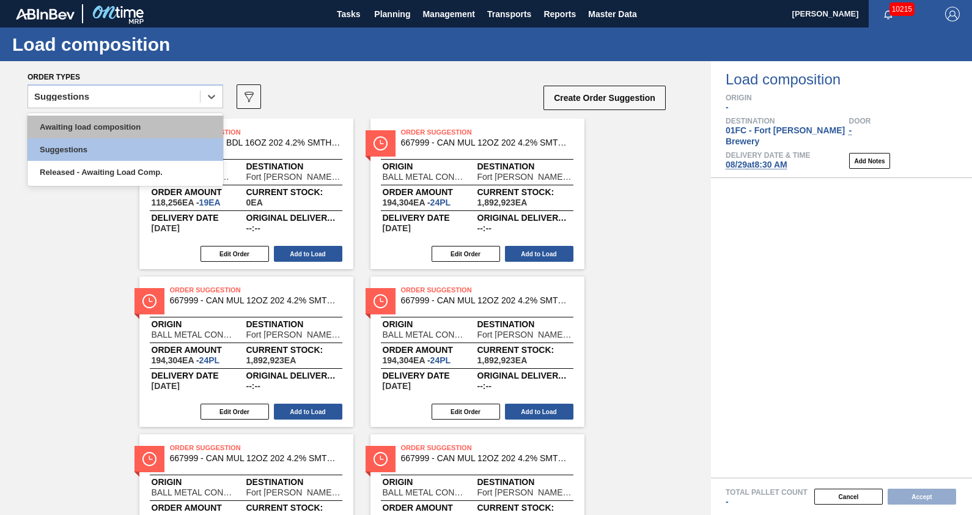
click at [177, 126] on div "Awaiting load composition" at bounding box center [126, 127] width 196 height 23
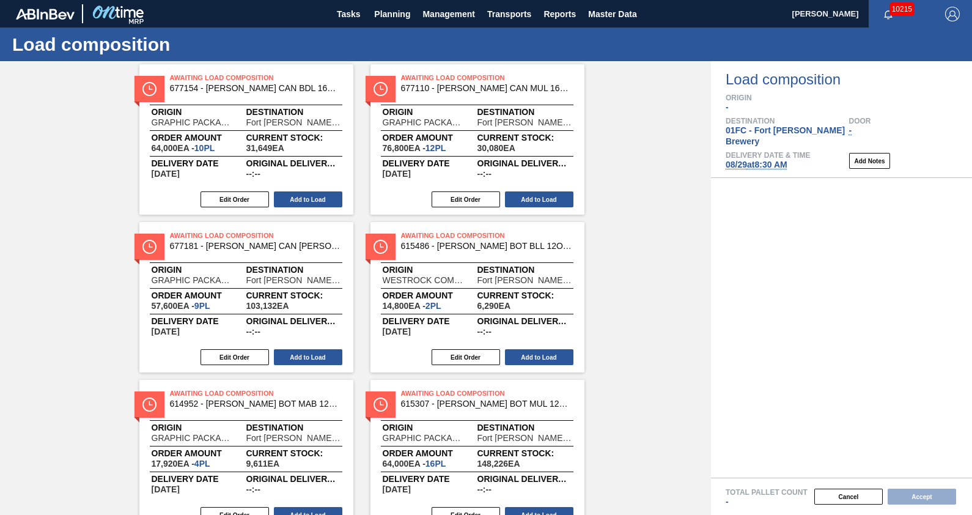
scroll to position [1210, 0]
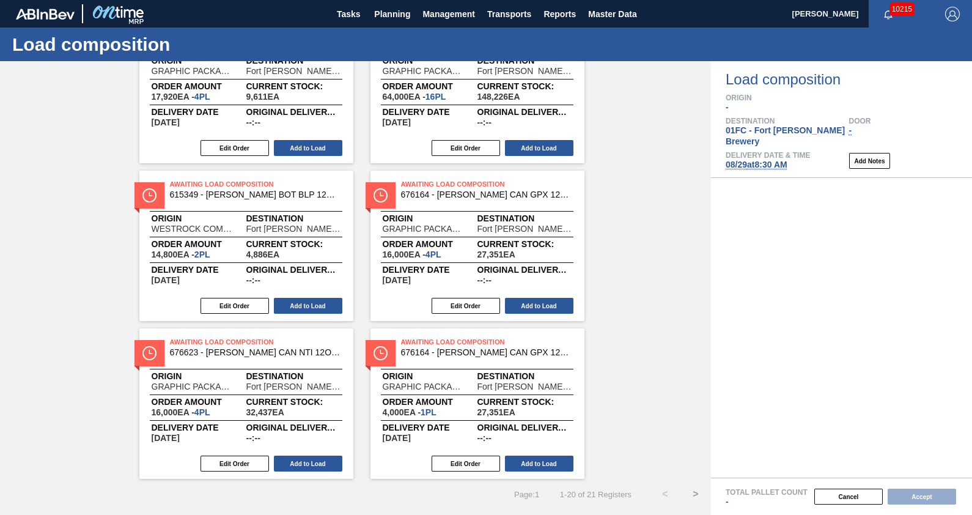
click at [698, 495] on button ">" at bounding box center [696, 494] width 31 height 31
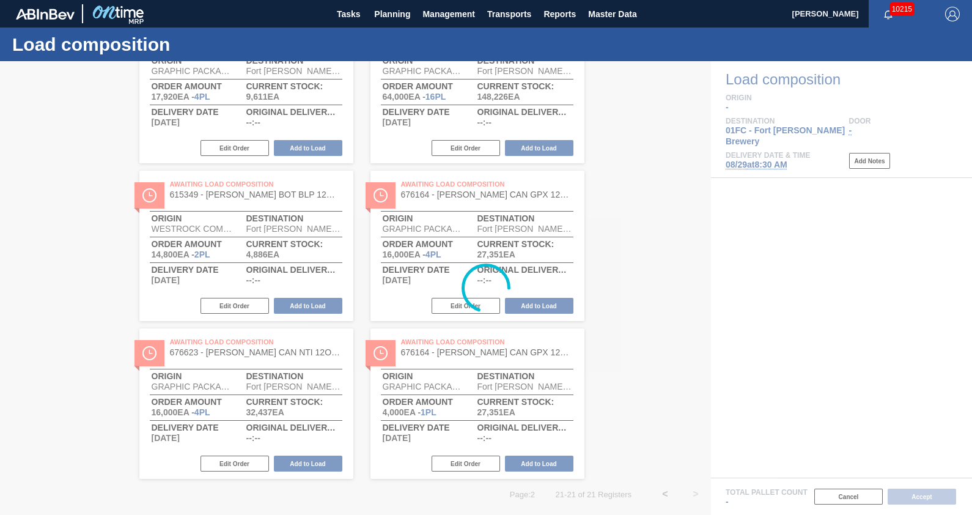
scroll to position [0, 0]
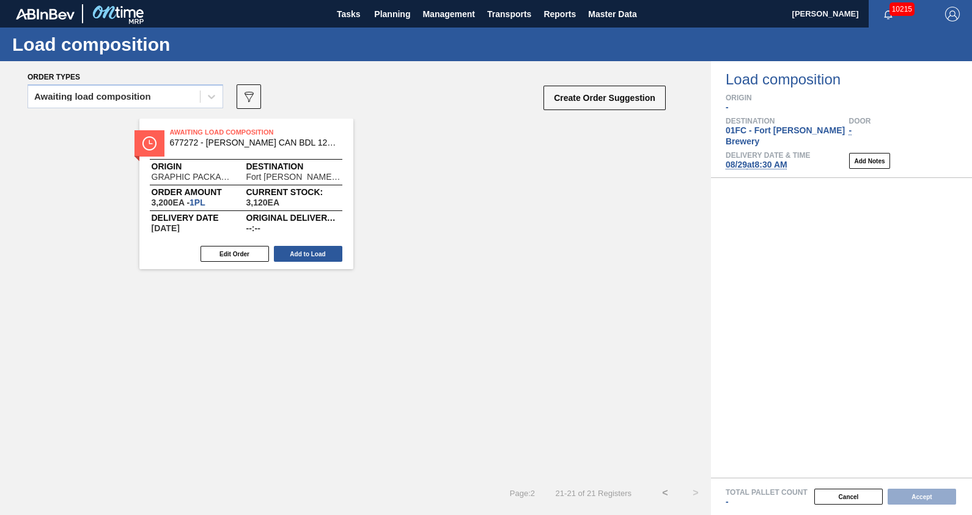
click at [780, 160] on span "[DATE] 8:30 AM" at bounding box center [757, 165] width 62 height 10
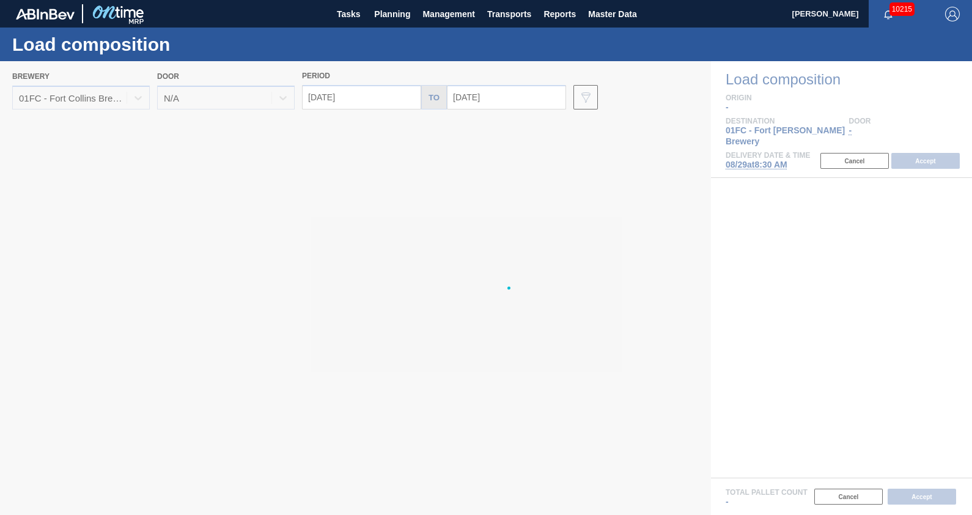
type input "[DATE]"
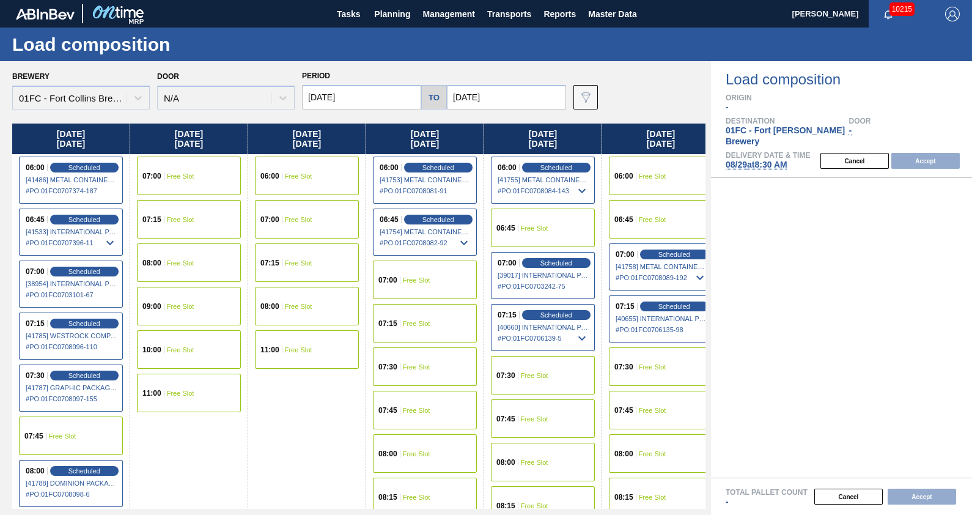
click at [370, 100] on input "[DATE]" at bounding box center [361, 97] width 119 height 24
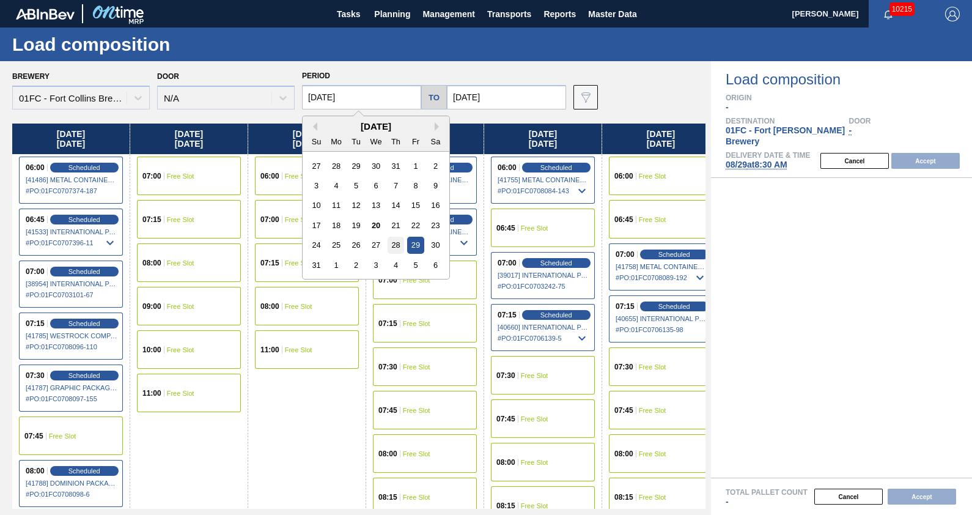
click at [398, 243] on div "28" at bounding box center [396, 245] width 17 height 17
type input "[DATE]"
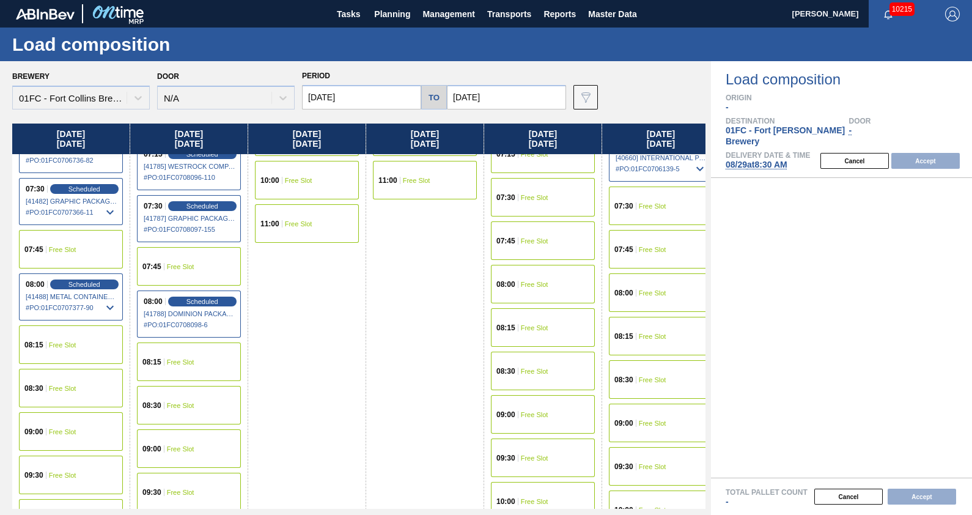
scroll to position [171, 0]
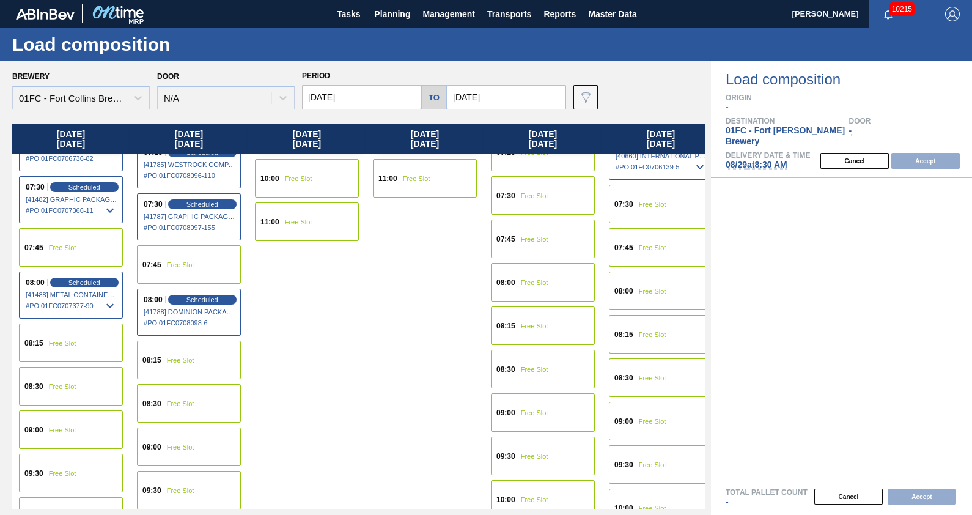
click at [76, 390] on div "08:30 Free Slot" at bounding box center [71, 386] width 104 height 39
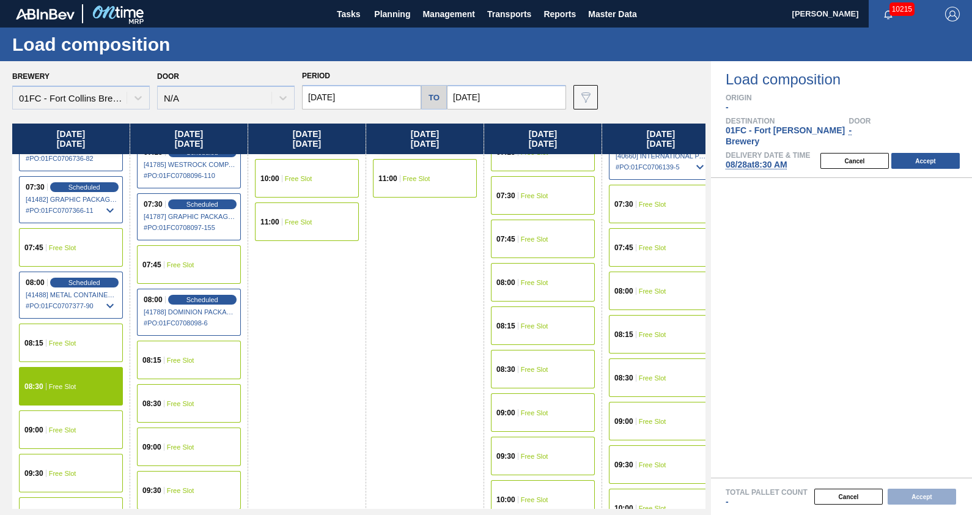
click at [914, 159] on div "Delivery Date & Time [DATE] 8:30 AM Cancel Accept" at bounding box center [849, 161] width 246 height 18
click at [923, 153] on button "Accept" at bounding box center [926, 161] width 68 height 16
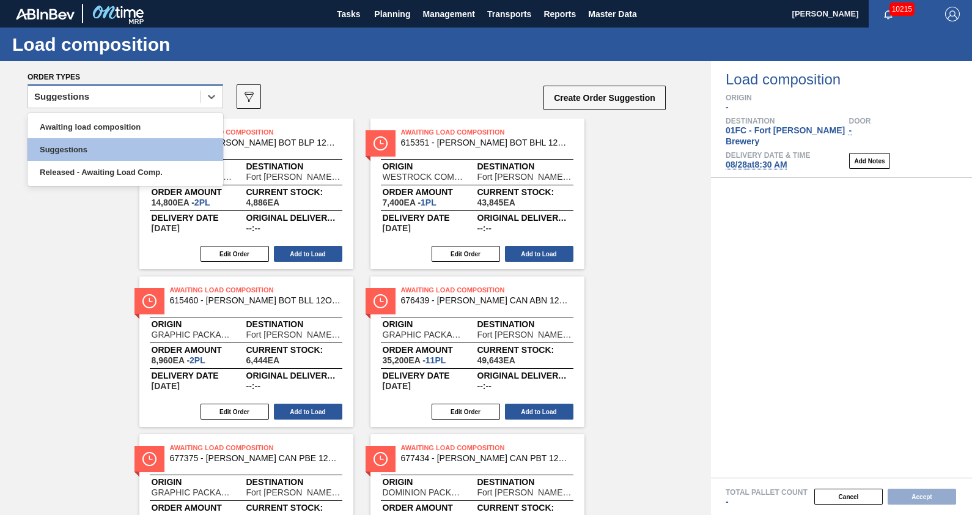
click at [103, 95] on div "Suggestions" at bounding box center [114, 97] width 172 height 18
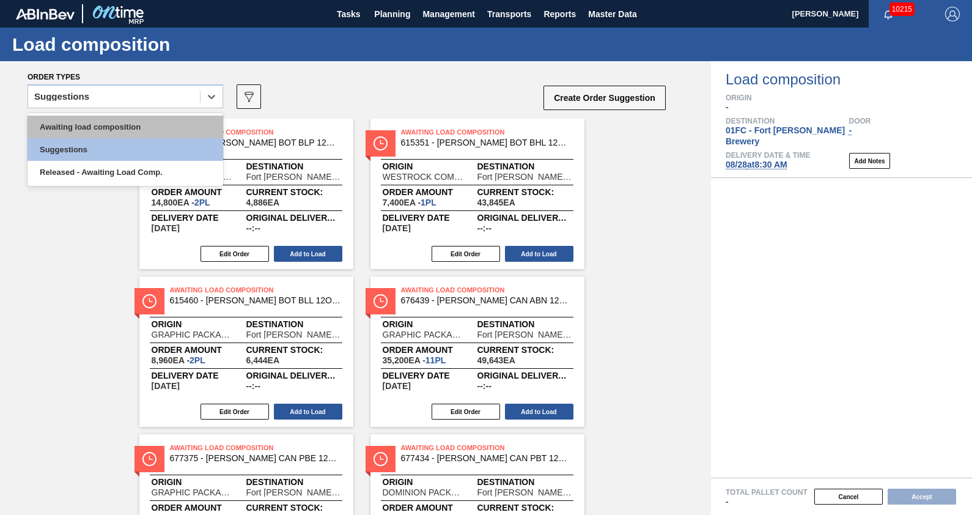
click at [75, 128] on div "Awaiting load composition" at bounding box center [126, 127] width 196 height 23
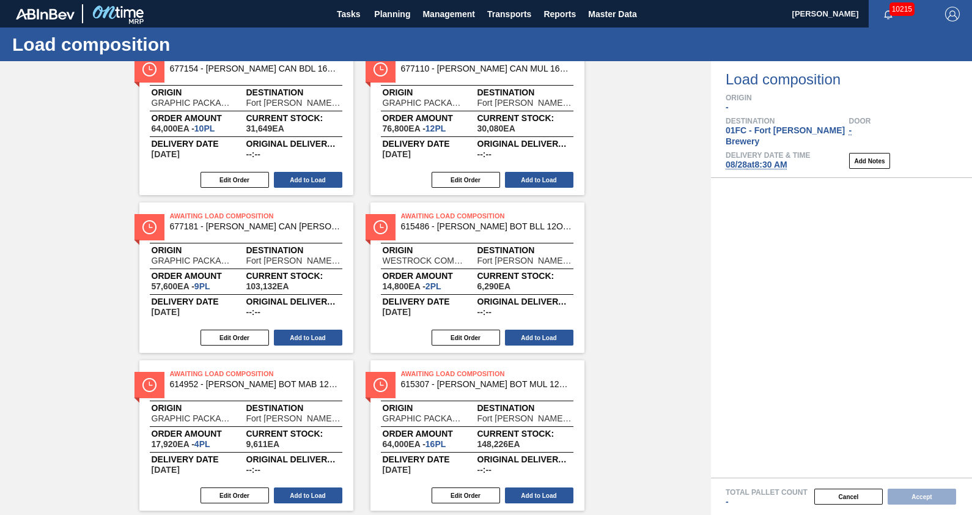
scroll to position [1210, 0]
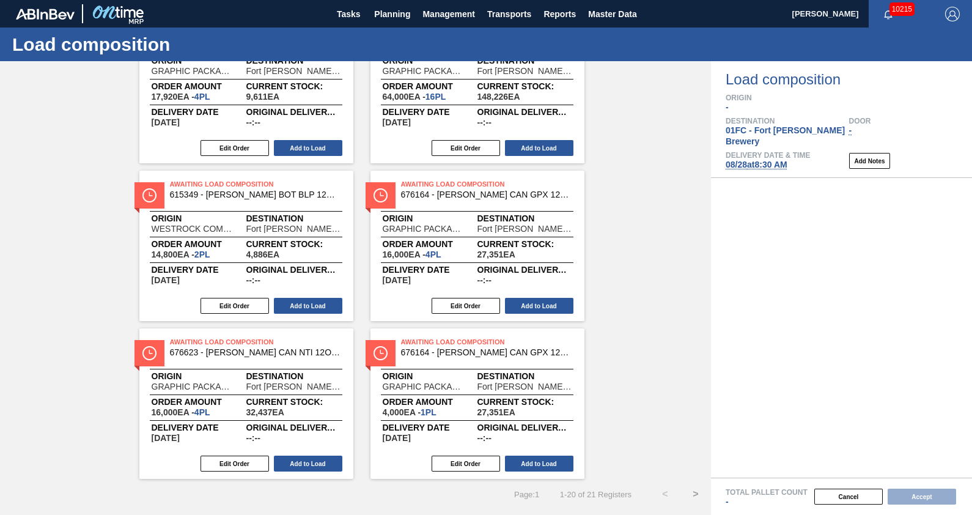
click at [692, 496] on button ">" at bounding box center [696, 494] width 31 height 31
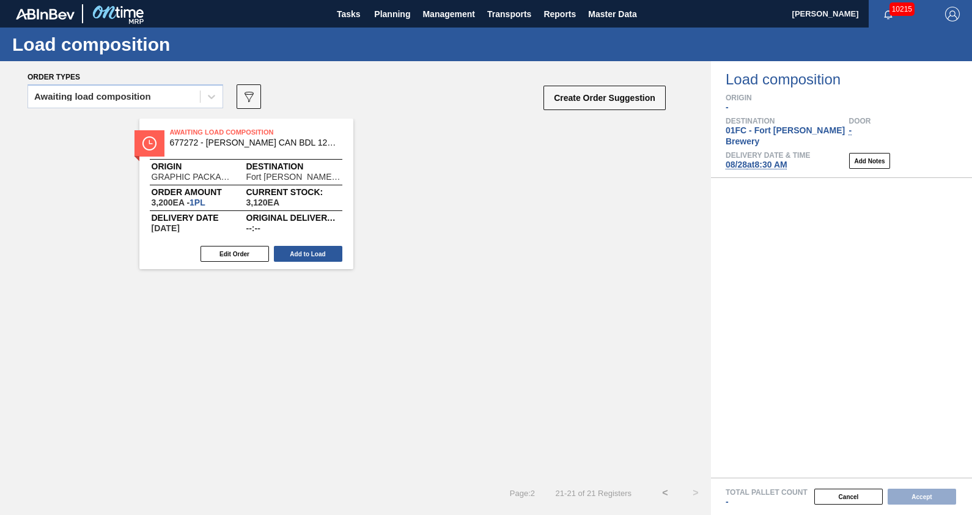
scroll to position [0, 0]
click at [294, 250] on button "Add to Load" at bounding box center [308, 254] width 68 height 16
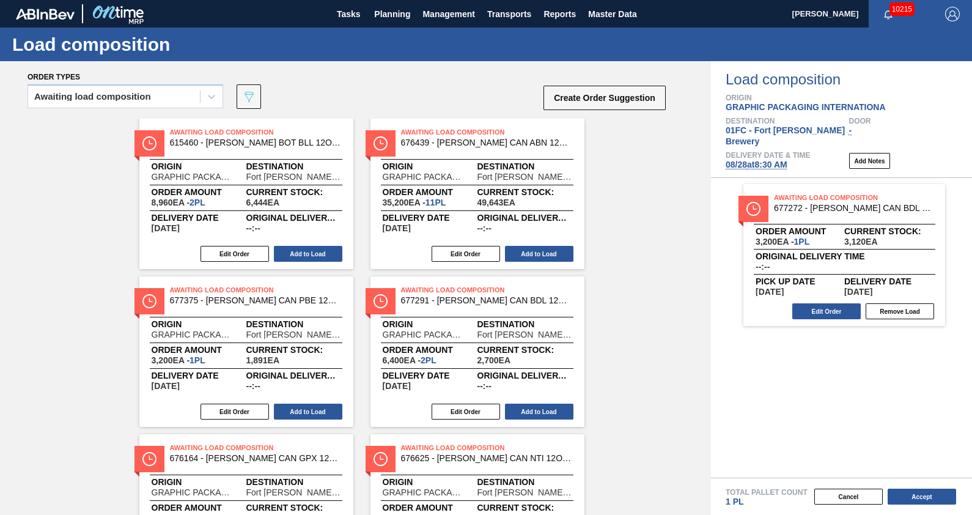
scroll to position [737, 0]
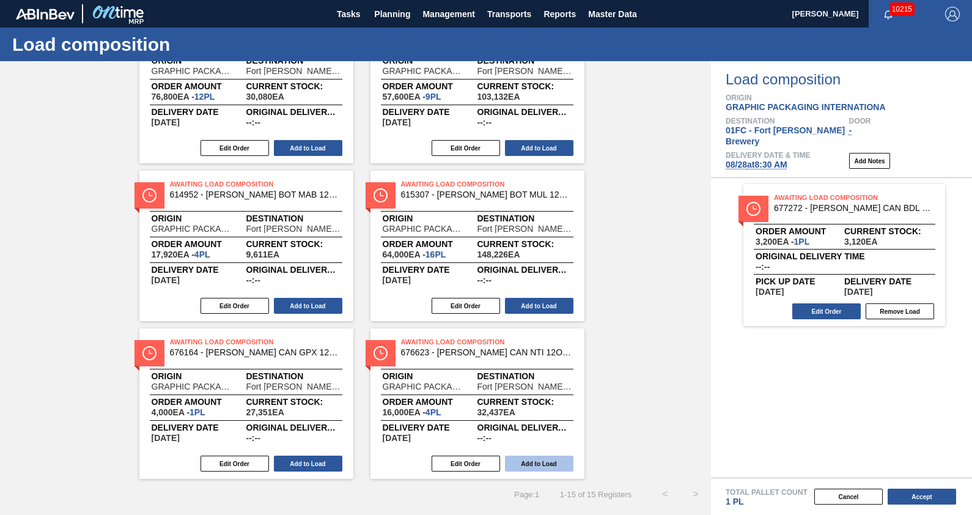
click at [515, 457] on button "Add to Load" at bounding box center [539, 464] width 68 height 16
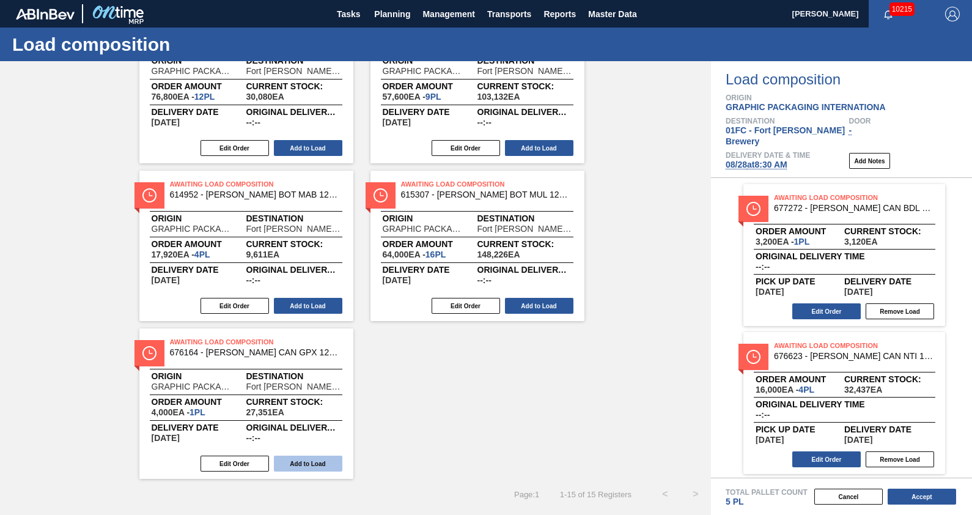
click at [279, 462] on button "Add to Load" at bounding box center [308, 464] width 68 height 16
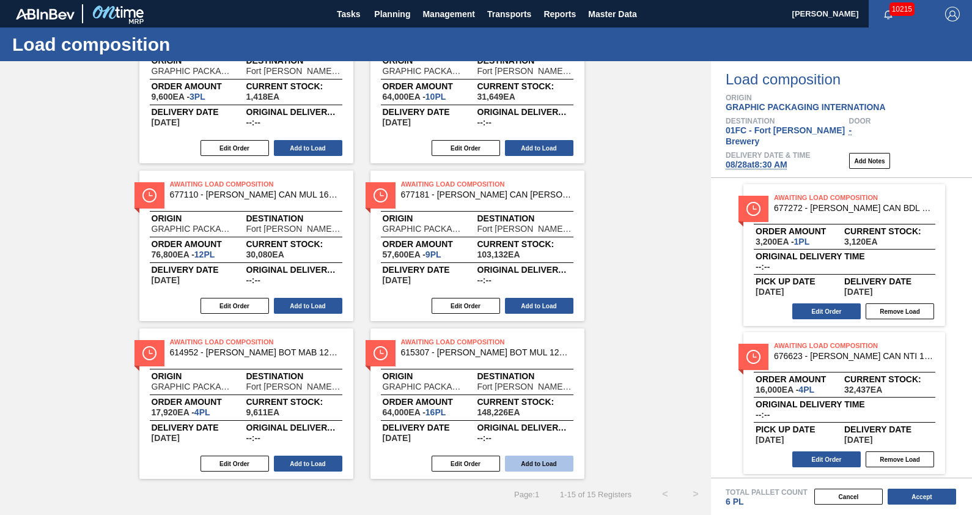
click at [526, 462] on button "Add to Load" at bounding box center [539, 464] width 68 height 16
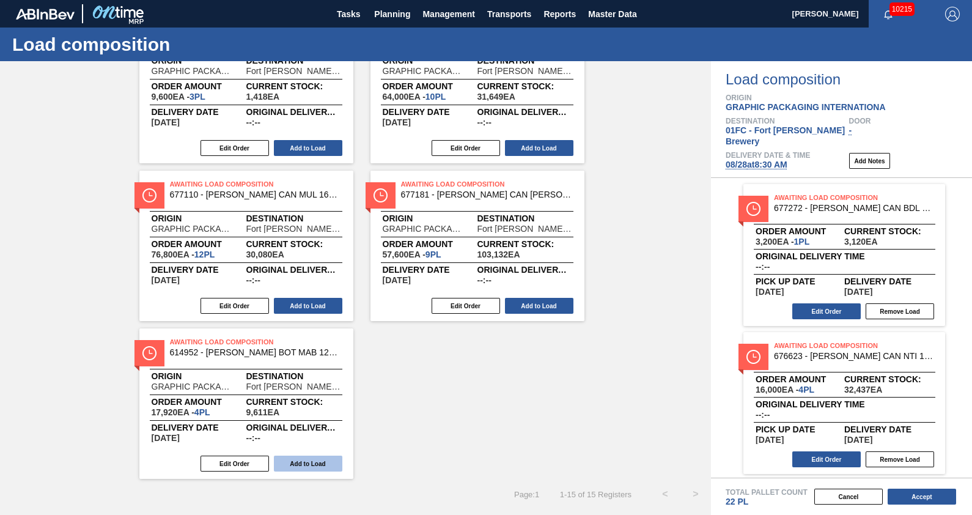
click at [319, 462] on button "Add to Load" at bounding box center [308, 464] width 68 height 16
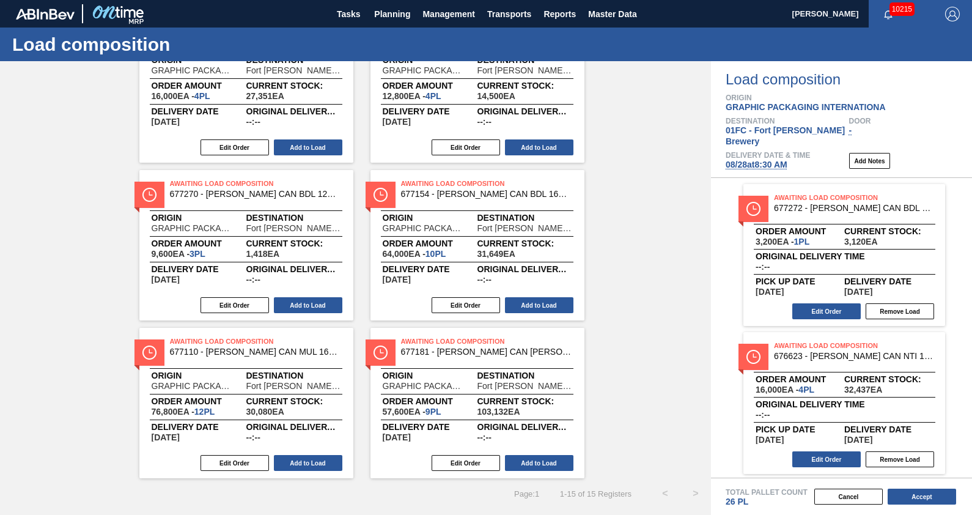
scroll to position [422, 0]
click at [655, 328] on div "Awaiting Load Composition 615460 - [PERSON_NAME] BOT BLL 12OZ 2025 VBI SNUG 12/…" at bounding box center [355, 88] width 711 height 782
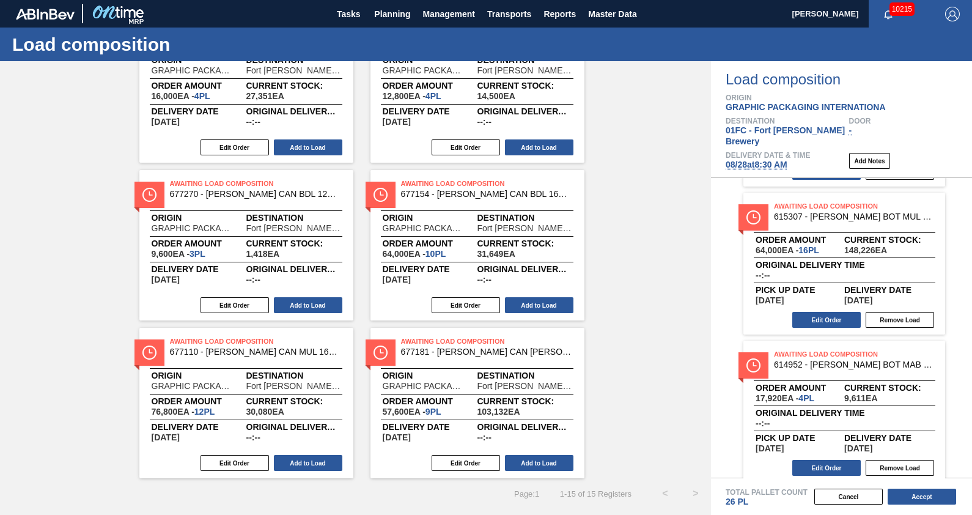
scroll to position [0, 0]
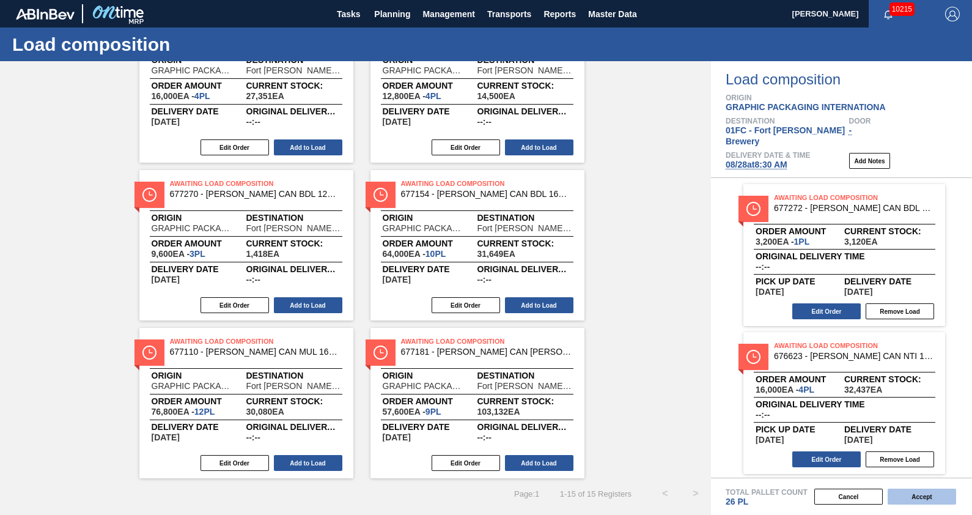
click at [945, 497] on button "Accept" at bounding box center [922, 497] width 68 height 16
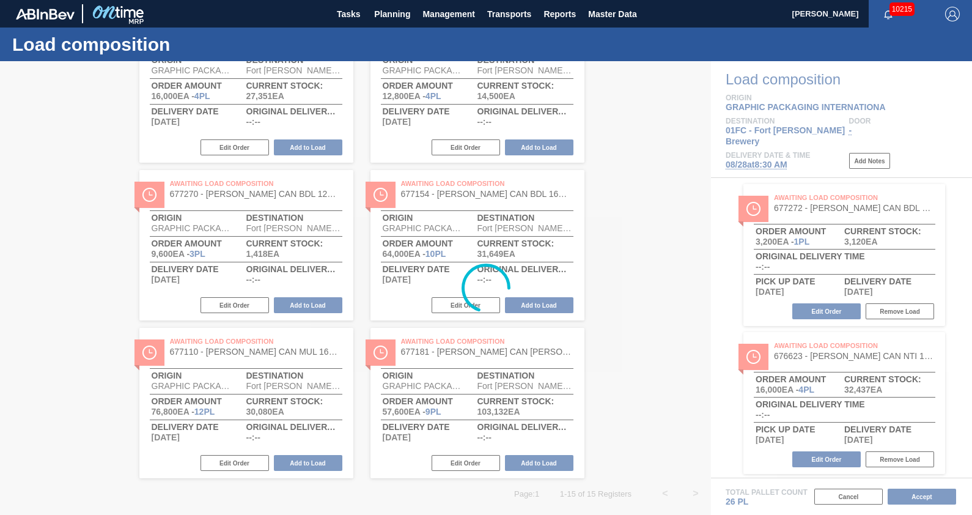
click at [953, 316] on div at bounding box center [486, 288] width 972 height 454
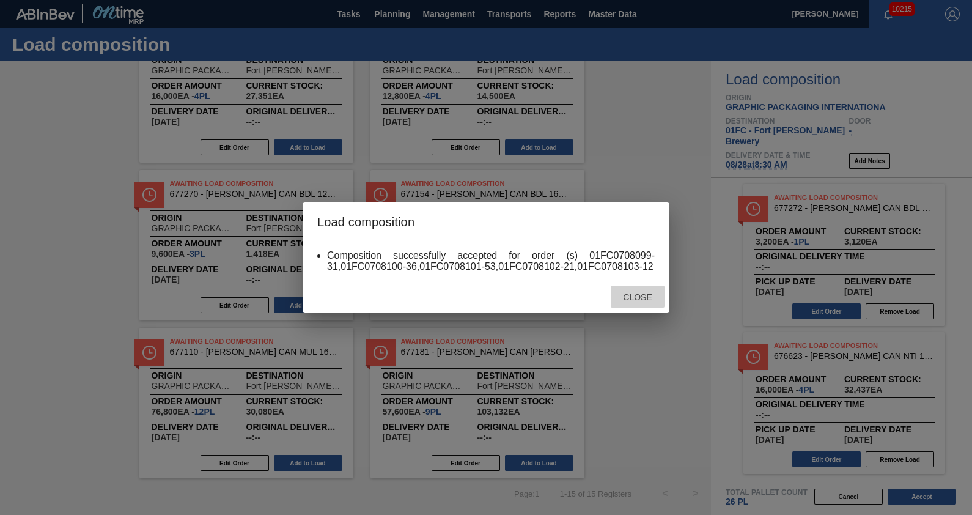
click at [630, 294] on span "Close" at bounding box center [637, 297] width 48 height 10
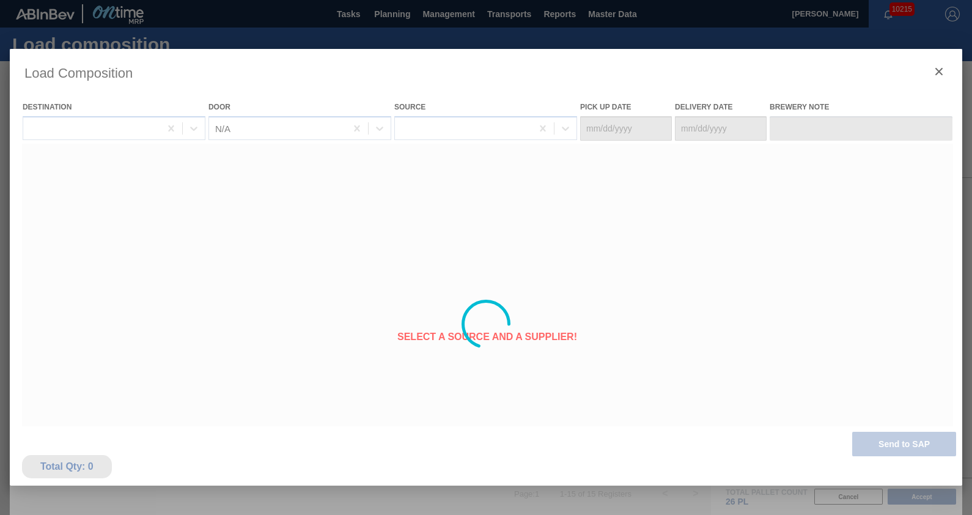
type Date "[DATE]"
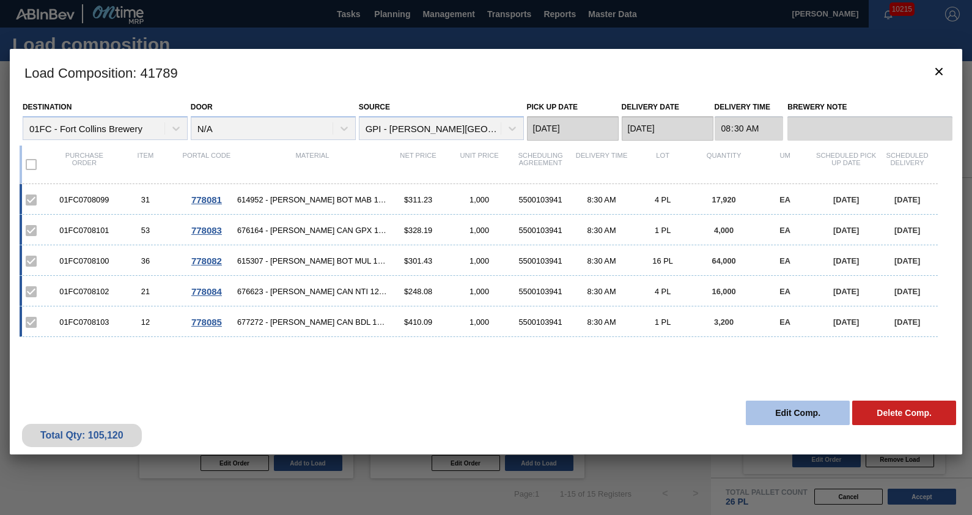
click at [826, 419] on button "Edit Comp." at bounding box center [798, 413] width 104 height 24
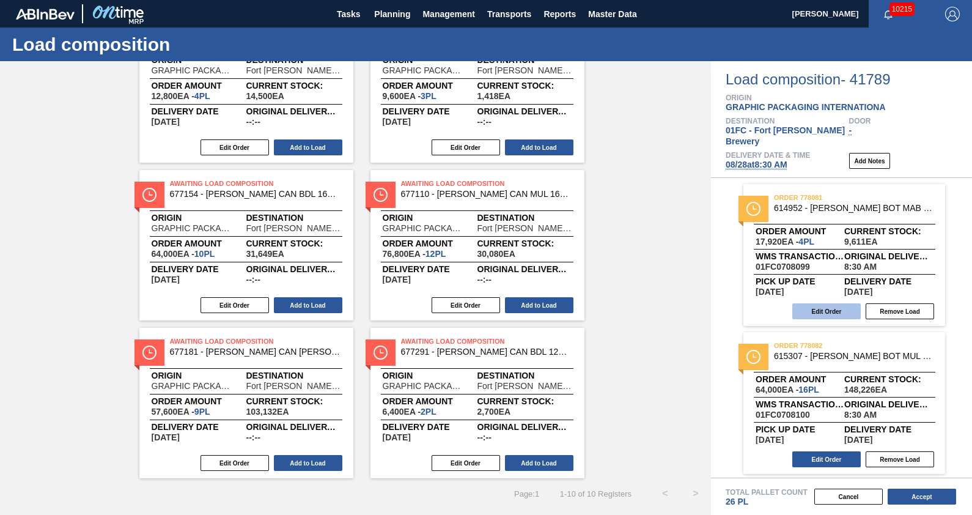
click at [821, 303] on button "Edit Order" at bounding box center [827, 311] width 68 height 16
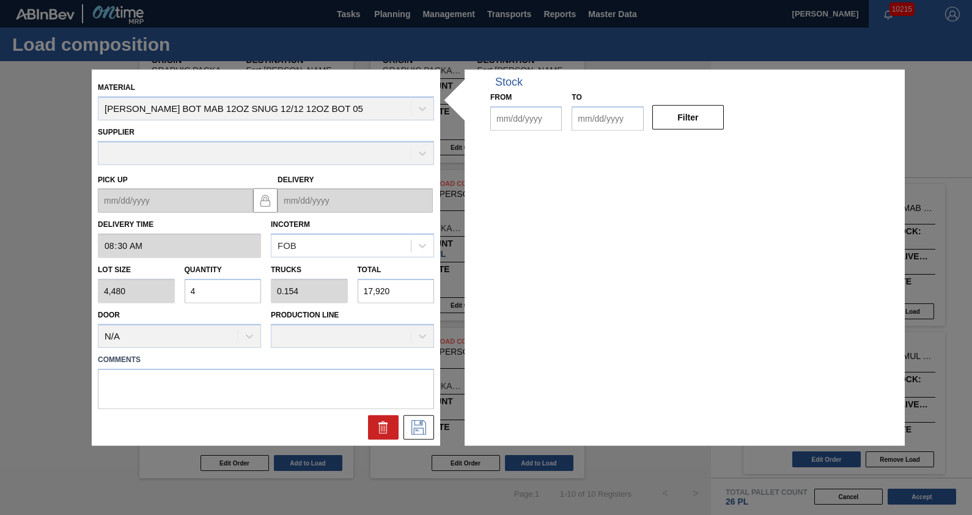
type input "08:30:00"
type input "4,480"
type input "4"
type input "0.154"
type input "17,920"
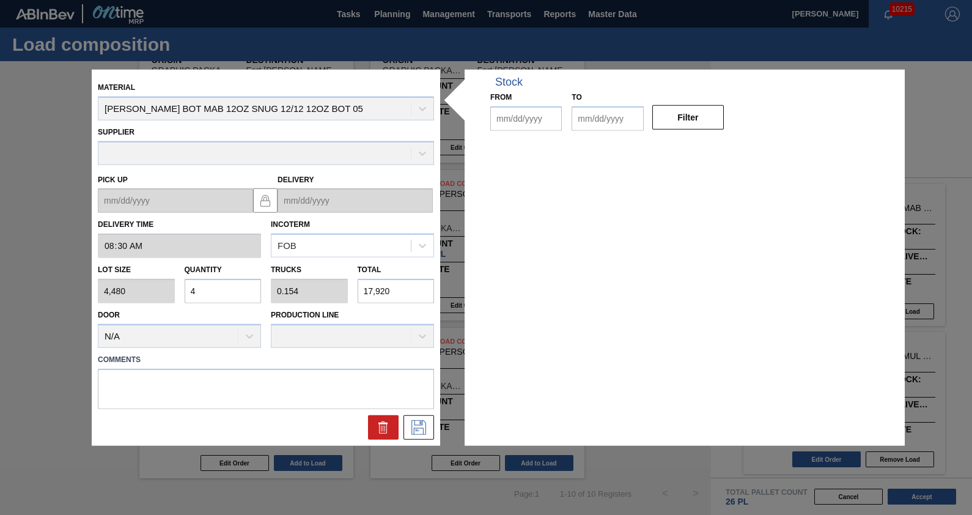
type up "[DATE]"
type input "[DATE]"
click at [138, 300] on div "Lot size 4,480 Quantity 4 Trucks 0.154 Total 17,920" at bounding box center [266, 280] width 346 height 45
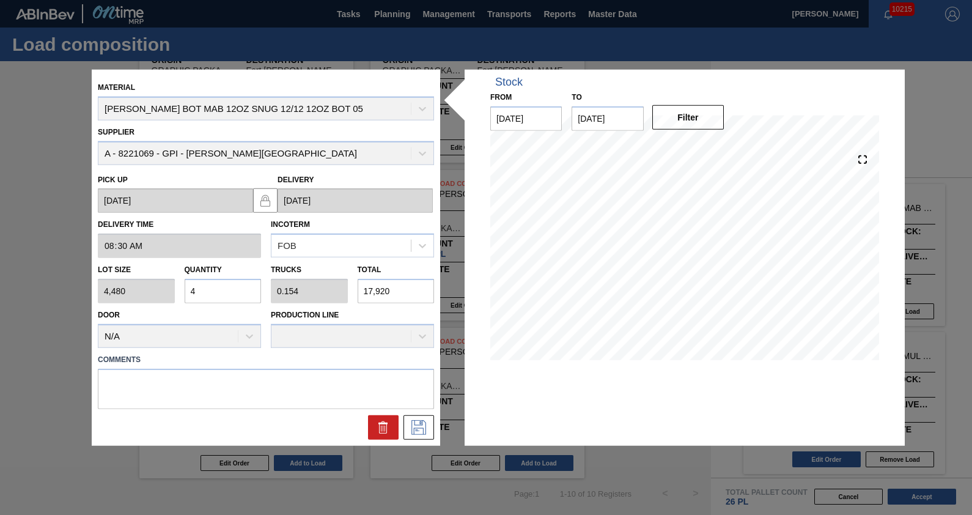
type input "3"
type input "0.115"
type input "13,440"
click at [157, 292] on div "Lot size 4,480 Quantity 3 Trucks 0.115 Total 13,440" at bounding box center [266, 280] width 346 height 45
type input "4"
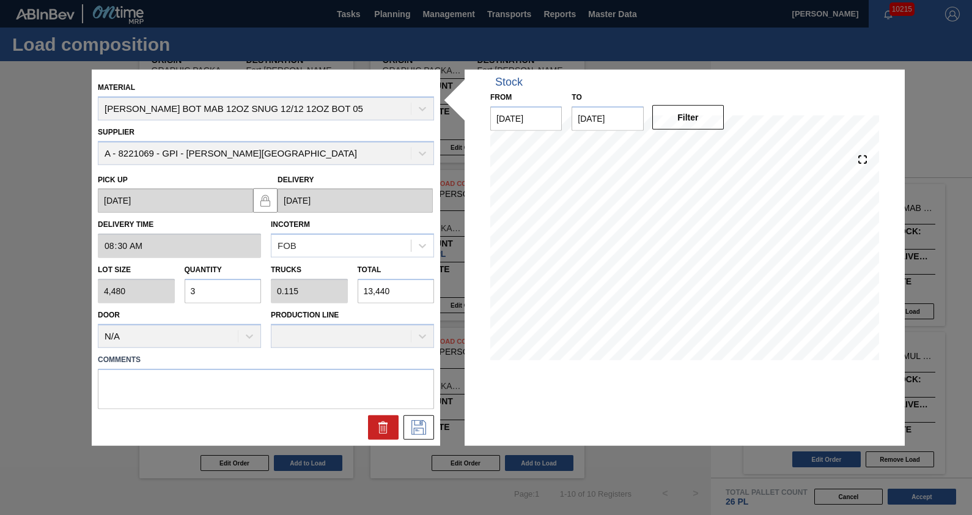
type input "0.154"
type input "17,920"
click at [238, 316] on div "Door N/A" at bounding box center [179, 327] width 163 height 42
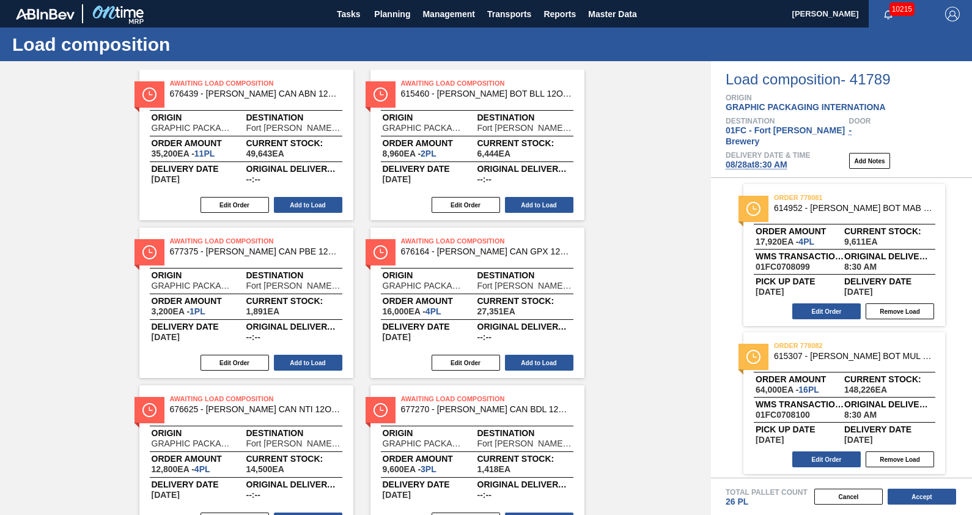
scroll to position [50, 0]
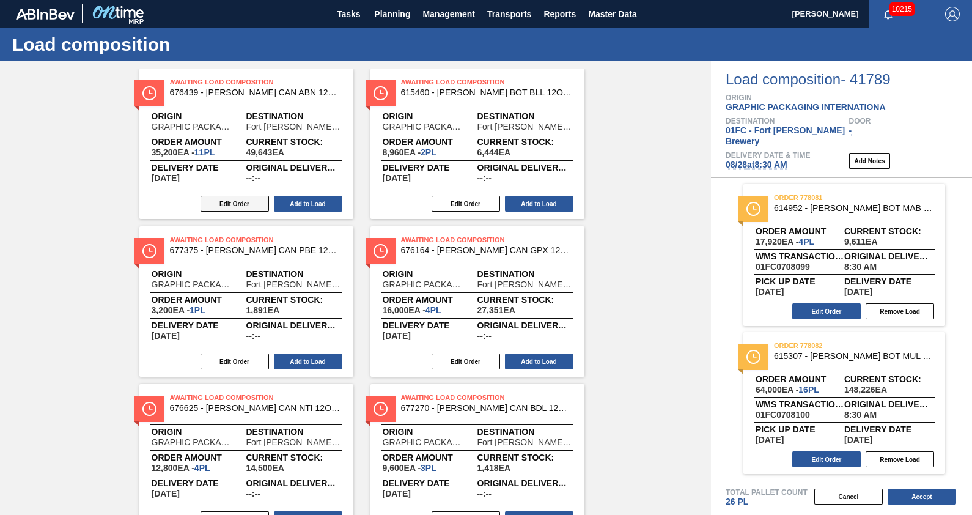
click at [242, 207] on button "Edit Order" at bounding box center [235, 204] width 68 height 16
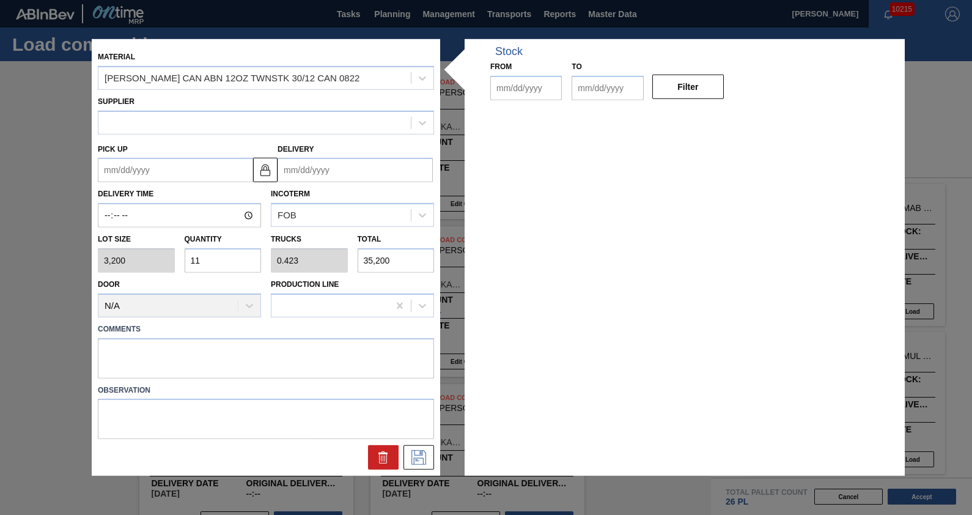
type input "3,200"
type input "11"
type input "0.423"
type input "35,200"
type up "[DATE]"
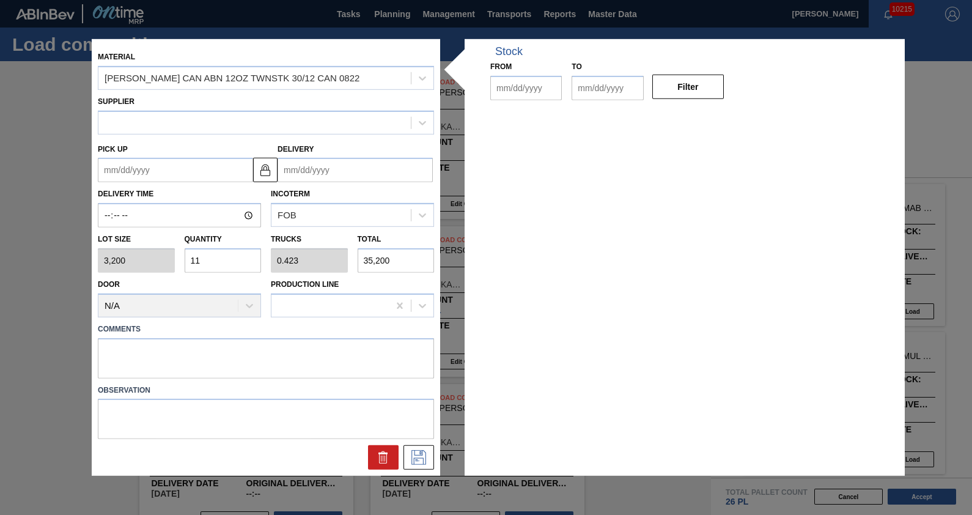
type input "[DATE]"
click at [169, 260] on div "Lot size 3,200 Quantity 11 Trucks 0.423 Total 35,200" at bounding box center [266, 250] width 346 height 45
type input "1"
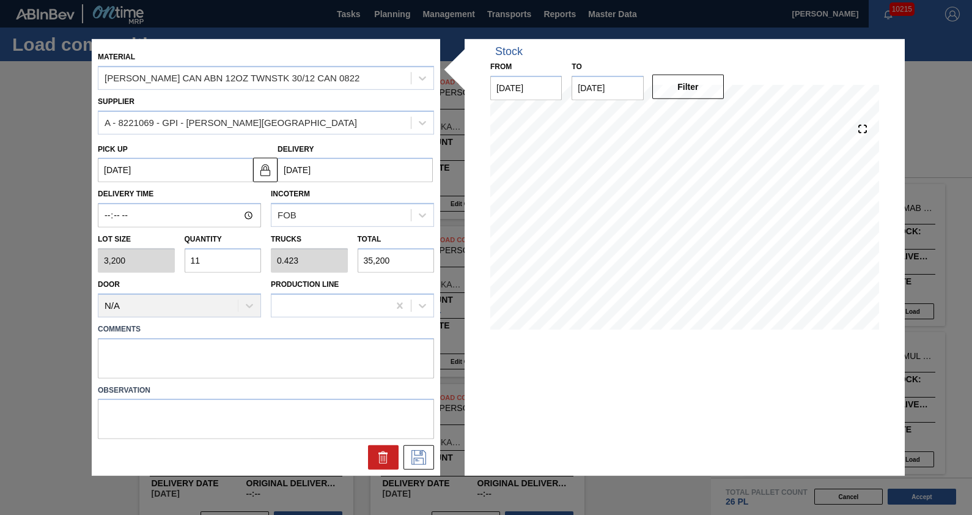
type input "0.038"
type input "3,200"
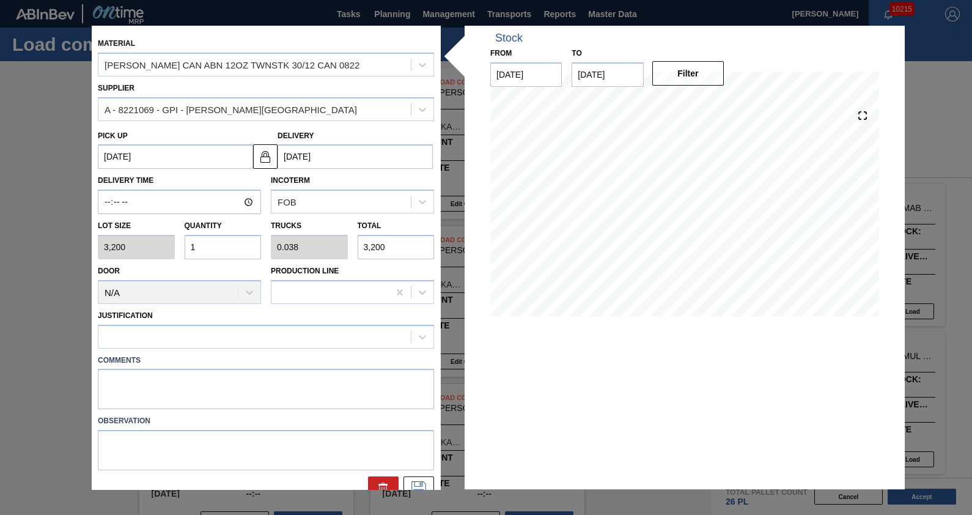
type input "10"
type input "0.385"
type input "32,000"
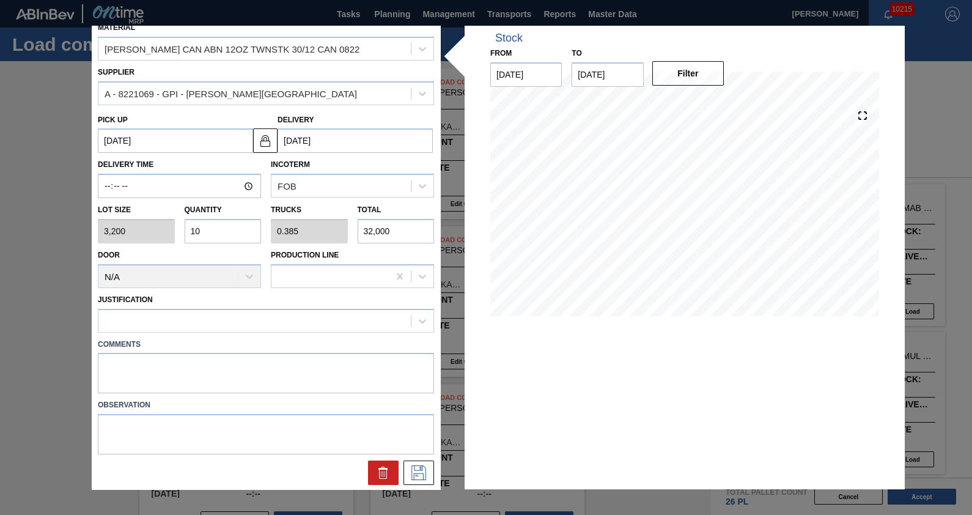
type input "1"
type input "0.038"
type input "3,200"
type input "11"
type input "0.423"
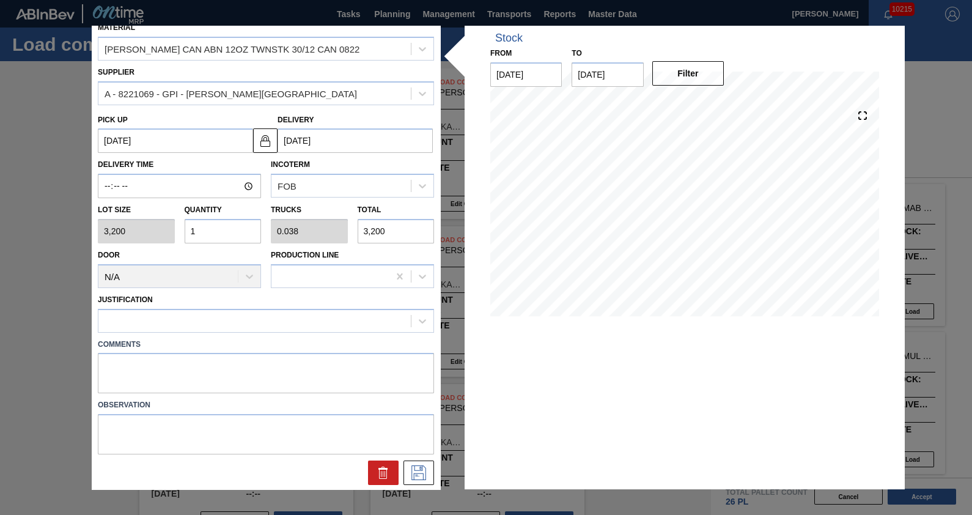
type input "35,200"
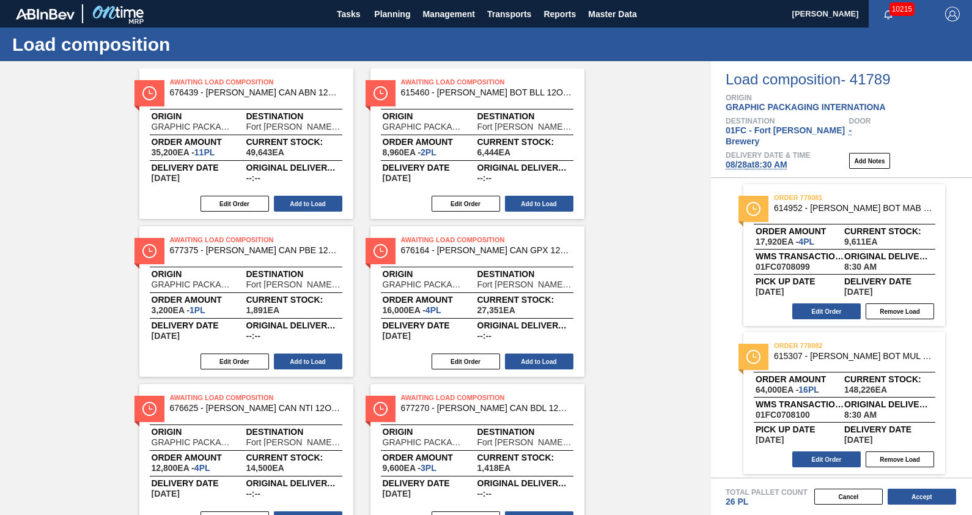
click at [648, 232] on div "Awaiting Load Composition 676439 - [PERSON_NAME] CAN ABN 12OZ TWNSTK 30/12 CAN …" at bounding box center [355, 459] width 711 height 782
click at [934, 500] on button "Accept" at bounding box center [922, 497] width 68 height 16
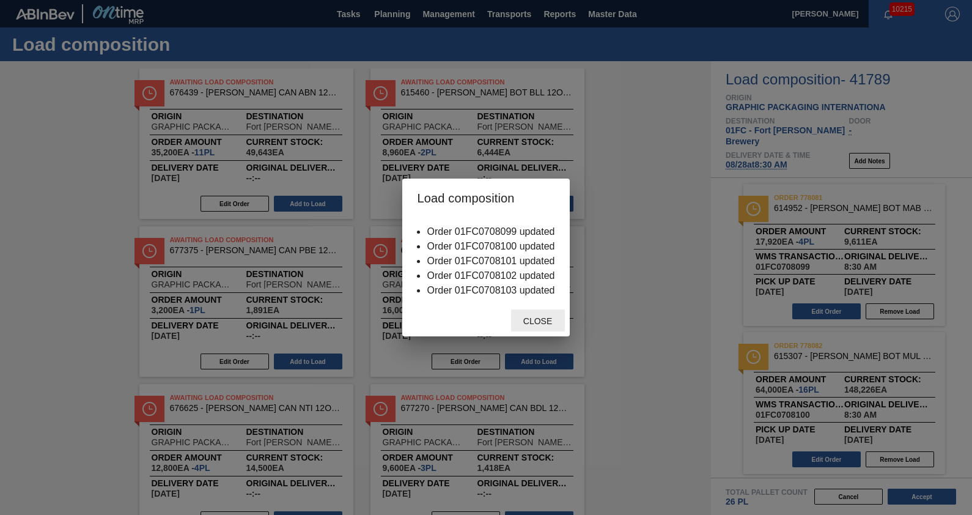
click at [538, 317] on span "Close" at bounding box center [538, 321] width 48 height 10
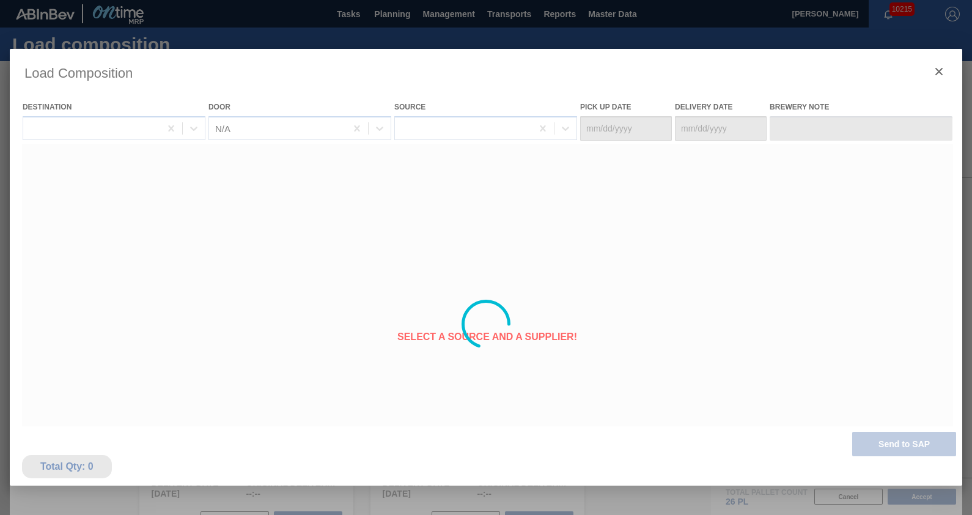
type Date "[DATE]"
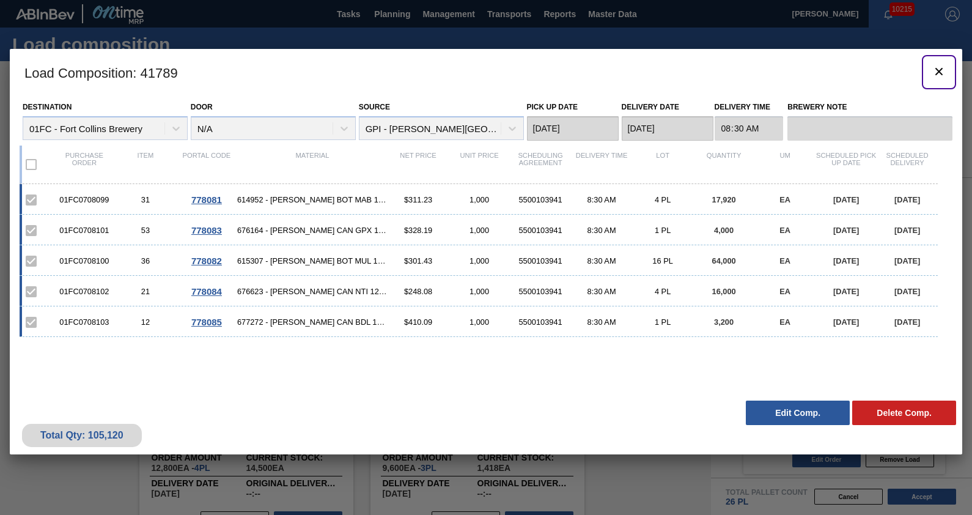
click at [936, 70] on icon "botão de ícone" at bounding box center [939, 71] width 15 height 15
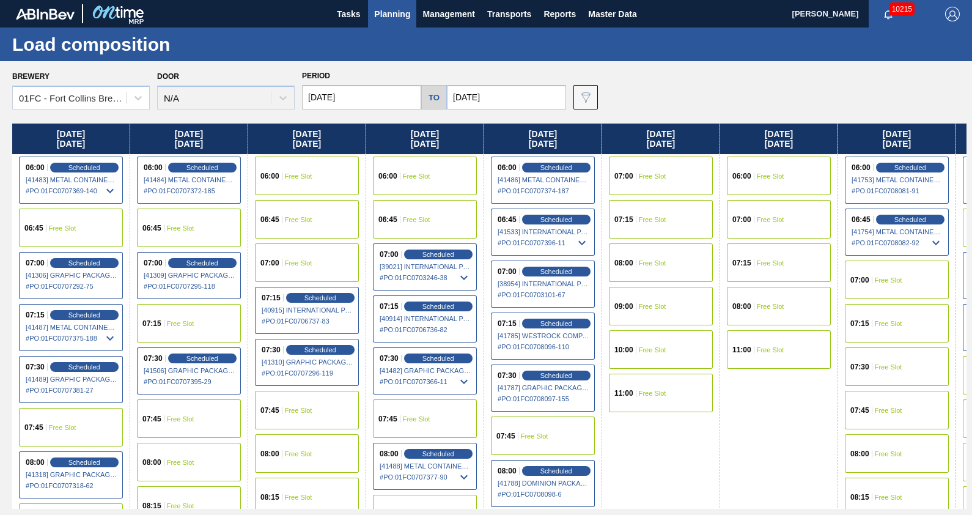
click at [648, 98] on div "Brewery 01FC - [GEOGRAPHIC_DATA][PERSON_NAME] Brewery Door N/A Period [DATE] to…" at bounding box center [489, 88] width 954 height 42
click at [492, 64] on div "Brewery 01FC - [GEOGRAPHIC_DATA][PERSON_NAME] Brewery Door N/A Period [DATE] to…" at bounding box center [486, 287] width 972 height 453
click at [621, 89] on div "Brewery 01FC - [GEOGRAPHIC_DATA][PERSON_NAME] Brewery Door N/A Period [DATE] to…" at bounding box center [489, 88] width 954 height 42
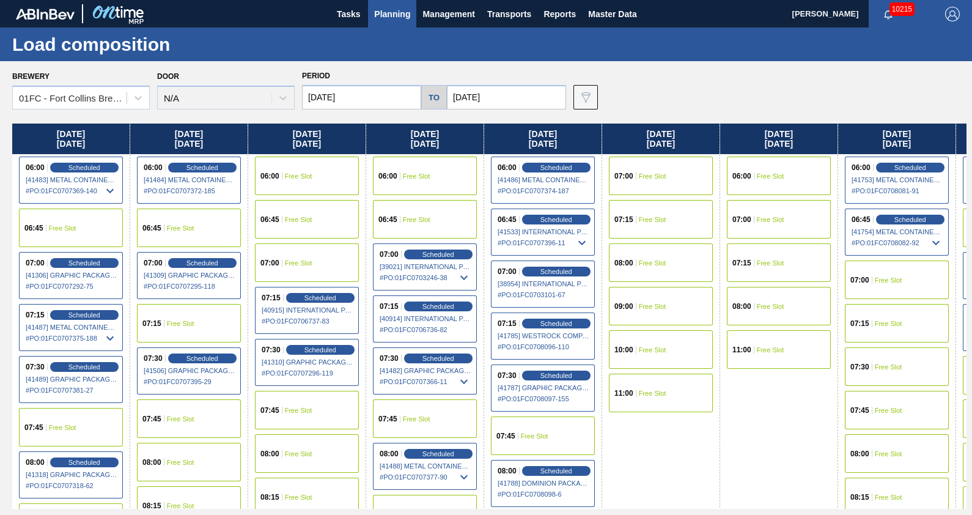
click at [777, 86] on div "Brewery 01FC - [GEOGRAPHIC_DATA][PERSON_NAME] Brewery Door N/A Period [DATE] to…" at bounding box center [489, 88] width 954 height 42
click at [600, 92] on div "Brewery 01FC - [GEOGRAPHIC_DATA][PERSON_NAME] Brewery Door N/A Period [DATE] to…" at bounding box center [489, 88] width 954 height 42
click at [601, 86] on div "Brewery 01FC - [GEOGRAPHIC_DATA][PERSON_NAME] Brewery Door N/A Period [DATE] to…" at bounding box center [489, 88] width 954 height 42
click at [379, 18] on span "Planning" at bounding box center [392, 14] width 36 height 15
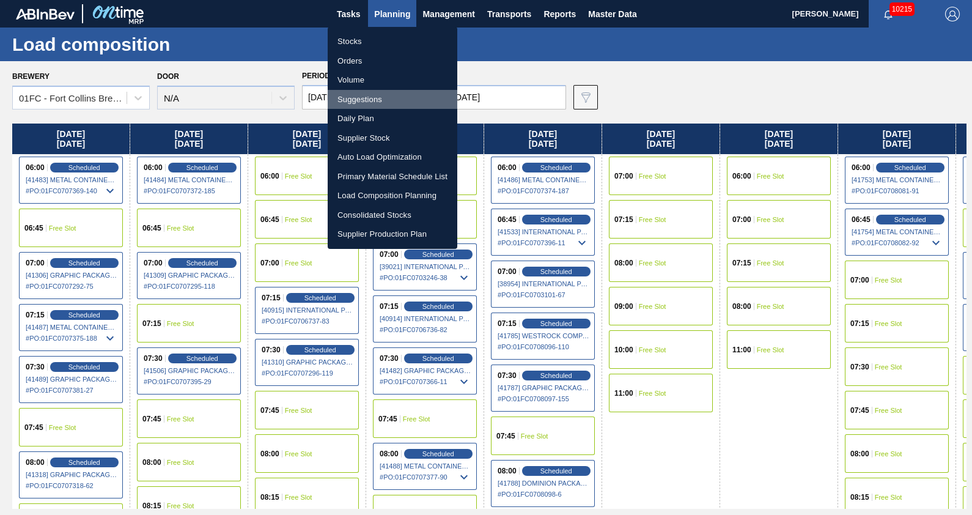
drag, startPoint x: 367, startPoint y: 92, endPoint x: 375, endPoint y: 35, distance: 58.0
click at [367, 92] on li "Suggestions" at bounding box center [393, 100] width 130 height 20
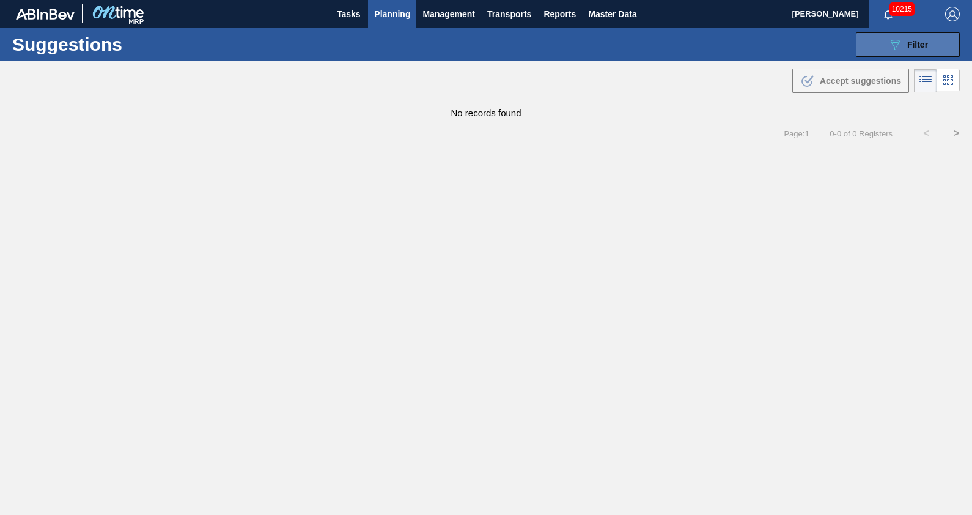
click at [887, 40] on button "089F7B8B-B2A5-4AFE-B5C0-19BA573D28AC Filter" at bounding box center [908, 44] width 104 height 24
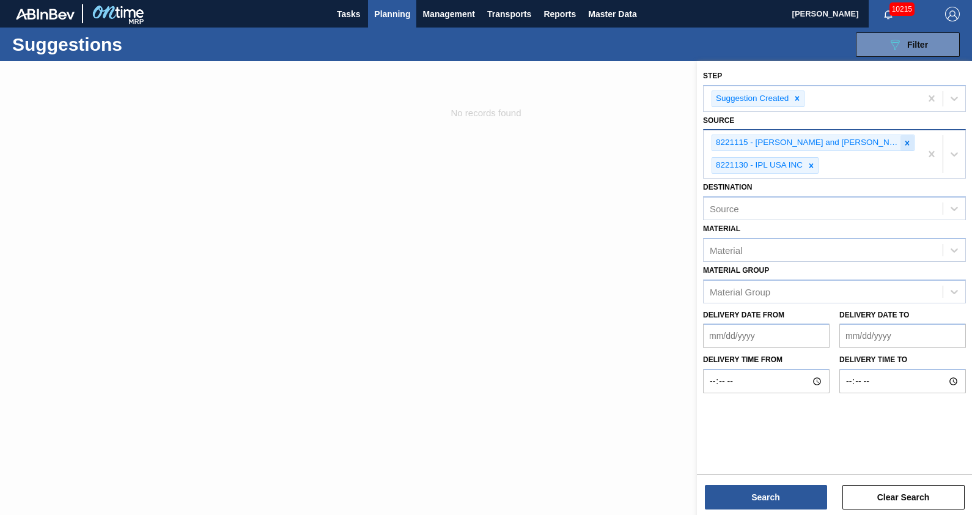
click at [903, 139] on icon at bounding box center [907, 143] width 9 height 9
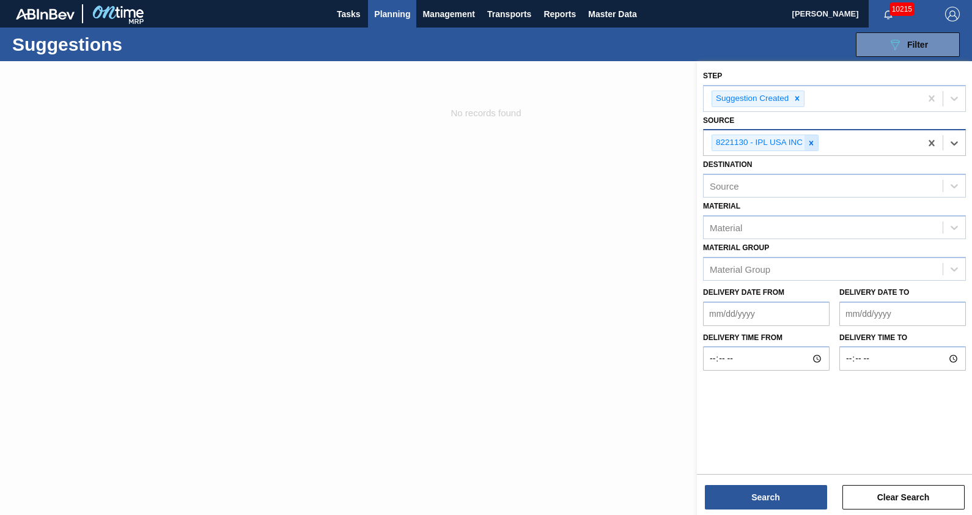
click at [813, 141] on icon at bounding box center [811, 143] width 9 height 9
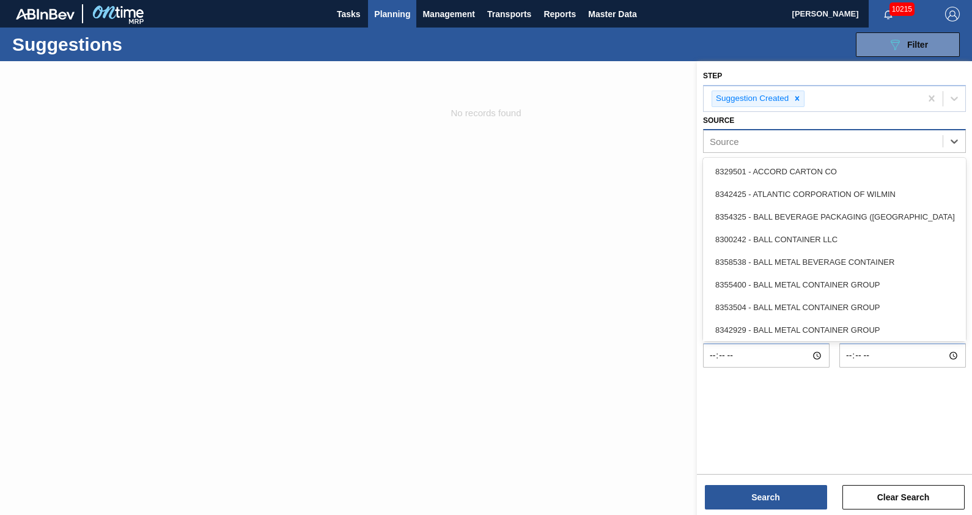
click at [780, 138] on div "Source" at bounding box center [823, 142] width 239 height 18
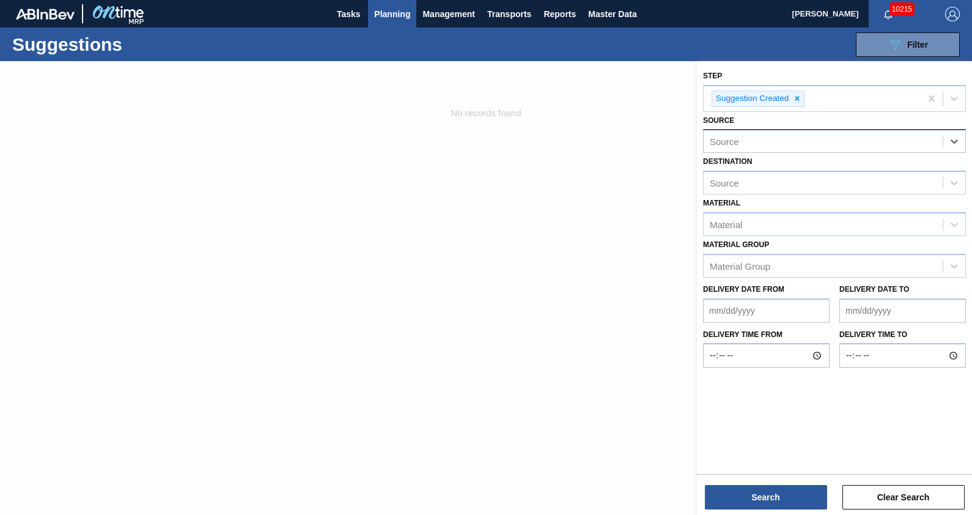
click at [780, 138] on div "Source" at bounding box center [823, 142] width 239 height 18
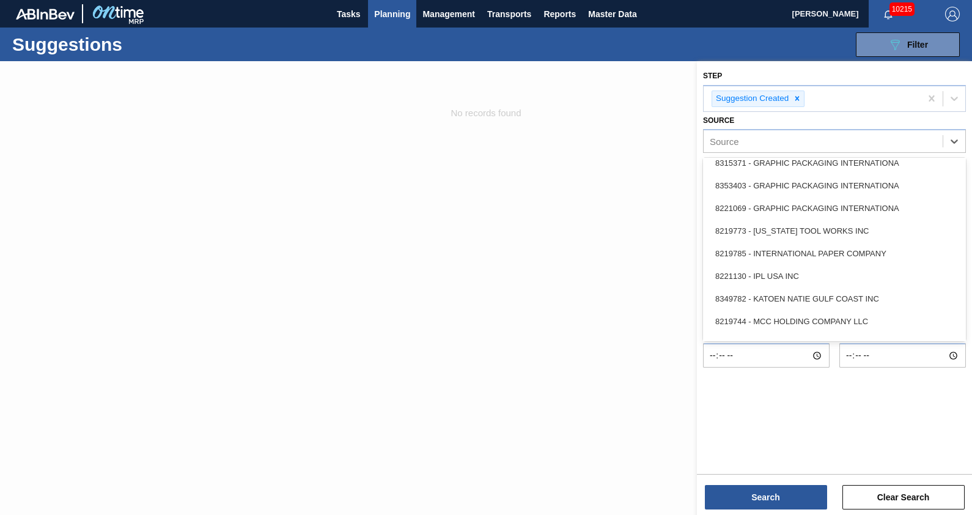
scroll to position [462, 0]
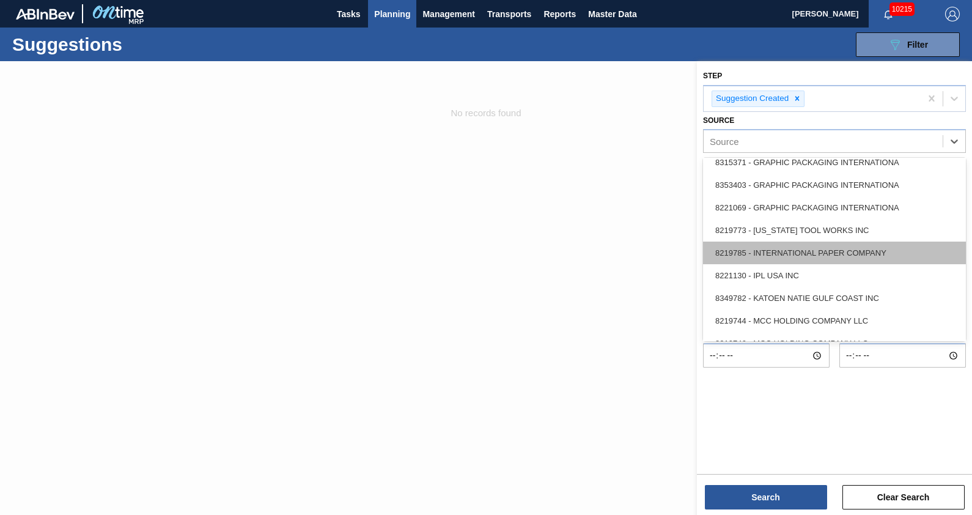
click at [813, 254] on div "8219785 - INTERNATIONAL PAPER COMPANY" at bounding box center [834, 253] width 263 height 23
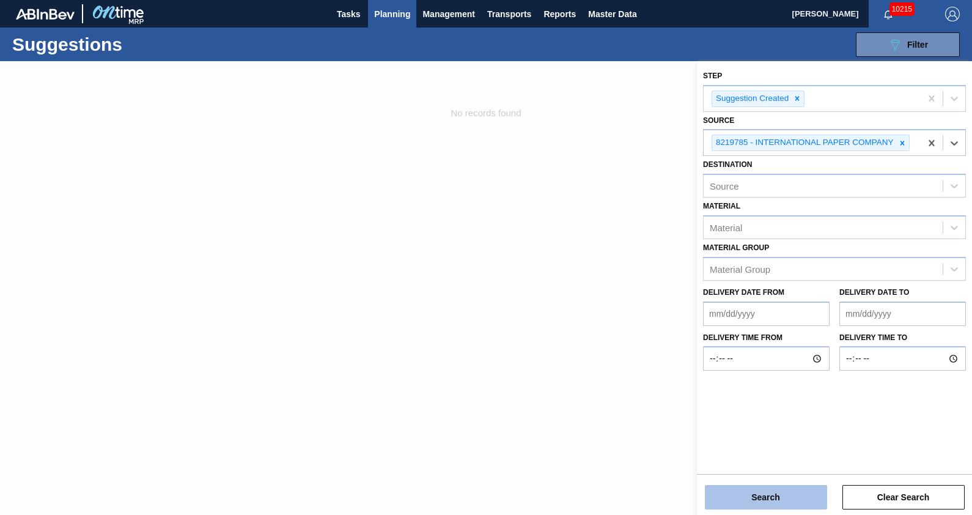
click at [790, 496] on button "Search" at bounding box center [766, 497] width 122 height 24
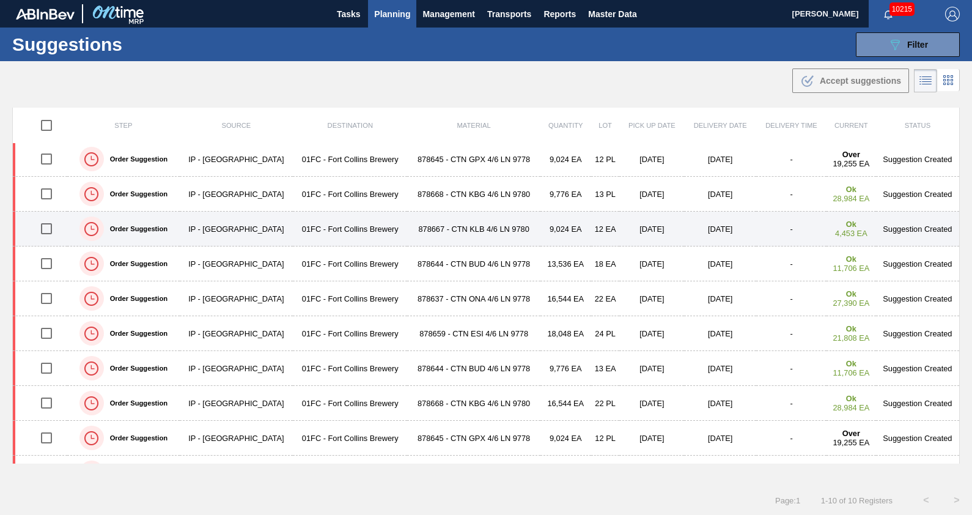
scroll to position [0, 0]
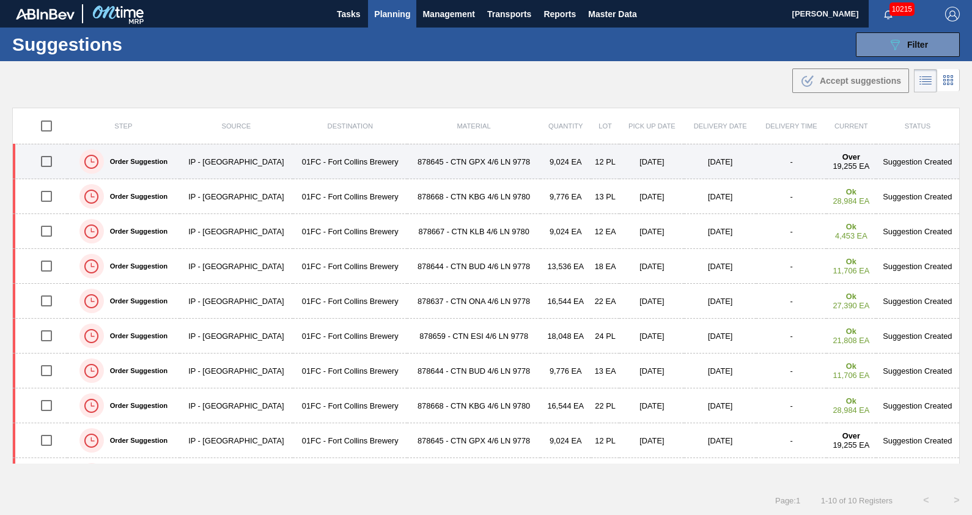
click at [620, 165] on td "[DATE]" at bounding box center [652, 161] width 65 height 35
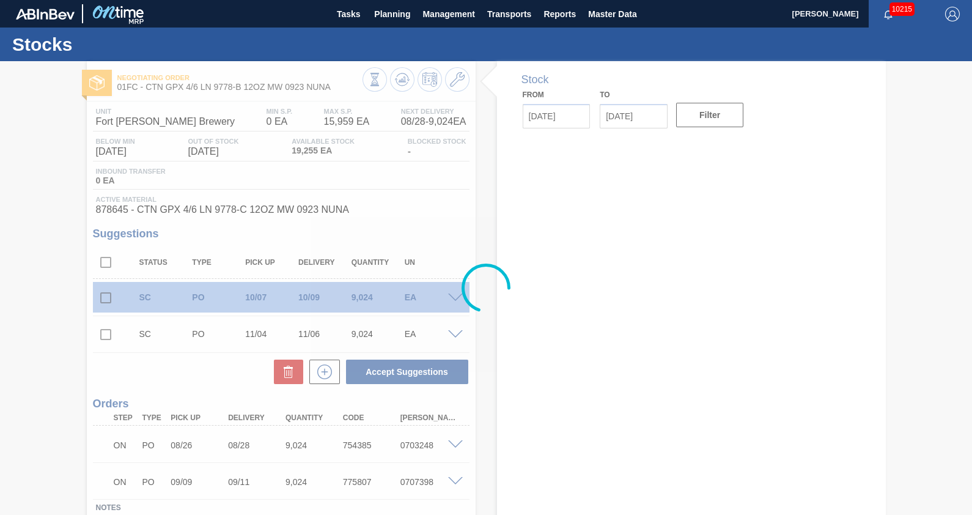
type input "[DATE]"
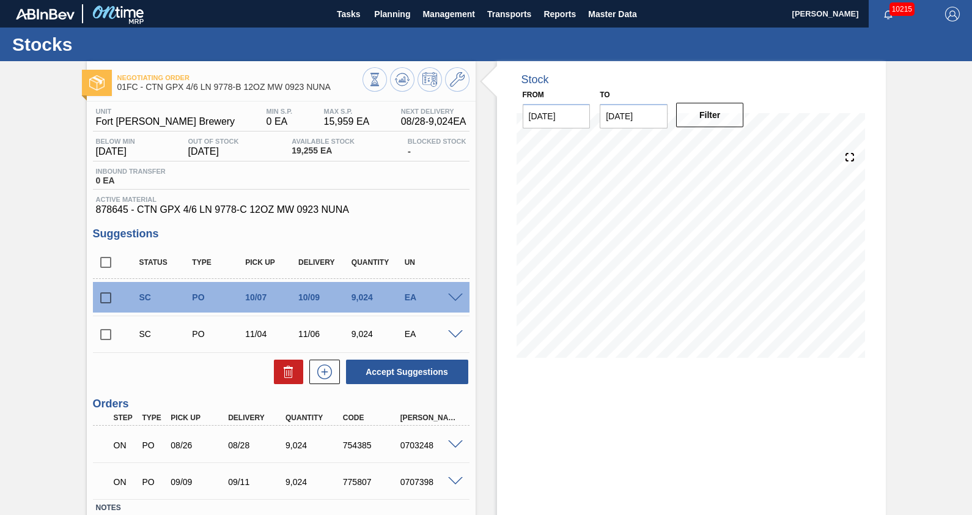
click at [618, 434] on div "Stock From [DATE] to [DATE] Filter" at bounding box center [691, 330] width 389 height 538
click at [491, 228] on div "Stock From [DATE] to [DATE] Filter 08/22 Stock Projection 1,777 SAP Planning 2,…" at bounding box center [681, 330] width 410 height 538
click at [625, 450] on div "Stock From [DATE] to [DATE] Filter 08/24 Stock Projection 1,777 SAP Planning 0 …" at bounding box center [691, 330] width 389 height 538
click at [920, 262] on div "Negotiating Order 01FC - CTN GPX 4/6 LN 9778-B 12OZ MW 0923 NUNA Unit Fort [PER…" at bounding box center [486, 330] width 972 height 538
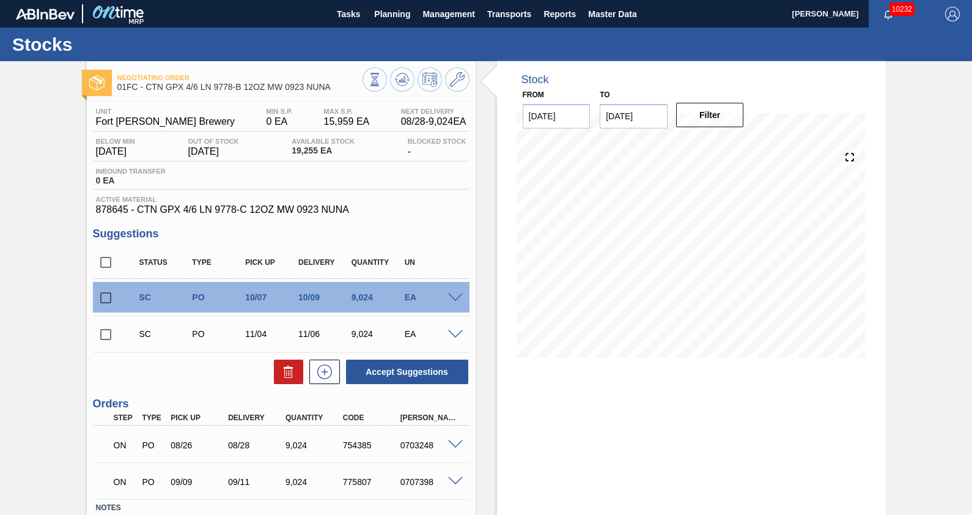
click at [614, 415] on div "Stock From [DATE] to [DATE] Filter 09/26 Stock Projection 4,462 SAP Planning 0 …" at bounding box center [691, 330] width 389 height 538
click at [495, 297] on div "Stock From [DATE] to [DATE] Filter 09/26 Stock Projection 4,462 SAP Planning 0 …" at bounding box center [681, 330] width 410 height 538
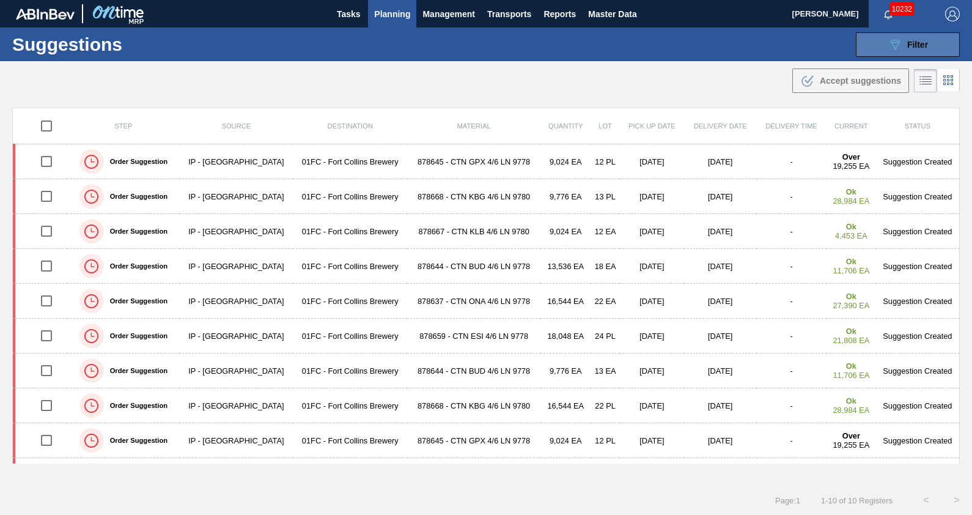
click at [910, 49] on div "089F7B8B-B2A5-4AFE-B5C0-19BA573D28AC Filter" at bounding box center [908, 44] width 40 height 15
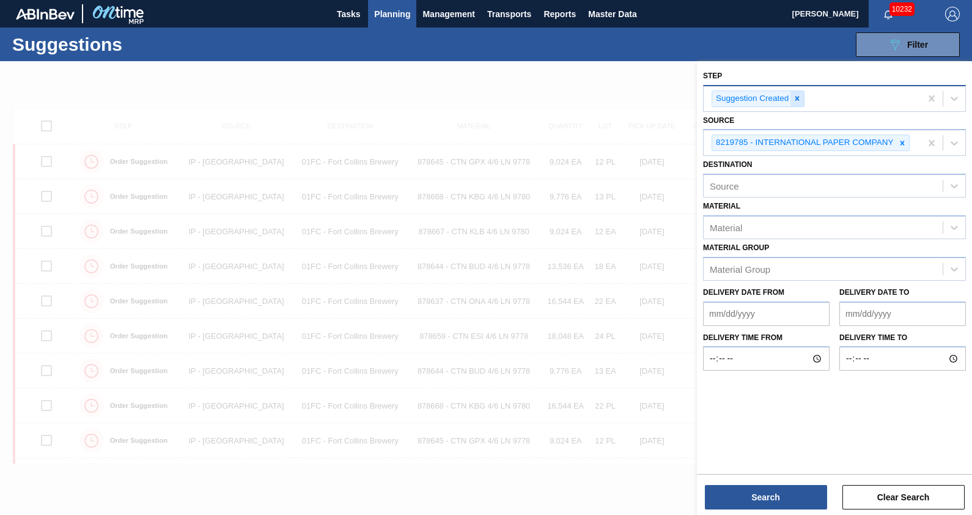
click at [797, 98] on icon at bounding box center [798, 99] width 4 height 4
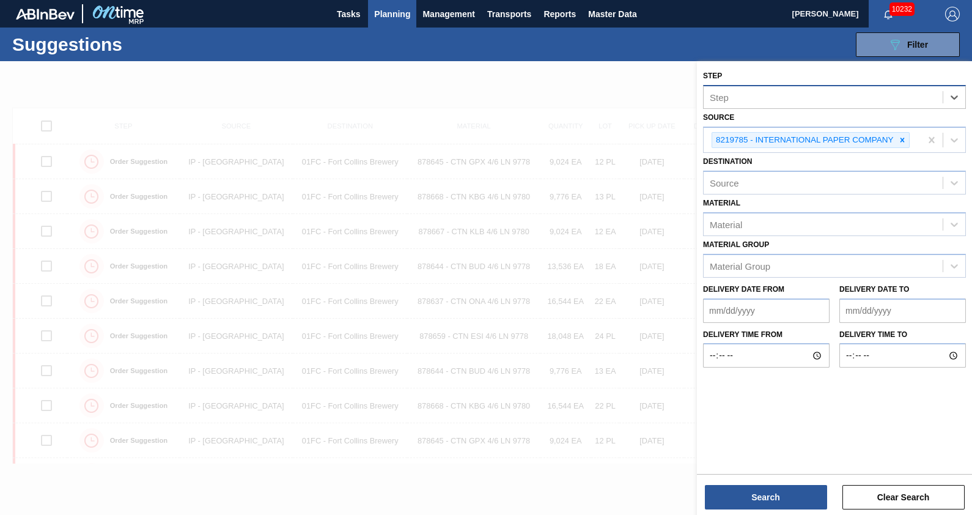
click at [854, 101] on div "Step" at bounding box center [823, 97] width 239 height 18
click at [820, 106] on div "Step" at bounding box center [834, 97] width 263 height 24
click at [883, 54] on button "089F7B8B-B2A5-4AFE-B5C0-19BA573D28AC Filter" at bounding box center [908, 44] width 104 height 24
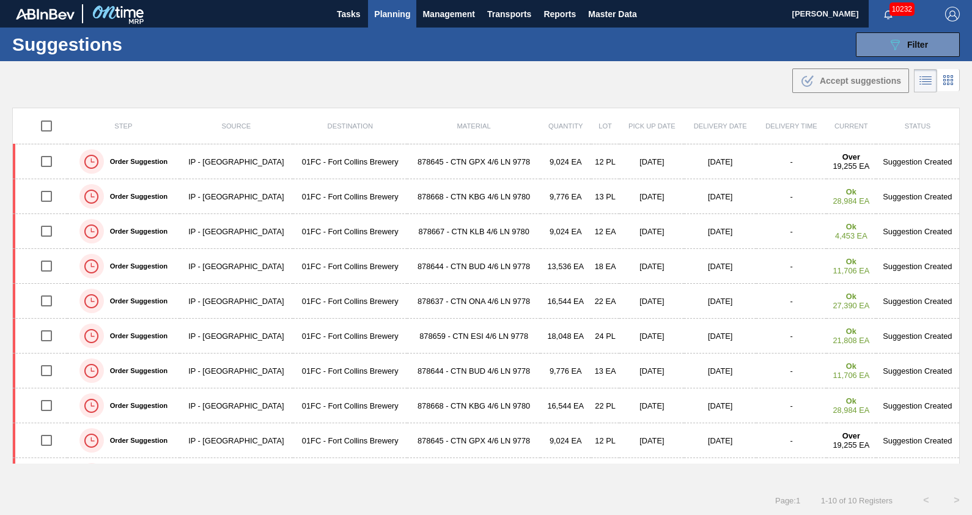
click at [386, 8] on span "Planning" at bounding box center [392, 14] width 36 height 15
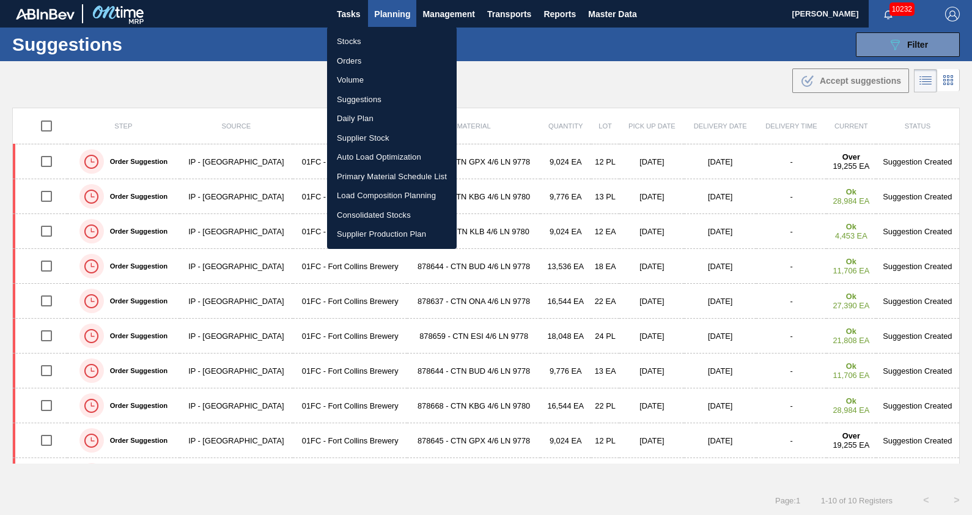
click at [370, 40] on li "Stocks" at bounding box center [392, 42] width 130 height 20
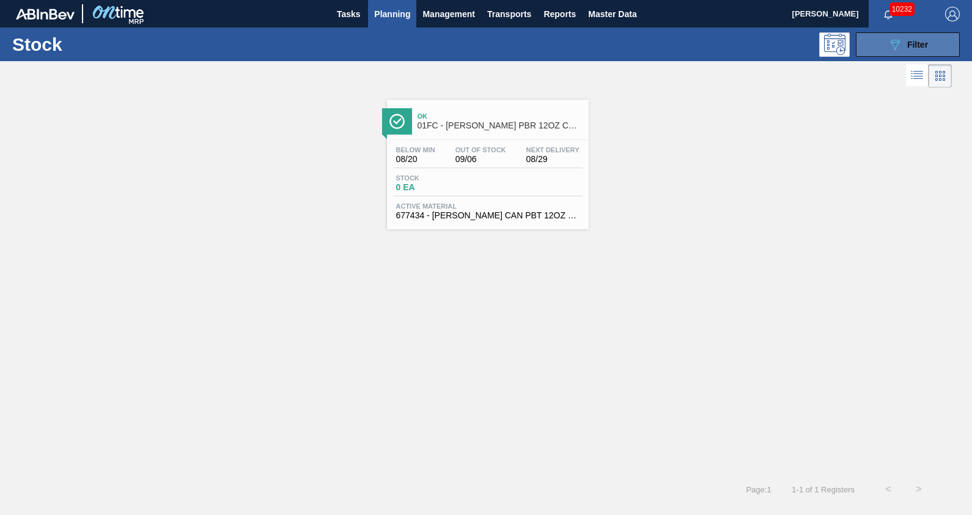
click at [924, 46] on span "Filter" at bounding box center [918, 45] width 21 height 10
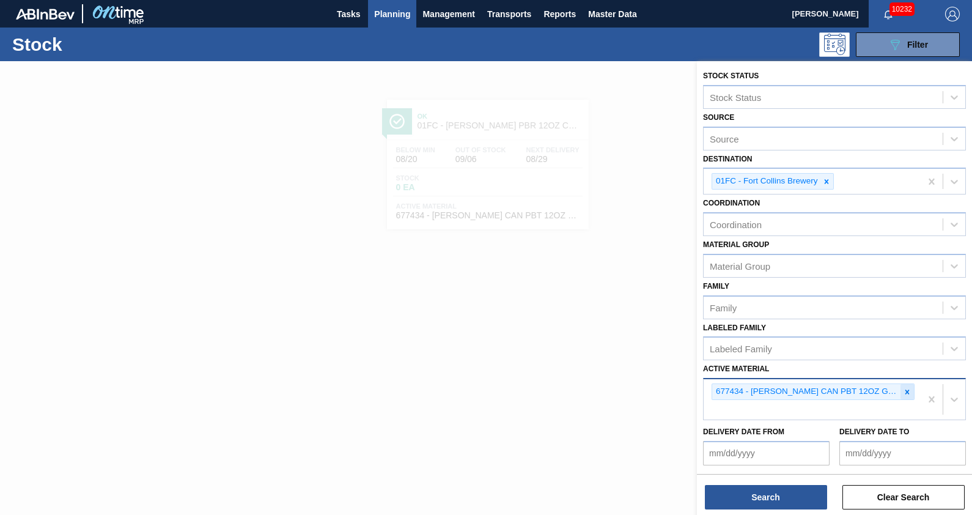
click at [909, 391] on icon at bounding box center [907, 392] width 9 height 9
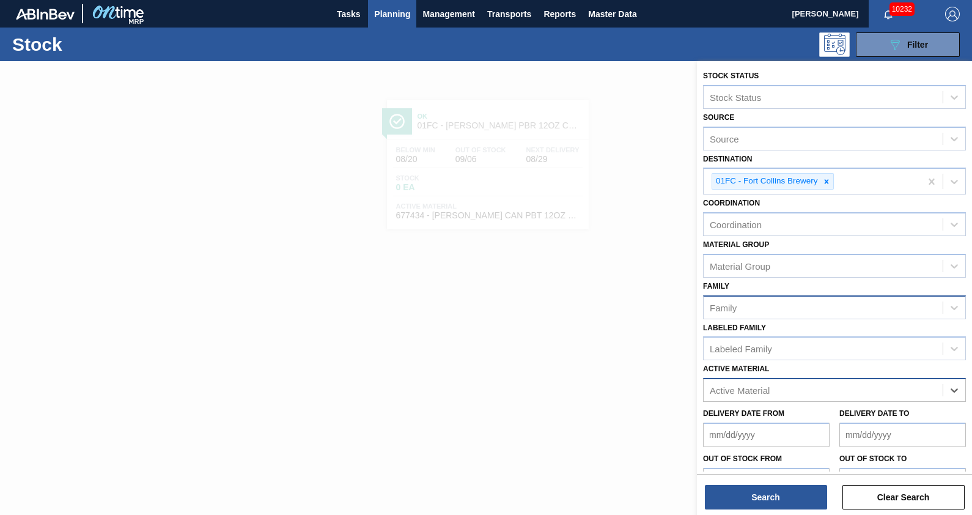
click at [805, 309] on div "Family" at bounding box center [823, 307] width 239 height 18
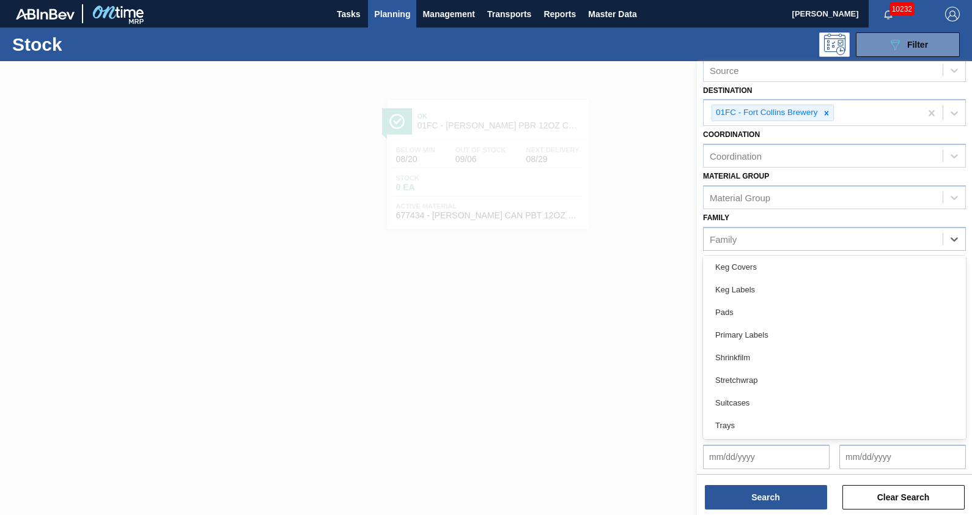
scroll to position [229, 0]
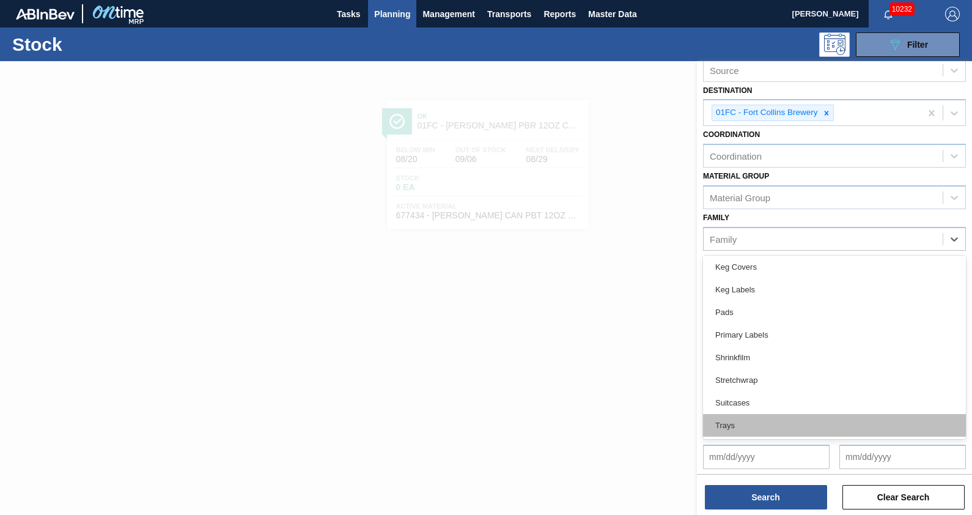
click at [780, 425] on div "Trays" at bounding box center [834, 425] width 263 height 23
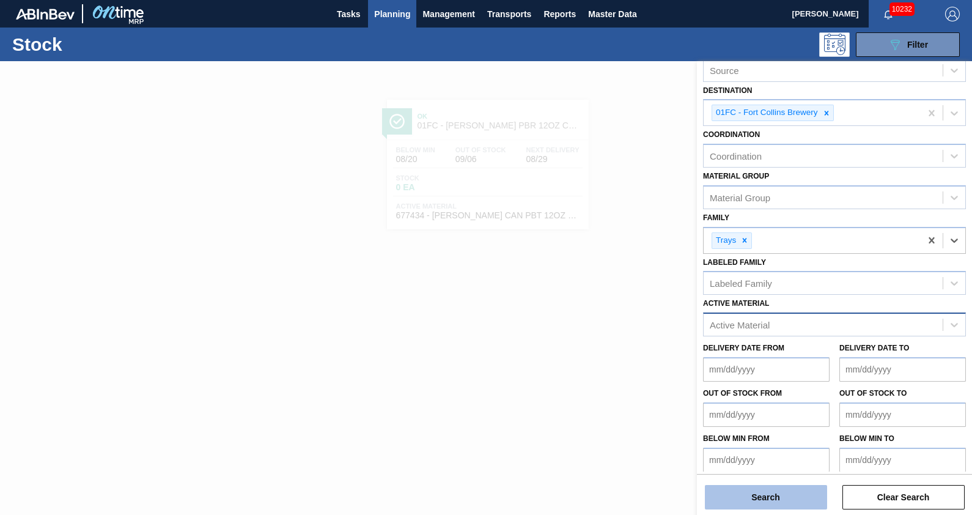
click at [780, 487] on button "Search" at bounding box center [766, 497] width 122 height 24
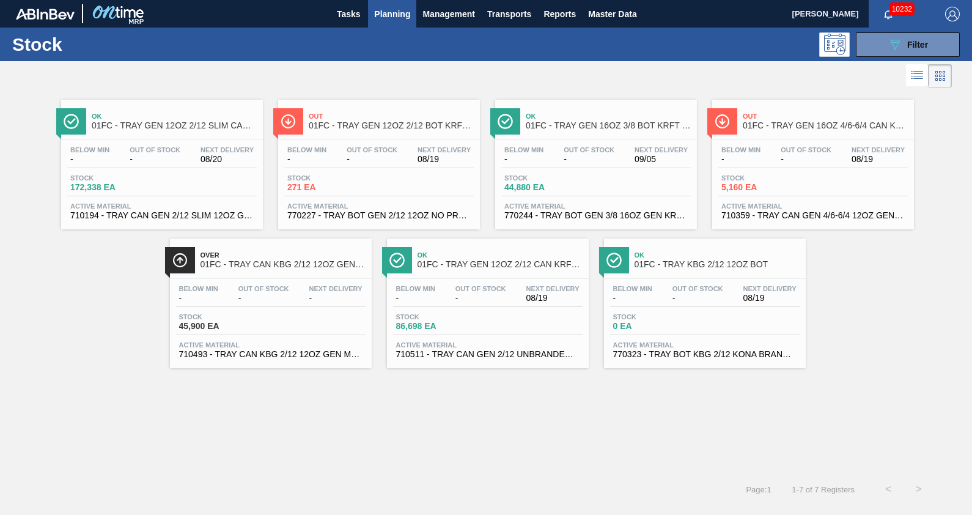
click at [122, 316] on div "Ok 01FC - TRAY GEN 12OZ 2/12 SLIM CAN KRFT 1724-C Below Min - Out Of Stock - Ne…" at bounding box center [486, 230] width 972 height 278
click at [459, 267] on span "01FC - TRAY GEN 12OZ 2/12 CAN KRFT 1023-K" at bounding box center [500, 264] width 165 height 9
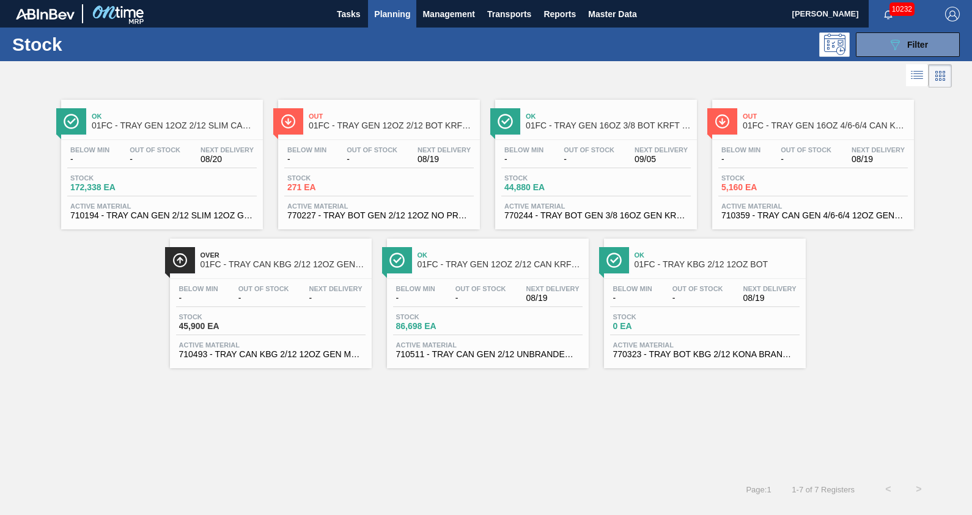
click at [399, 119] on span "Out" at bounding box center [391, 116] width 165 height 7
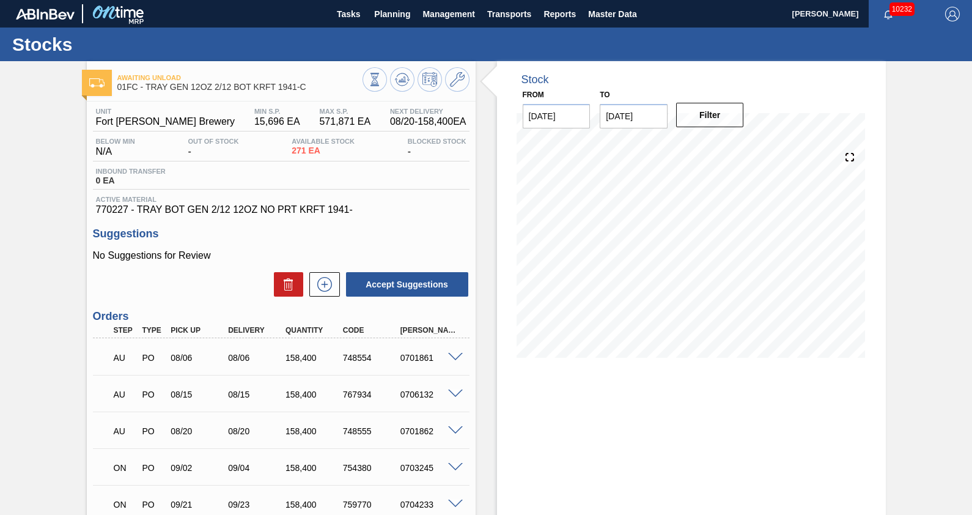
click at [934, 232] on div "Awaiting Unload 01FC - TRAY GEN 12OZ 2/12 BOT KRFT 1941-C Unit Fort [PERSON_NAM…" at bounding box center [486, 378] width 972 height 634
click at [483, 170] on div "Stock From [DATE] to [DATE] Filter 11/07 Stock Projection 239,346 SAP Planning …" at bounding box center [681, 378] width 410 height 634
click at [486, 363] on div "Stock From [DATE] to [DATE] Filter 08/20 Stock Projection 475,471 SAP Planning …" at bounding box center [681, 378] width 410 height 634
click at [489, 183] on div "Stock From [DATE] to [DATE] Filter 08/20 Stock Projection 475,471 SAP Planning …" at bounding box center [681, 378] width 410 height 634
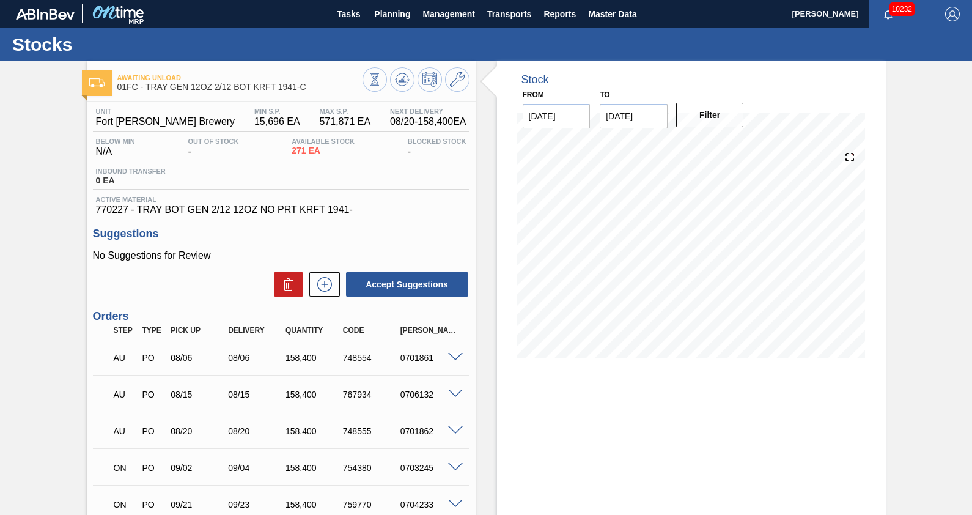
click at [486, 177] on div "Stock From [DATE] to [DATE] Filter 08/20 Stock Projection 475,471 SAP Planning …" at bounding box center [681, 378] width 410 height 634
click at [510, 257] on div "Stock From [DATE] to [DATE] Filter 08/20 Stock Projection 475,471 SAP Planning …" at bounding box center [691, 218] width 389 height 315
click at [938, 315] on div "Awaiting Unload 01FC - TRAY GEN 12OZ 2/12 BOT KRFT 1941-C Unit Fort [PERSON_NAM…" at bounding box center [486, 378] width 972 height 634
click at [481, 220] on div "Stock From [DATE] to [DATE] Filter 08/23 Stock Projection 375,502 SAP Planning …" at bounding box center [681, 378] width 410 height 634
click at [939, 255] on div "Awaiting Unload 01FC - TRAY GEN 12OZ 2/12 BOT KRFT 1941-C Unit Fort [PERSON_NAM…" at bounding box center [486, 378] width 972 height 634
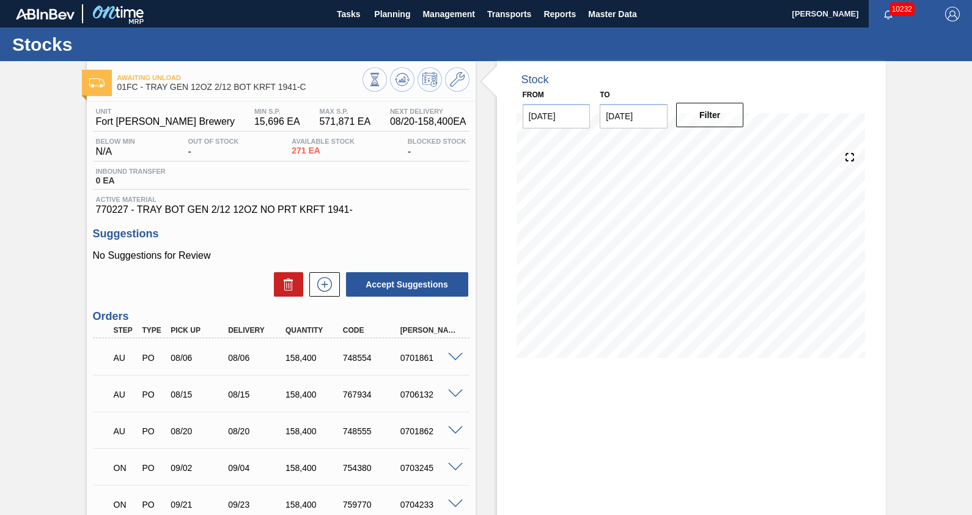
click at [914, 278] on div "Awaiting Unload 01FC - TRAY GEN 12OZ 2/12 BOT KRFT 1941-C Unit Fort [PERSON_NAM…" at bounding box center [486, 378] width 972 height 634
click at [487, 251] on div "Stock From [DATE] to [DATE] Filter 09/02 Stock Projection 246,939 SAP Planning …" at bounding box center [681, 378] width 410 height 634
click at [487, 220] on div "Stock From [DATE] to [DATE] Filter 09/02 Stock Projection 246,939 SAP Planning …" at bounding box center [681, 378] width 410 height 634
click at [497, 66] on span at bounding box center [504, 82] width 15 height 42
click at [42, 128] on div "Awaiting Unload 01FC - TRAY GEN 12OZ 2/12 BOT KRFT 1941-C Unit Fort [PERSON_NAM…" at bounding box center [486, 378] width 972 height 634
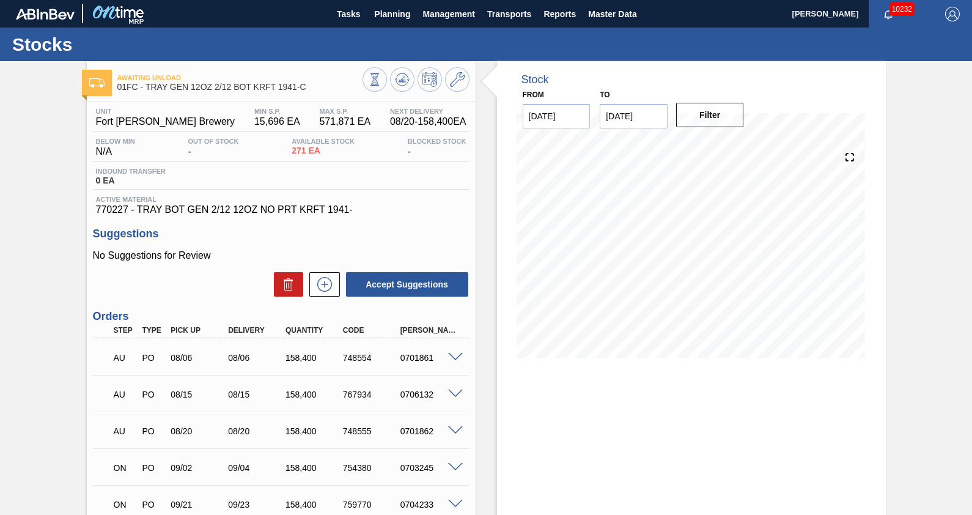
click at [485, 184] on div "Stock From [DATE] to [DATE] Filter 09/02 Stock Projection 246,939 SAP Planning …" at bounding box center [681, 378] width 410 height 634
click at [46, 150] on div "Awaiting Unload 01FC - TRAY GEN 12OZ 2/12 BOT KRFT 1941-C Unit Fort [PERSON_NAM…" at bounding box center [486, 378] width 972 height 634
click at [388, 37] on div "Stocks" at bounding box center [486, 45] width 972 height 34
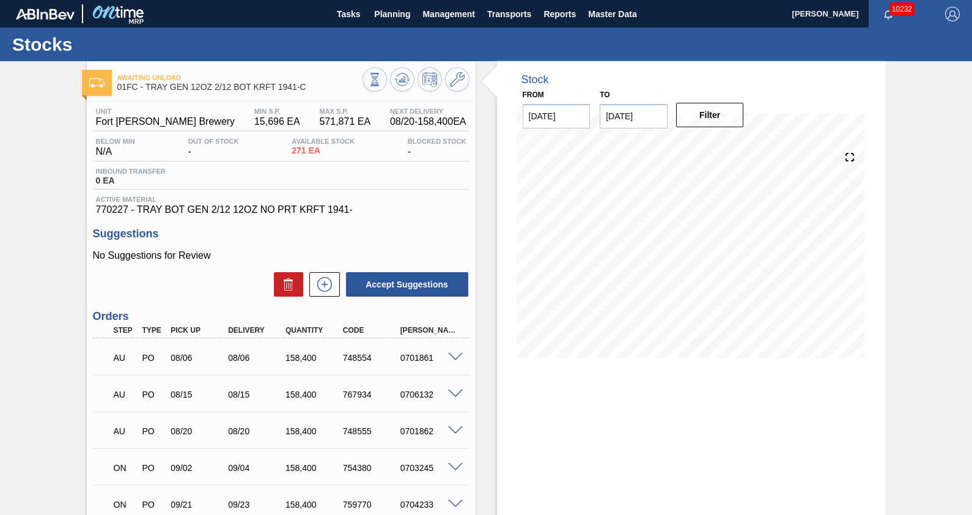
click at [363, 34] on div "Stocks" at bounding box center [486, 45] width 972 height 34
click at [485, 105] on div "Stock From [DATE] to [DATE] Filter 09/02 Stock Projection 246,939 SAP Planning …" at bounding box center [681, 378] width 410 height 634
click at [483, 446] on div "Stock From [DATE] to [DATE] Filter 09/02 Stock Projection 246,939 SAP Planning …" at bounding box center [681, 378] width 410 height 634
